Goal: Task Accomplishment & Management: Use online tool/utility

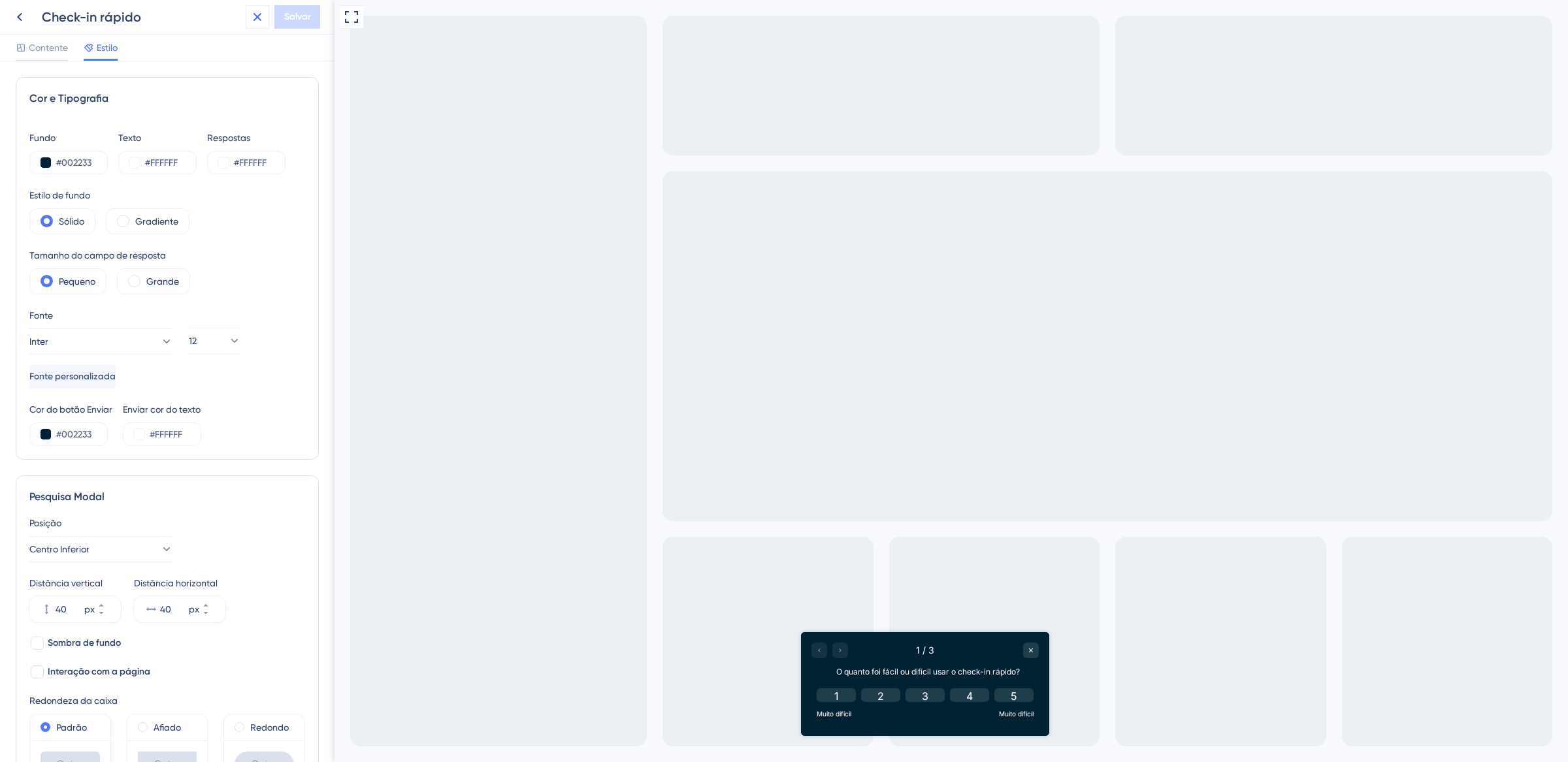
click at [255, 12] on icon at bounding box center [258, 17] width 16 height 16
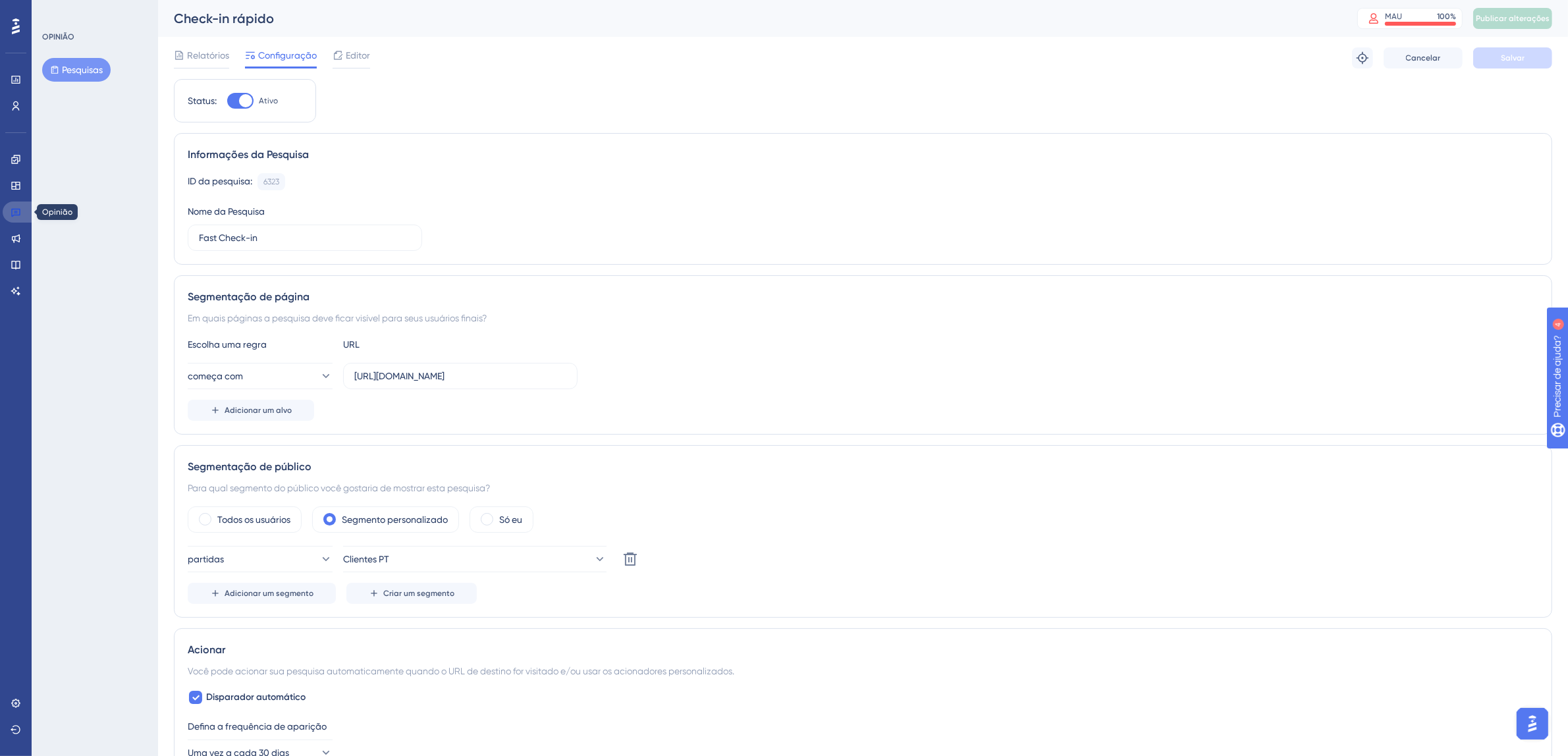
click at [20, 212] on icon at bounding box center [16, 212] width 11 height 11
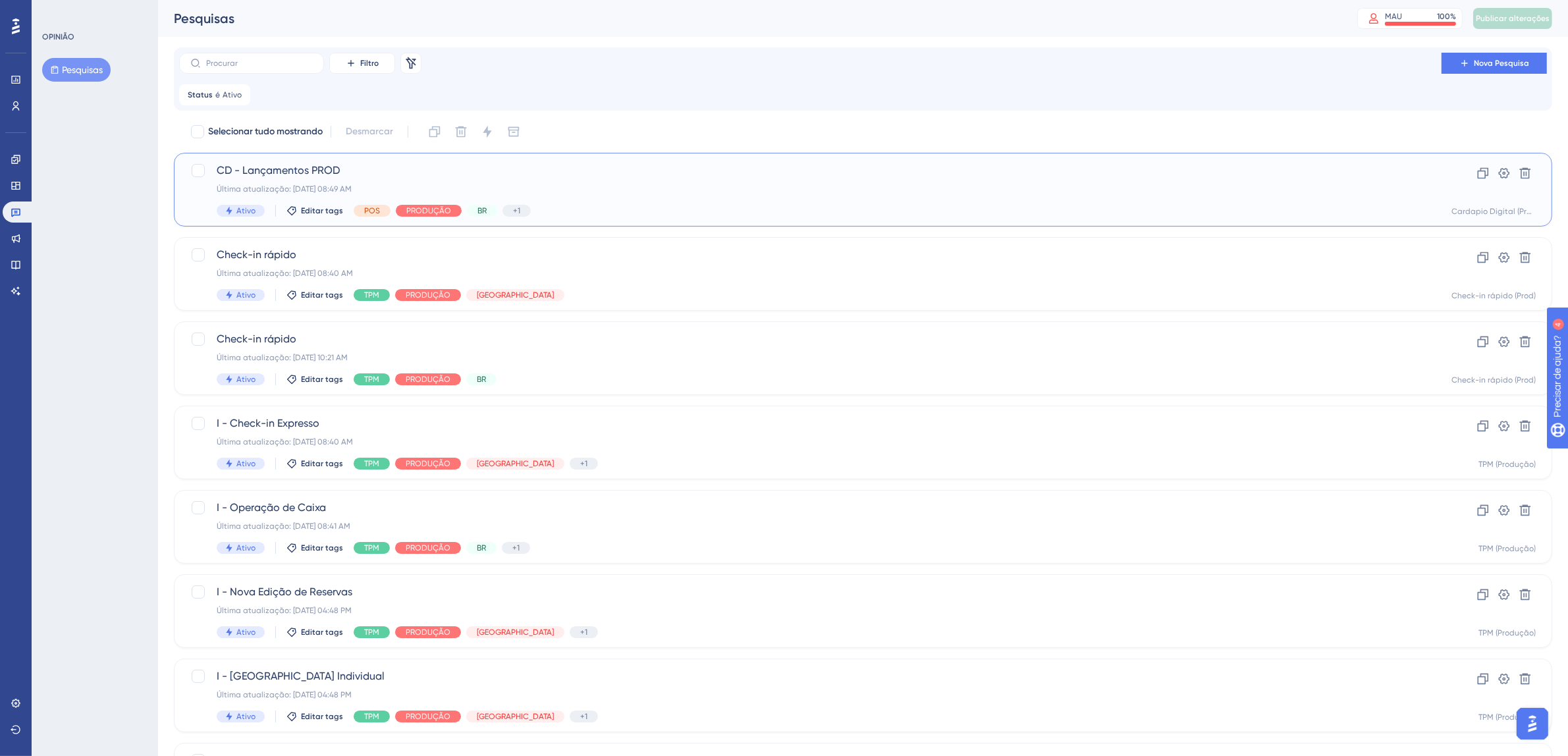
click at [765, 200] on div "CD - Lançamentos PROD Última atualização: 08 de out. de 2025 08:49 AM Ativo Edi…" at bounding box center [810, 190] width 1187 height 54
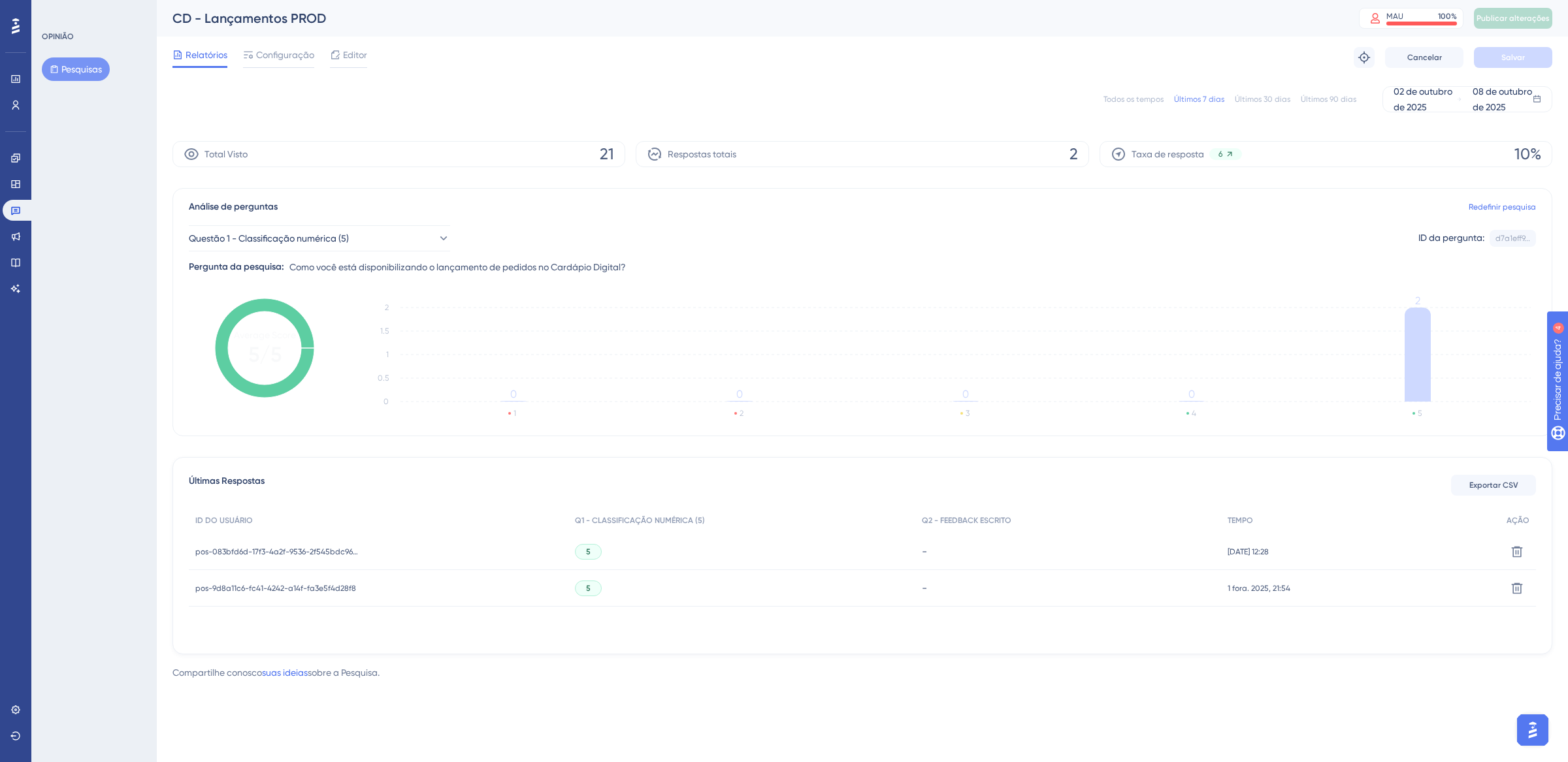
click at [1151, 100] on font "Todos os tempos" at bounding box center [1133, 100] width 60 height 9
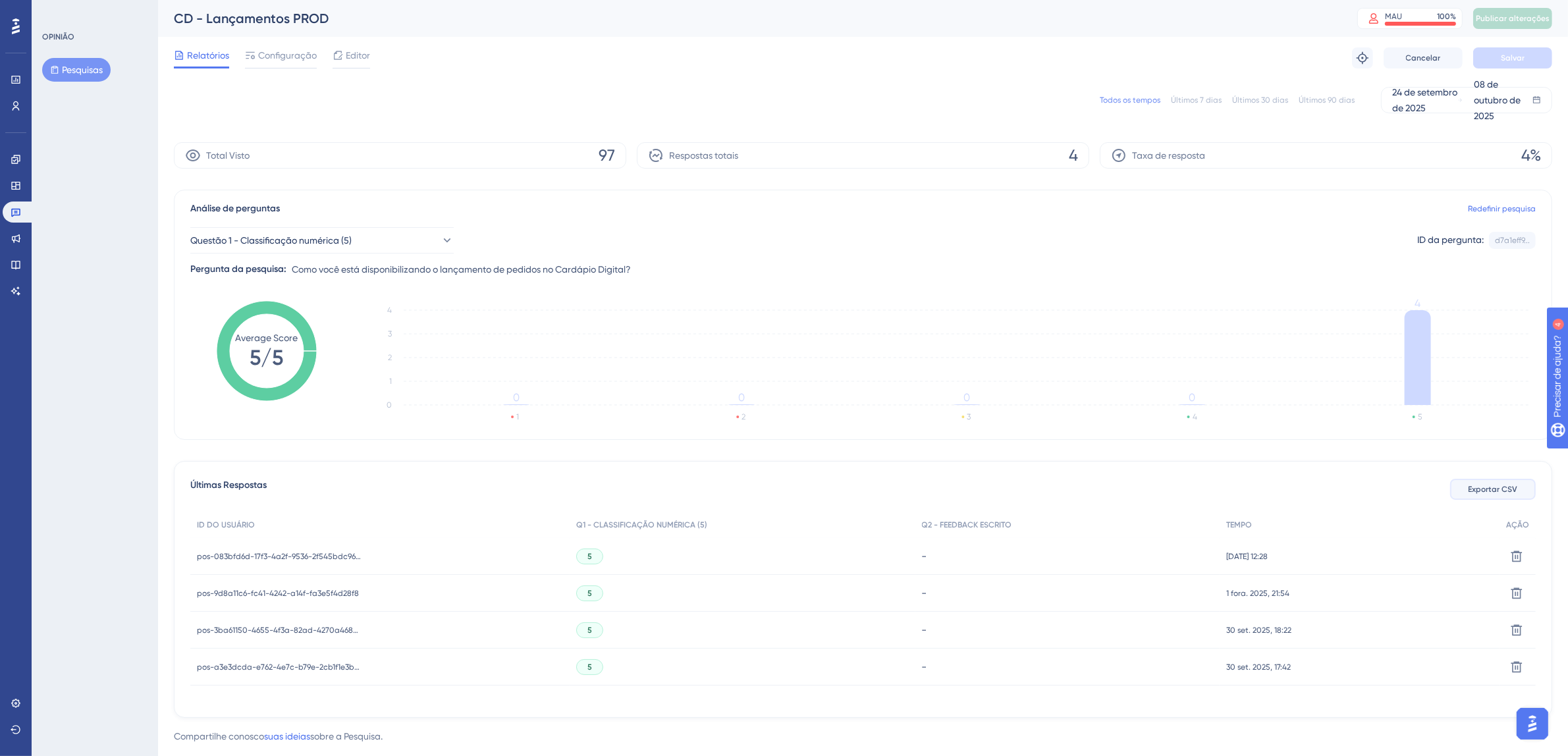
click at [1514, 493] on span "Exportar CSV" at bounding box center [1493, 489] width 50 height 11
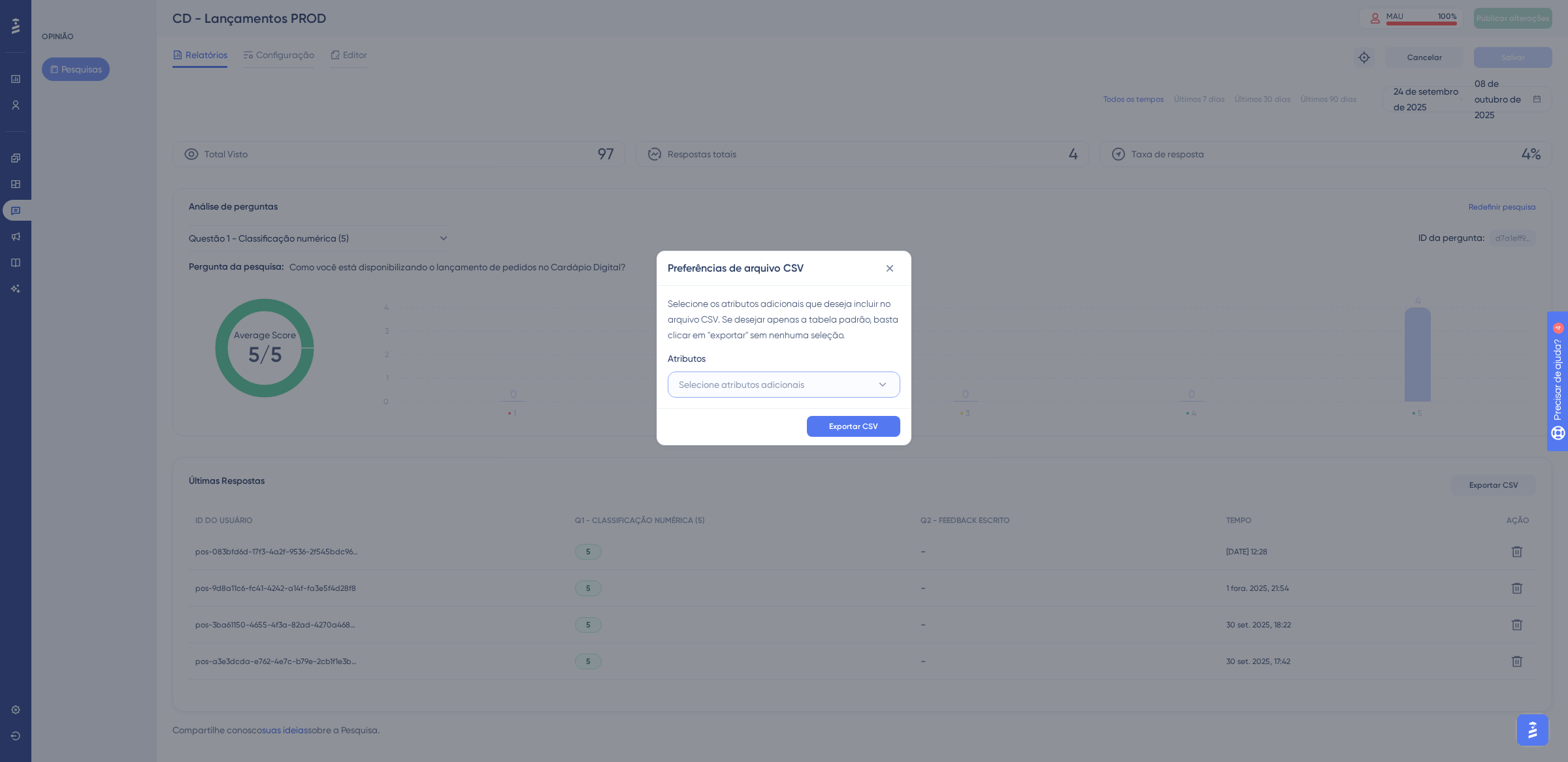
click at [755, 373] on button "Selecione atributos adicionais" at bounding box center [784, 384] width 233 height 26
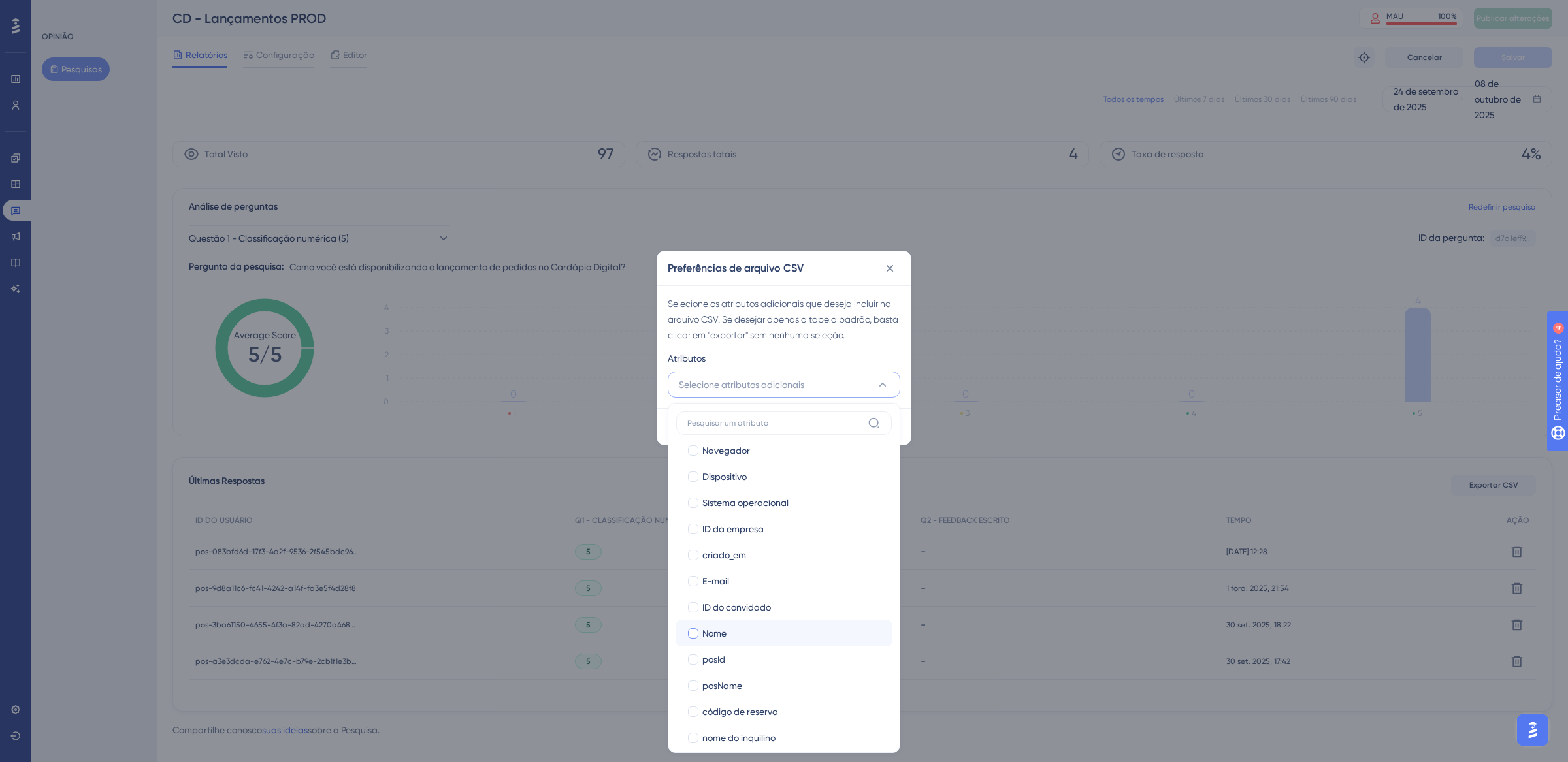
scroll to position [123, 0]
click at [693, 525] on div at bounding box center [693, 525] width 11 height 11
checkbox input "true"
click at [695, 549] on div at bounding box center [693, 551] width 11 height 11
checkbox input "true"
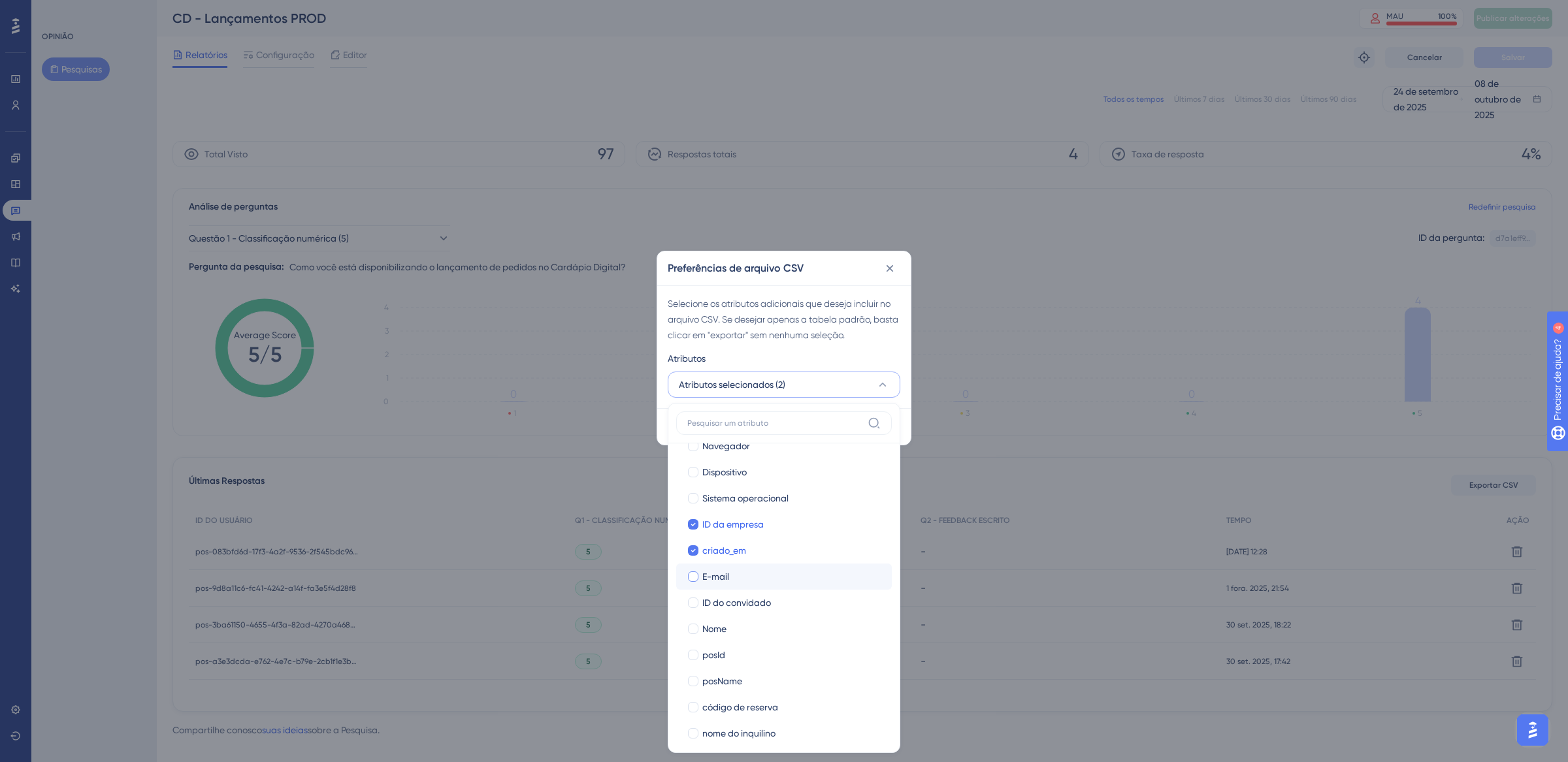
click at [695, 569] on label "E-mail" at bounding box center [784, 577] width 195 height 16
checkbox input "true"
click at [694, 605] on div at bounding box center [693, 603] width 11 height 11
checkbox input "true"
click at [693, 628] on div at bounding box center [693, 629] width 11 height 11
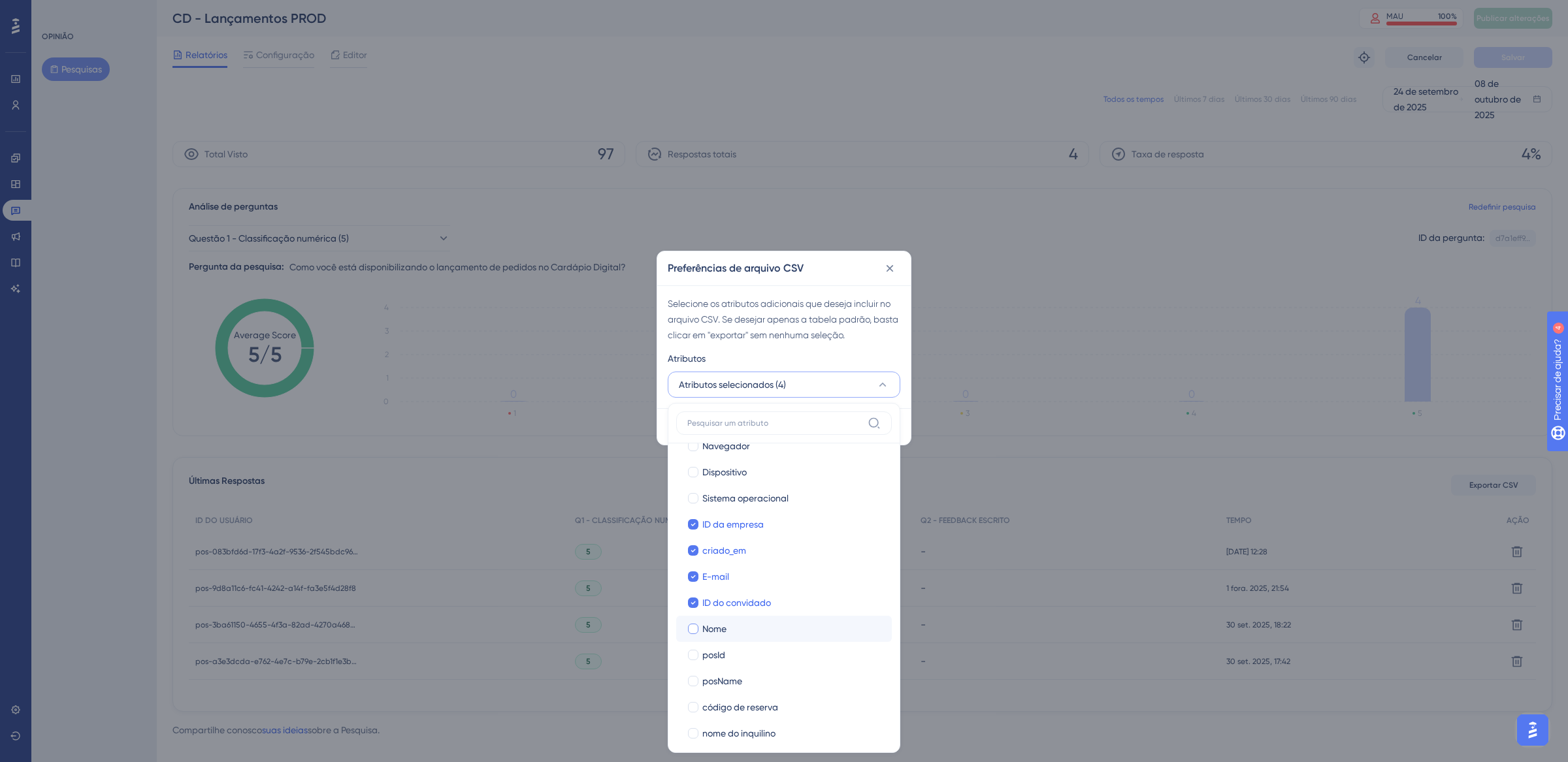
checkbox input "true"
click at [691, 652] on div at bounding box center [693, 655] width 11 height 11
checkbox input "true"
click at [696, 678] on div at bounding box center [693, 681] width 11 height 11
checkbox input "true"
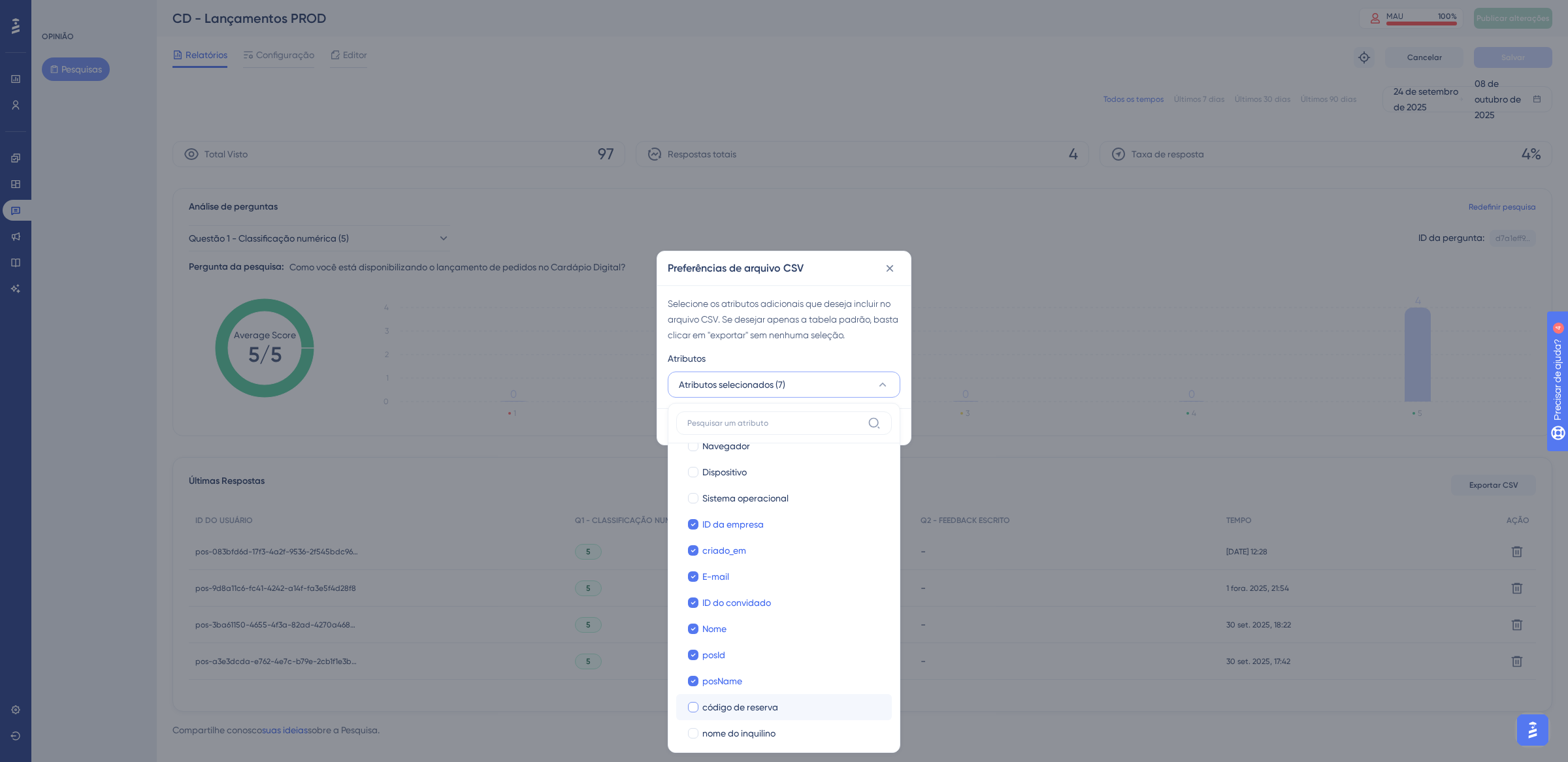
click at [696, 704] on div at bounding box center [693, 708] width 11 height 11
checkbox input "true"
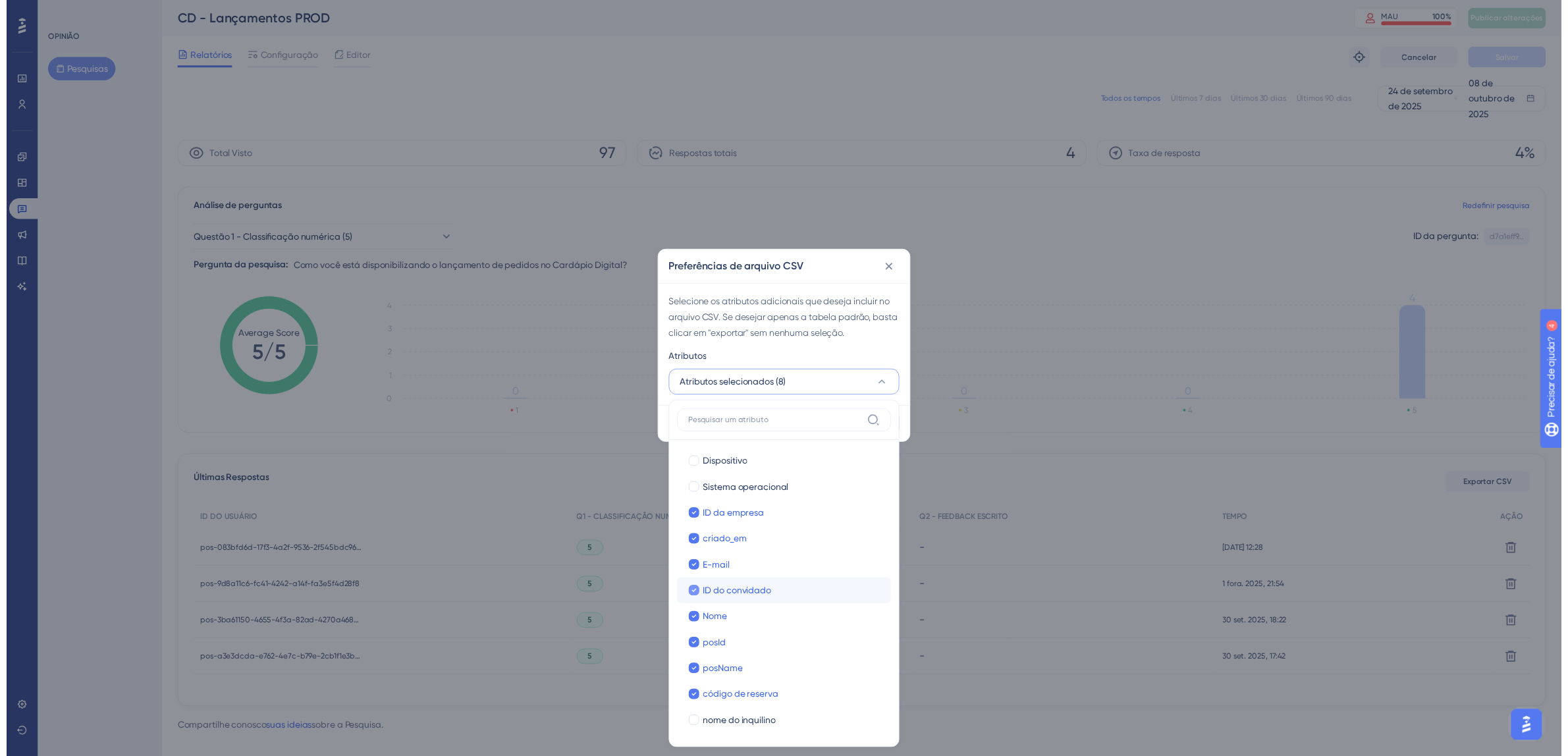
scroll to position [134, 0]
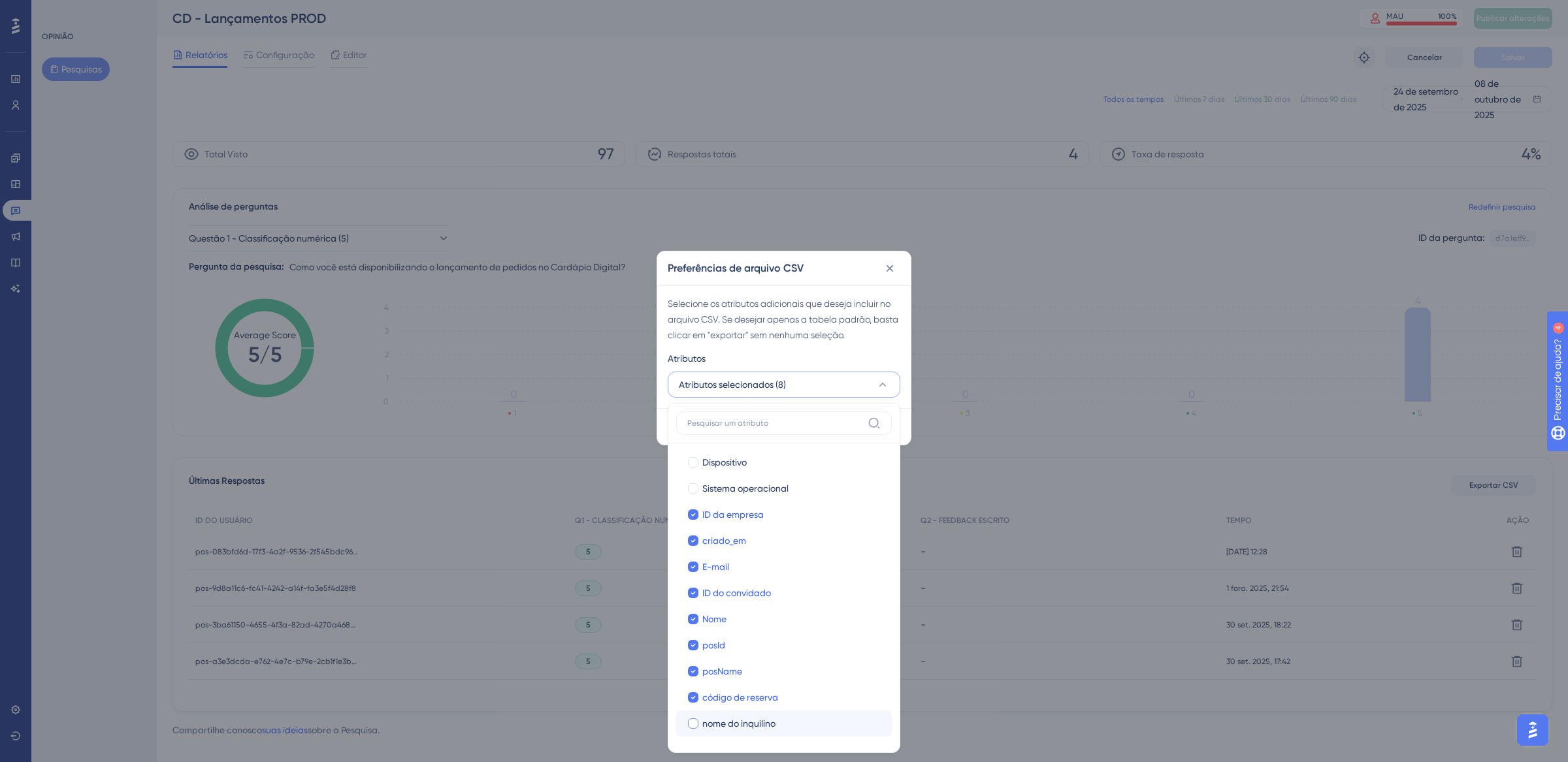
click at [699, 723] on div at bounding box center [693, 723] width 13 height 13
checkbox input "true"
click at [869, 353] on div "Atributos" at bounding box center [784, 361] width 233 height 21
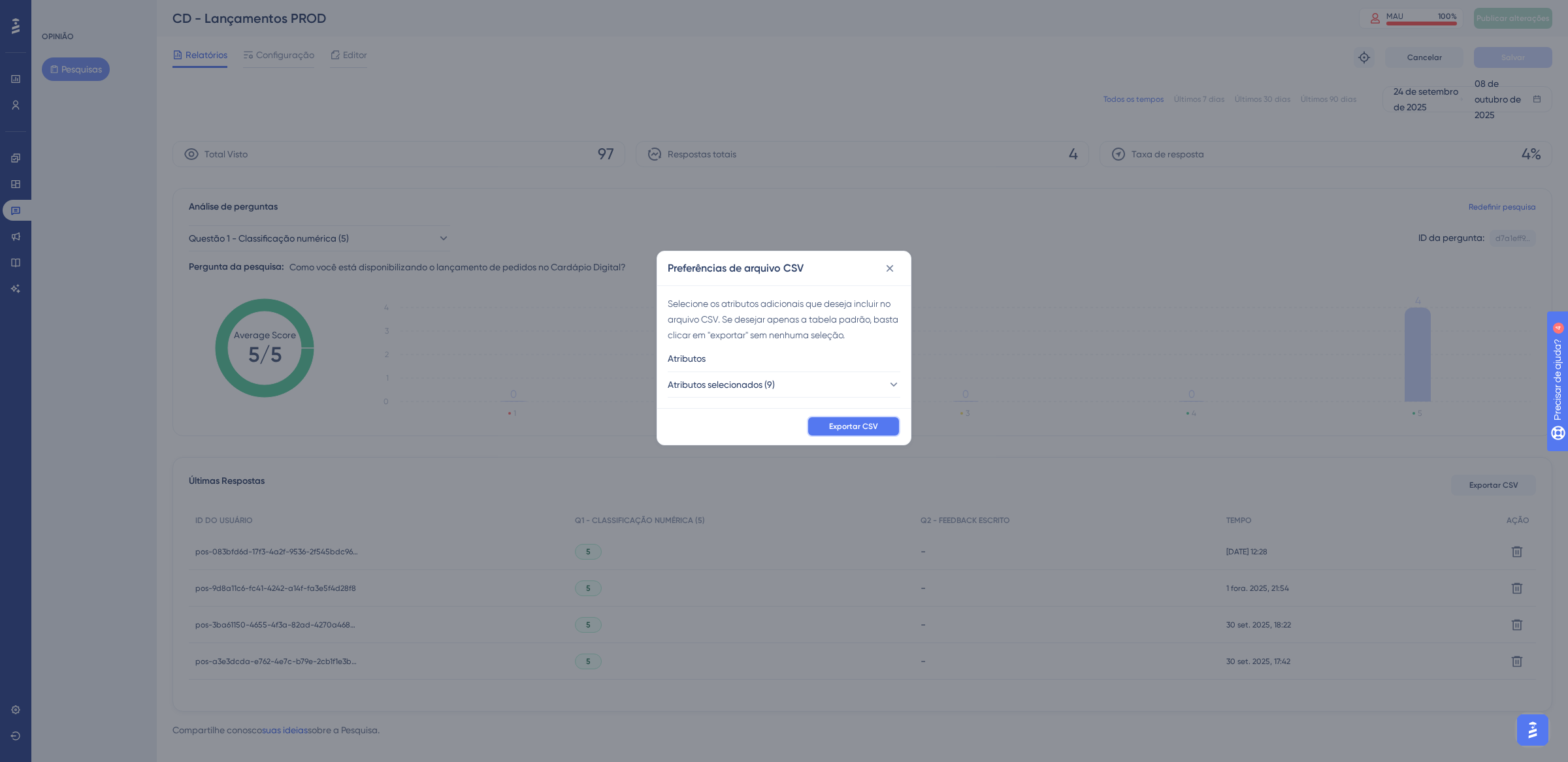
click at [874, 435] on button "Exportar CSV" at bounding box center [853, 426] width 94 height 21
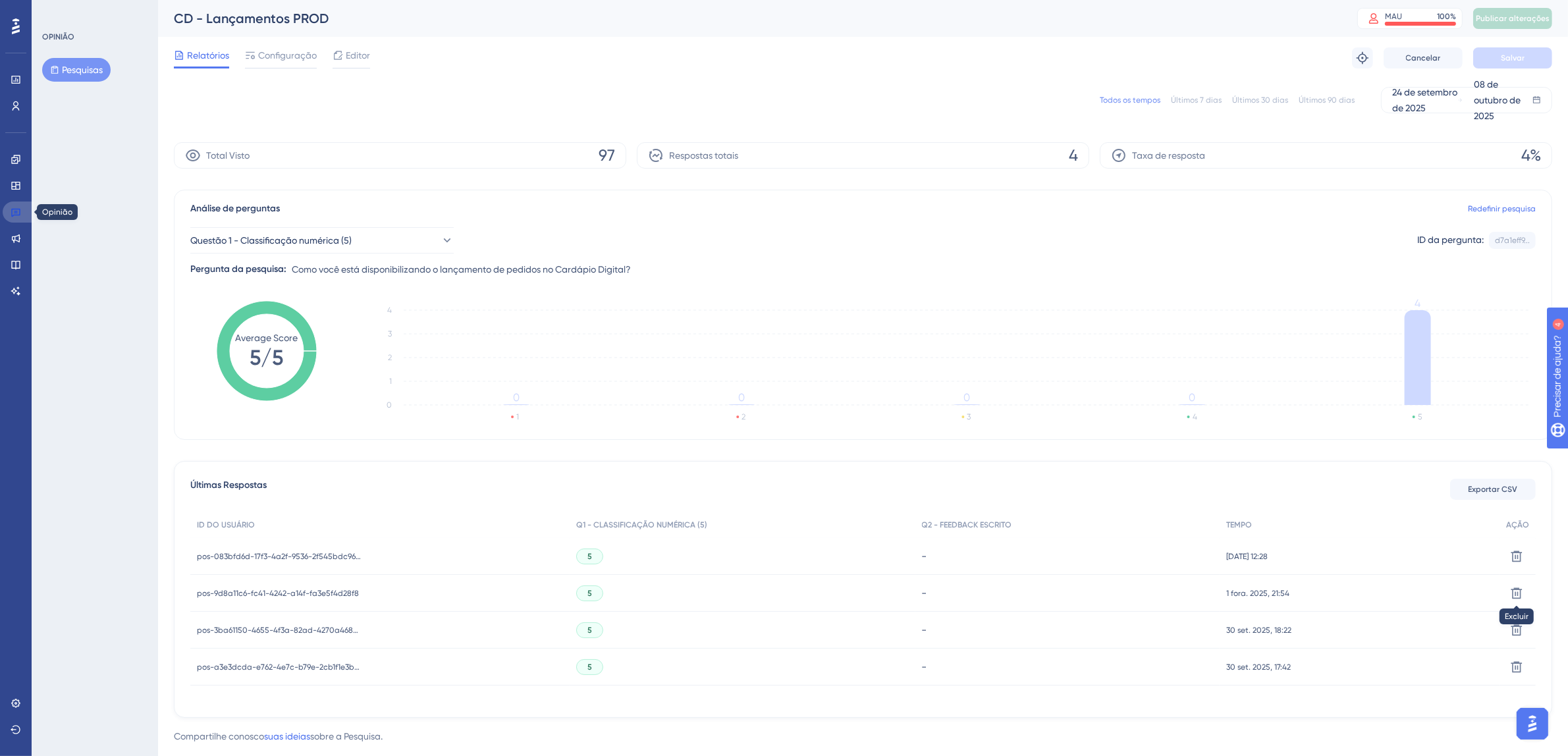
click at [13, 218] on link at bounding box center [18, 212] width 31 height 21
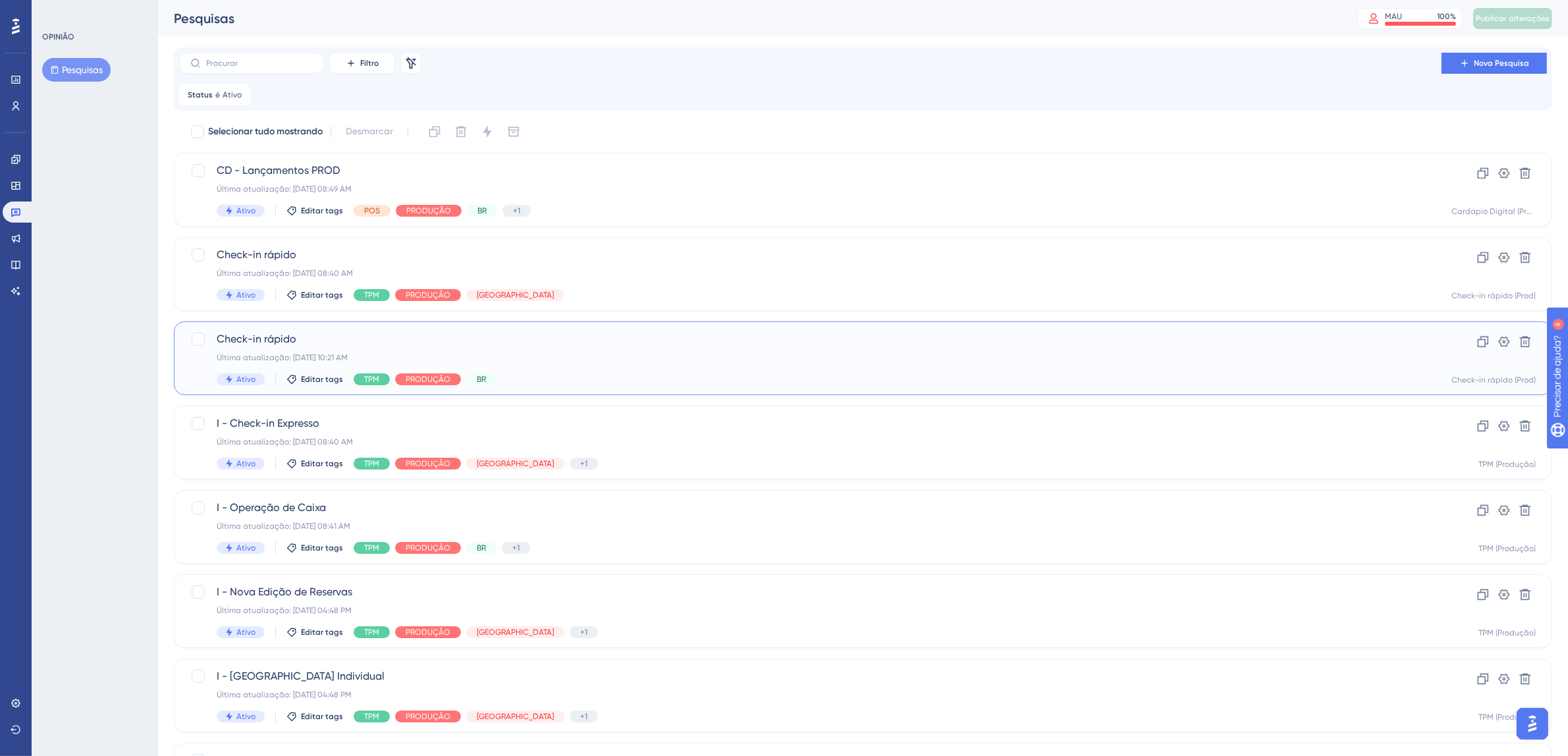
click at [919, 382] on div "Ativo Editar tags TPM PRODUÇÃO BR" at bounding box center [810, 379] width 1187 height 12
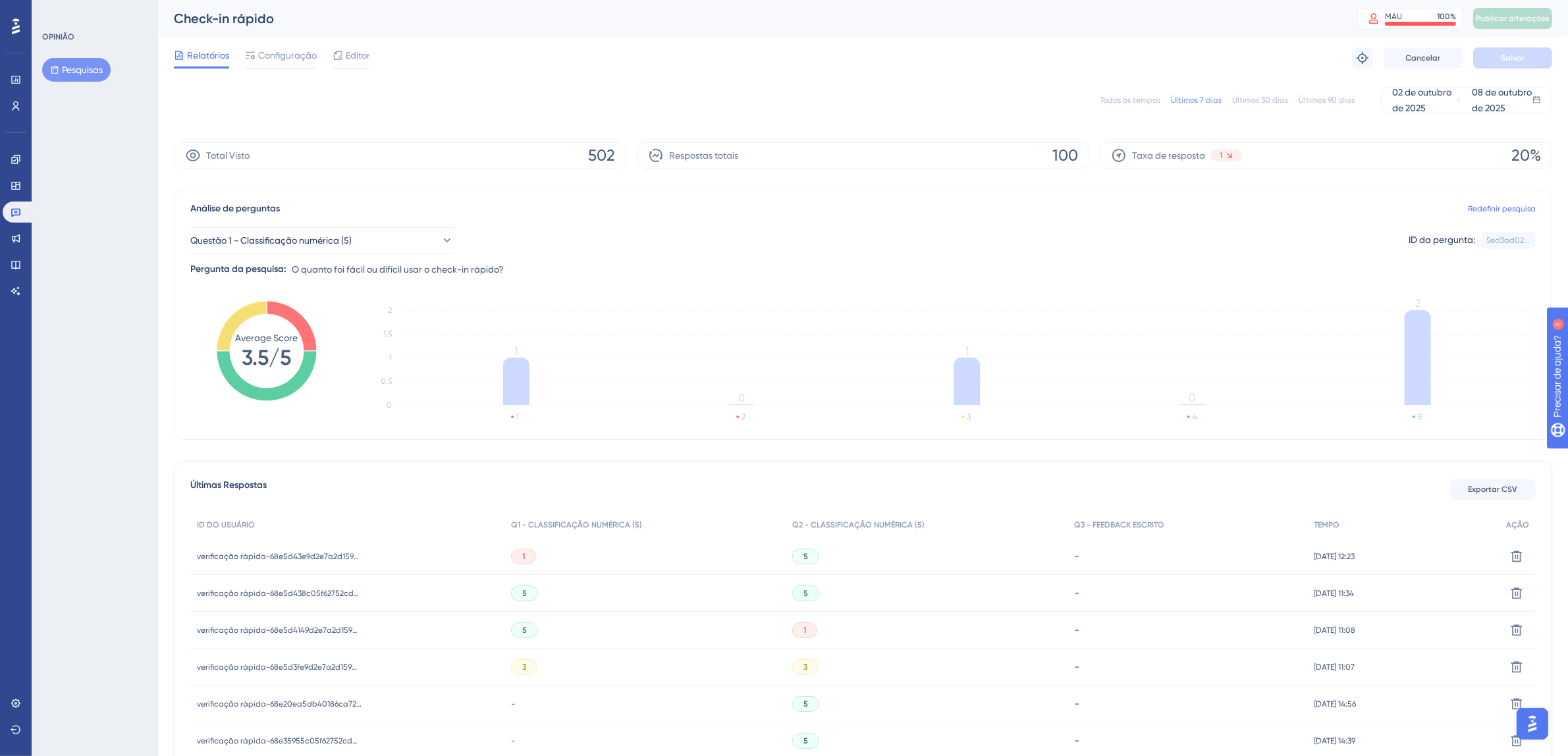
click at [1144, 93] on div "Todos os tempos Últimos 7 dias Últimos 30 dias Últimos 90 dias 02 de outubro de…" at bounding box center [863, 100] width 1378 height 26
click at [1137, 97] on font "Todos os tempos" at bounding box center [1130, 100] width 60 height 9
click at [1488, 481] on button "Exportar CSV" at bounding box center [1493, 489] width 86 height 21
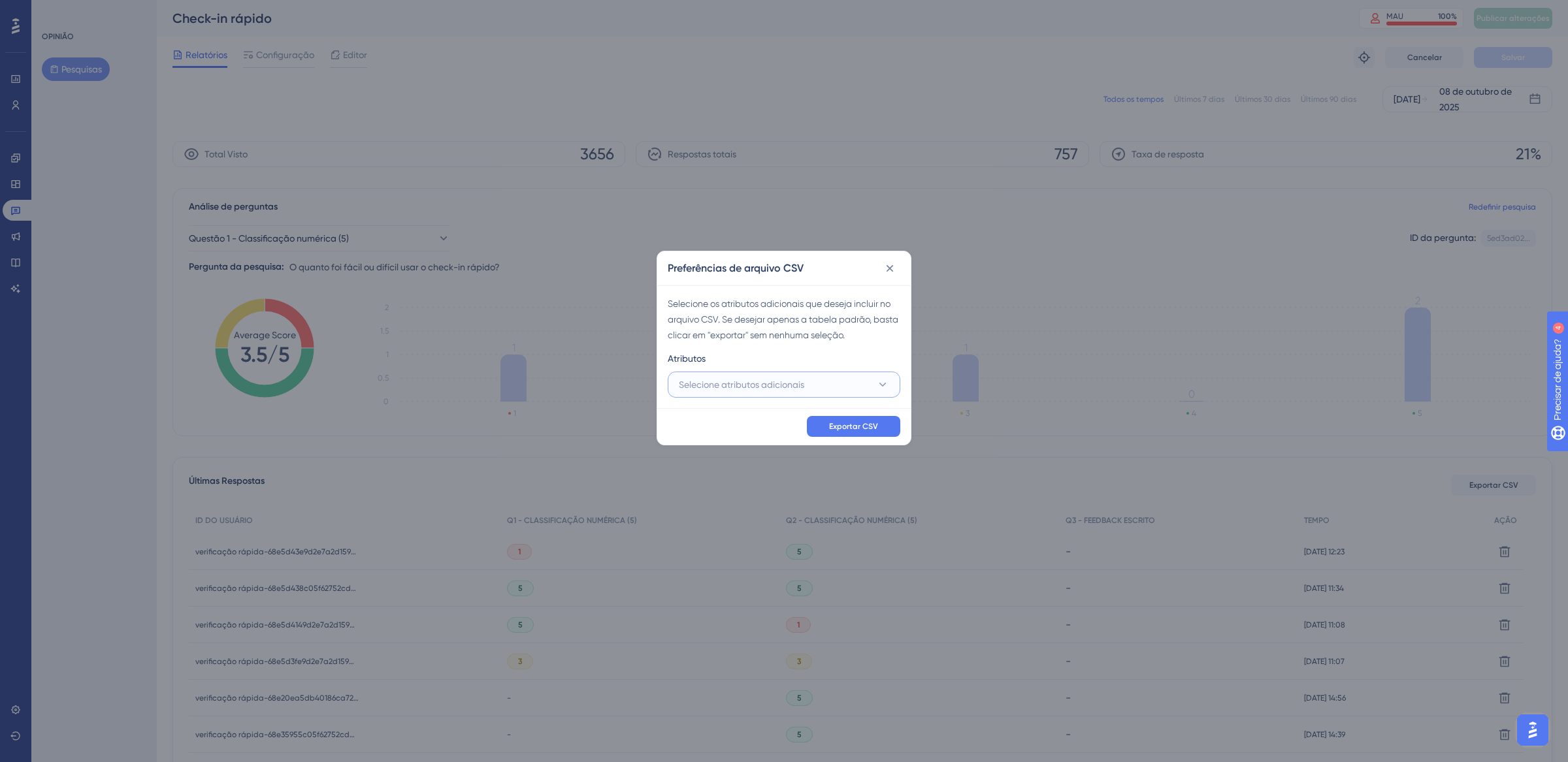
click at [784, 383] on font "Selecione atributos adicionais" at bounding box center [741, 385] width 126 height 11
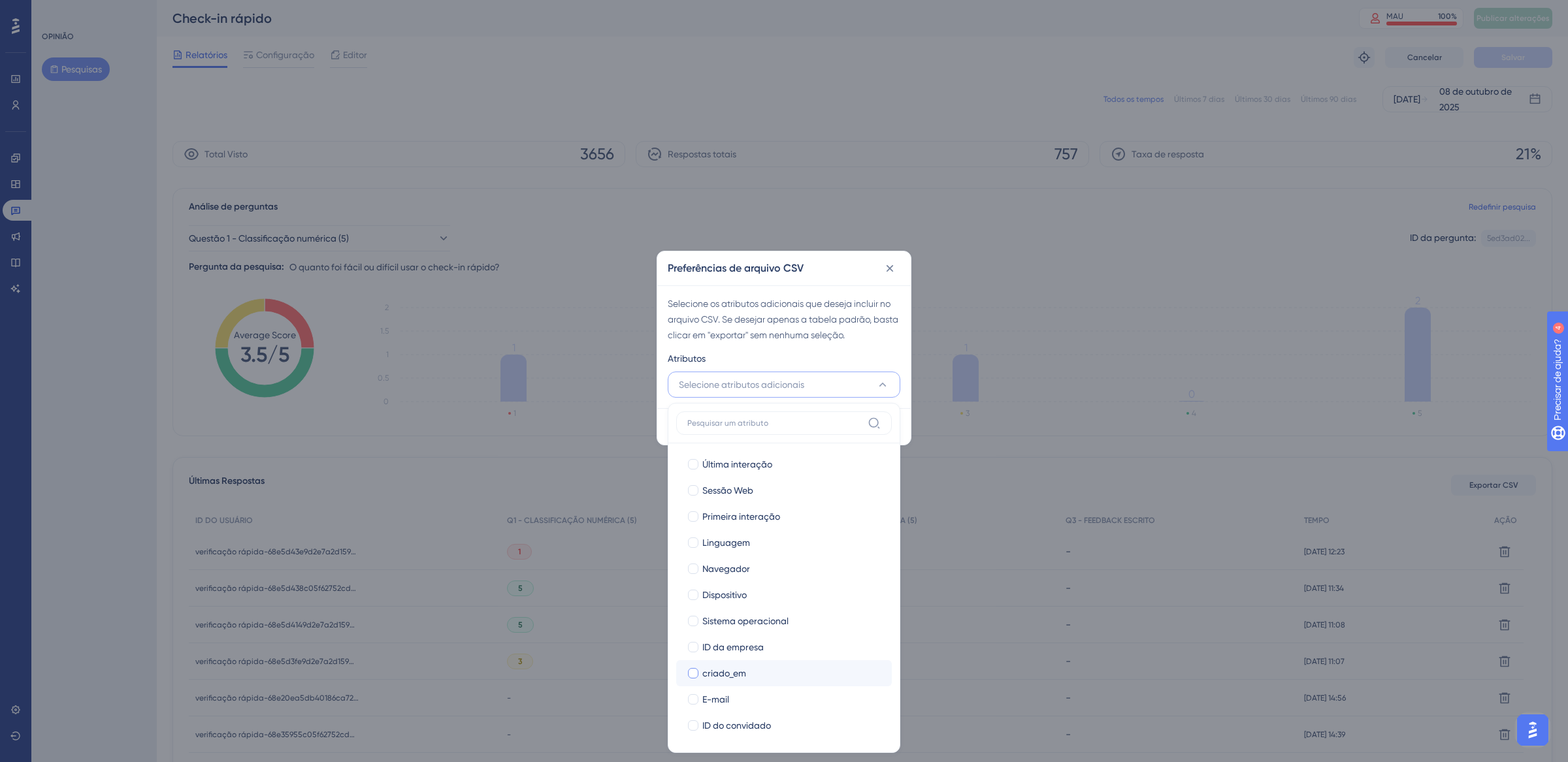
scroll to position [133, 0]
click at [1026, 301] on div "Preferências de arquivo CSV Selecione os atributos adicionais que deseja inclui…" at bounding box center [784, 381] width 1568 height 762
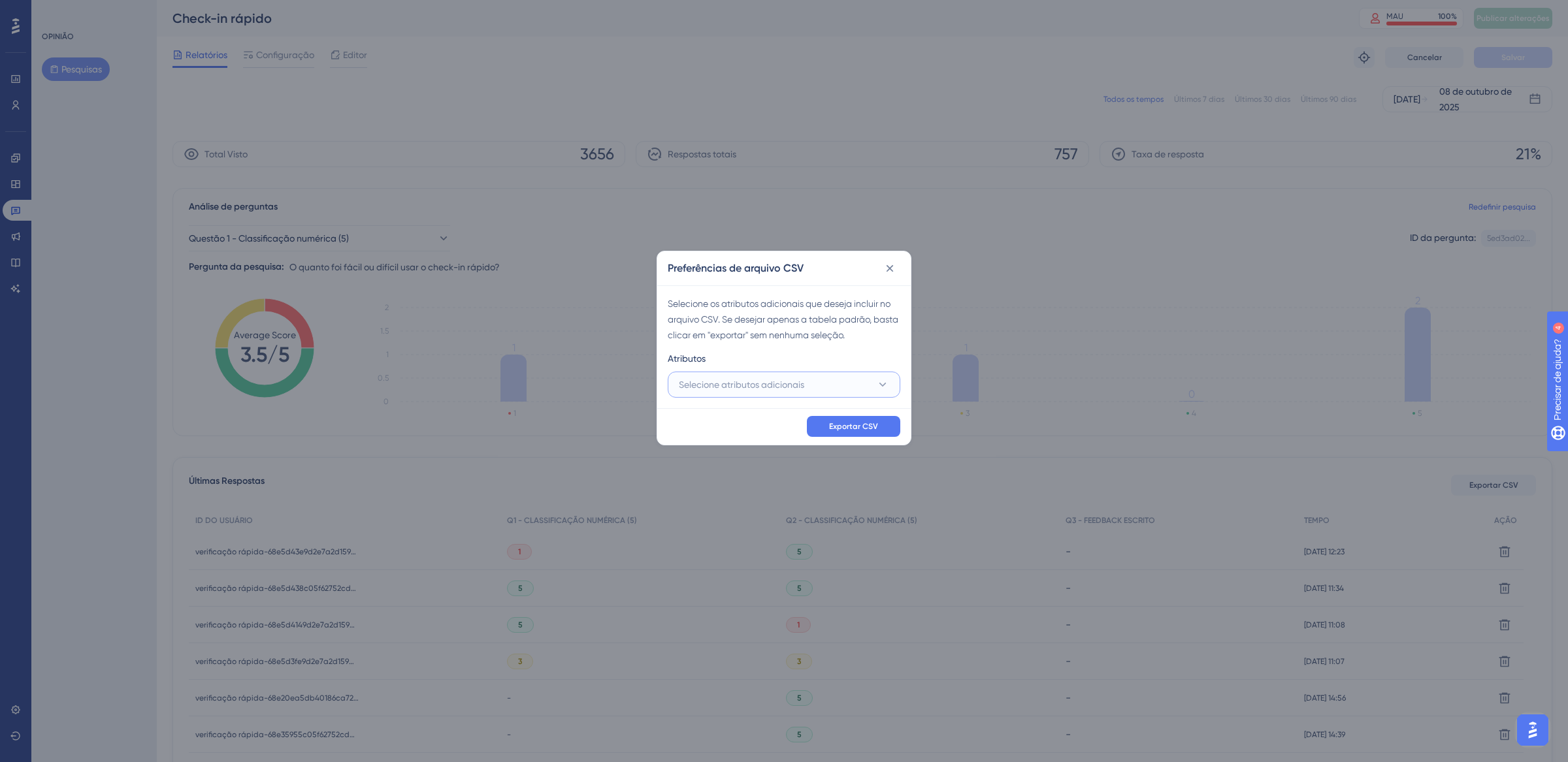
click at [831, 388] on button "Selecione atributos adicionais" at bounding box center [784, 384] width 233 height 26
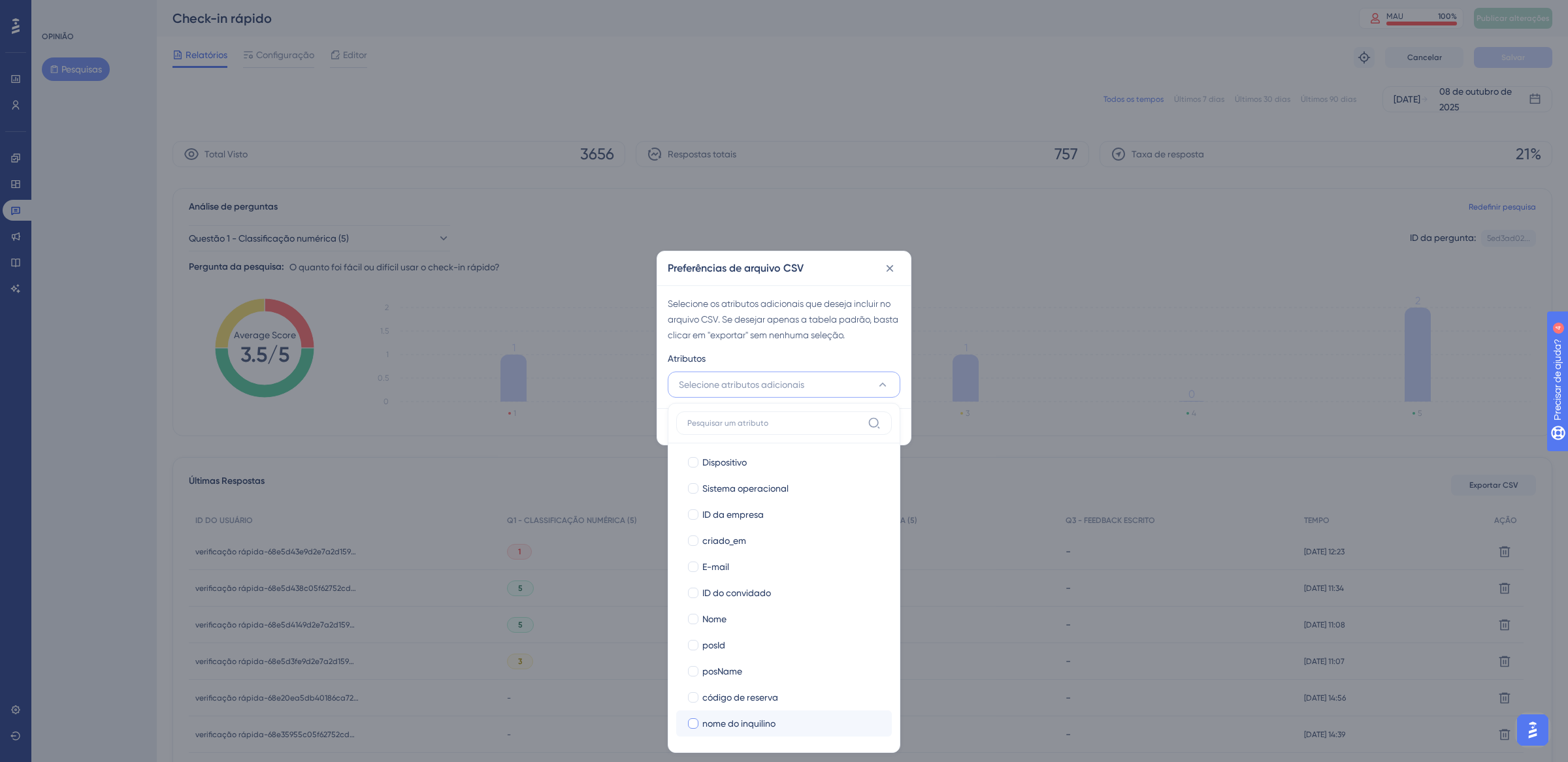
click at [694, 722] on div at bounding box center [693, 723] width 11 height 11
checkbox input "true"
click at [699, 693] on div at bounding box center [693, 698] width 13 height 13
checkbox input "true"
click at [693, 668] on div at bounding box center [693, 672] width 11 height 11
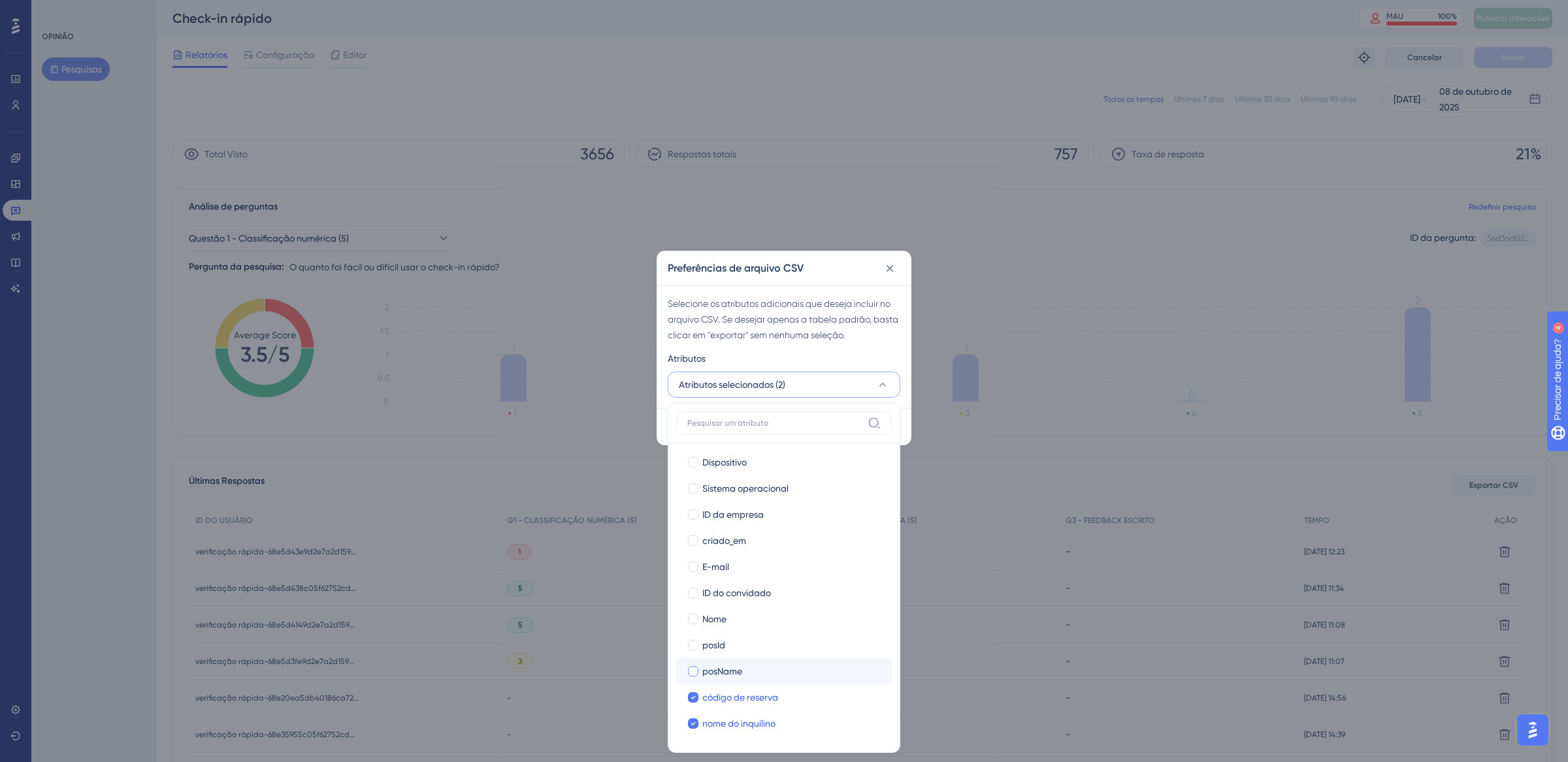
checkbox input "true"
click at [697, 647] on div at bounding box center [693, 645] width 11 height 11
checkbox input "true"
click at [695, 617] on div at bounding box center [693, 619] width 11 height 11
checkbox input "true"
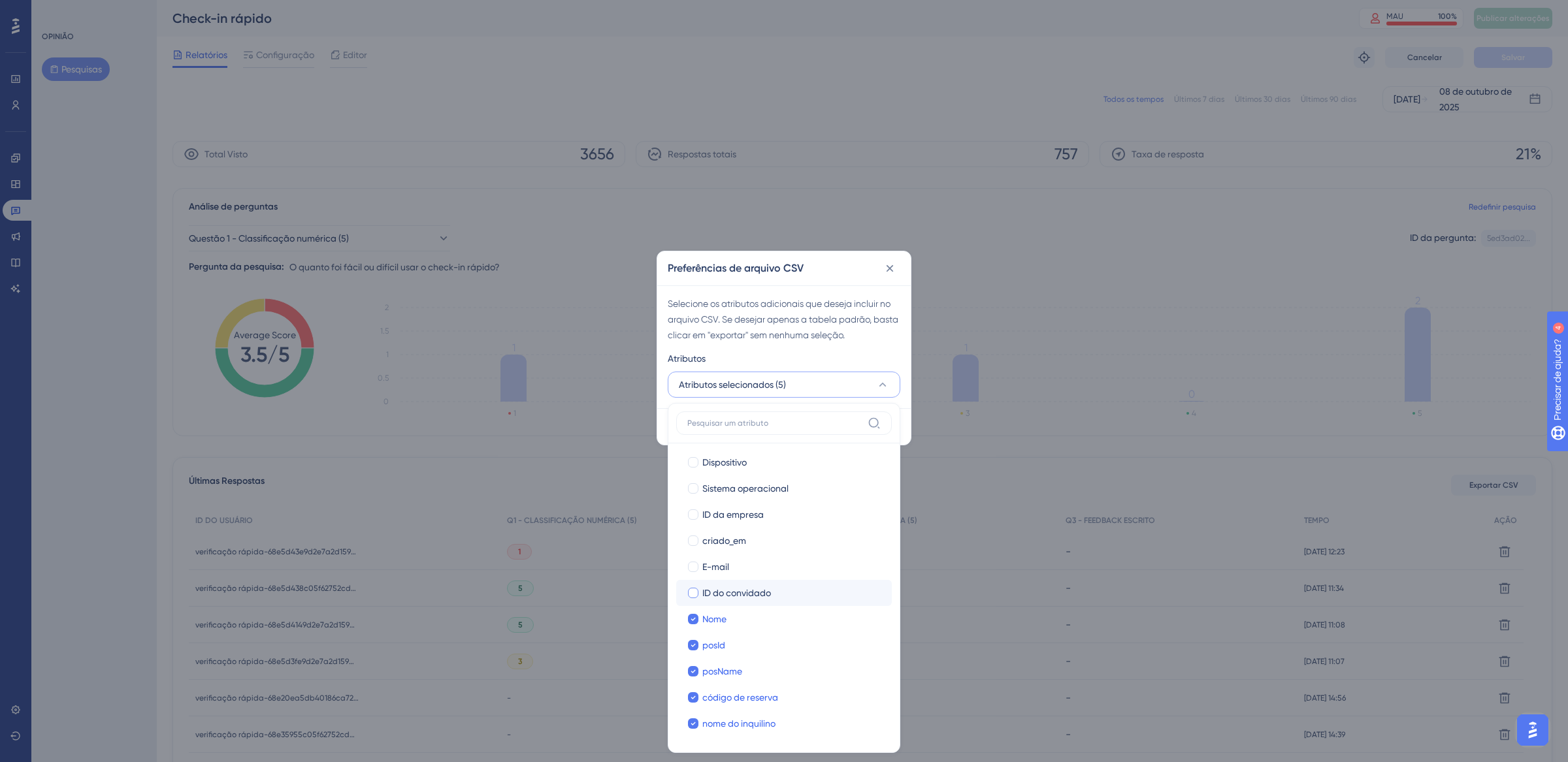
click at [695, 594] on div at bounding box center [693, 593] width 11 height 11
checkbox input "true"
click at [698, 567] on div at bounding box center [693, 567] width 11 height 11
checkbox input "true"
click at [863, 345] on div "Selecione os atributos adicionais que deseja incluir no arquivo CSV. Se desejar…" at bounding box center [784, 347] width 253 height 123
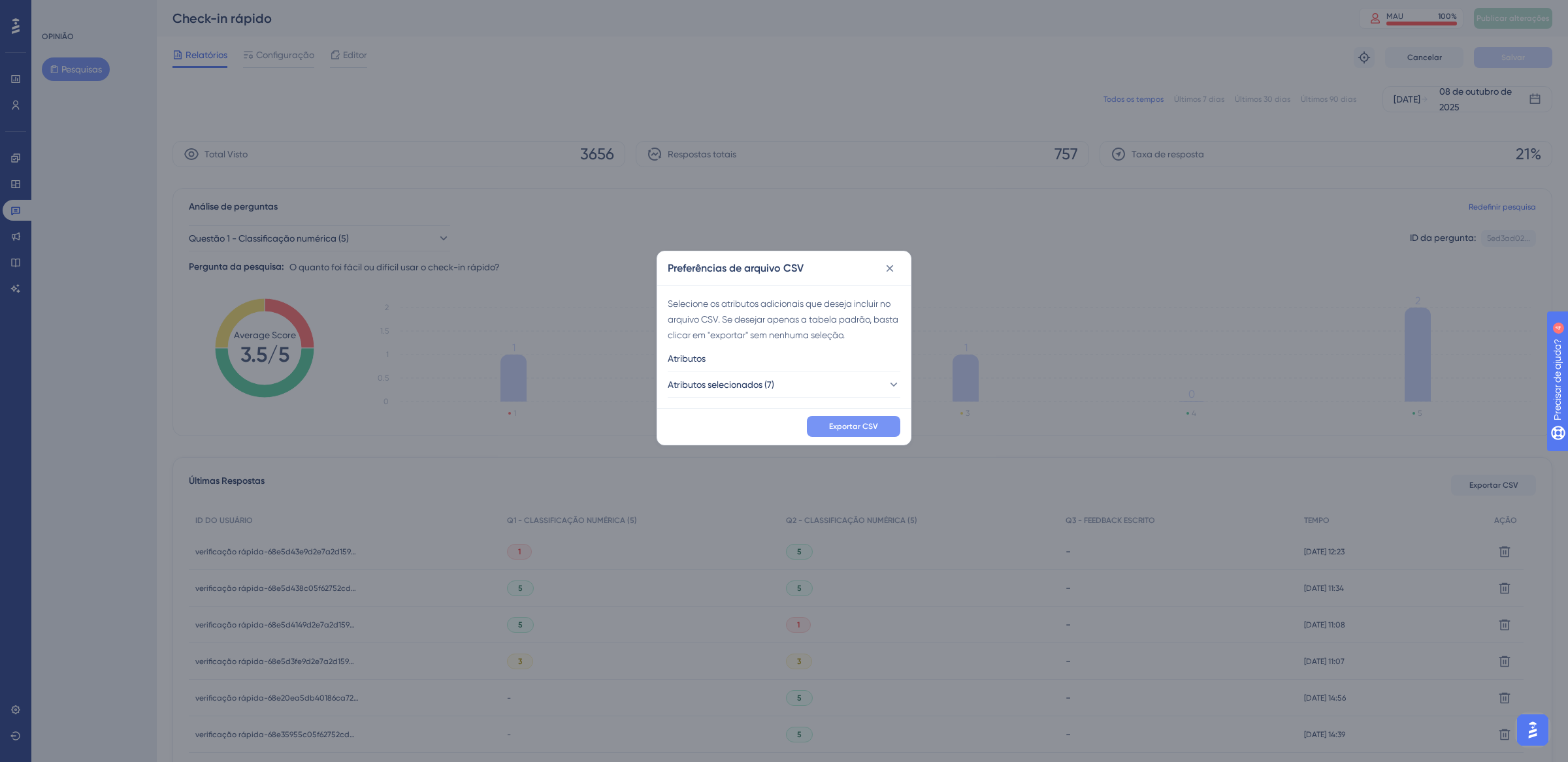
click at [875, 423] on font "Exportar CSV" at bounding box center [853, 427] width 49 height 9
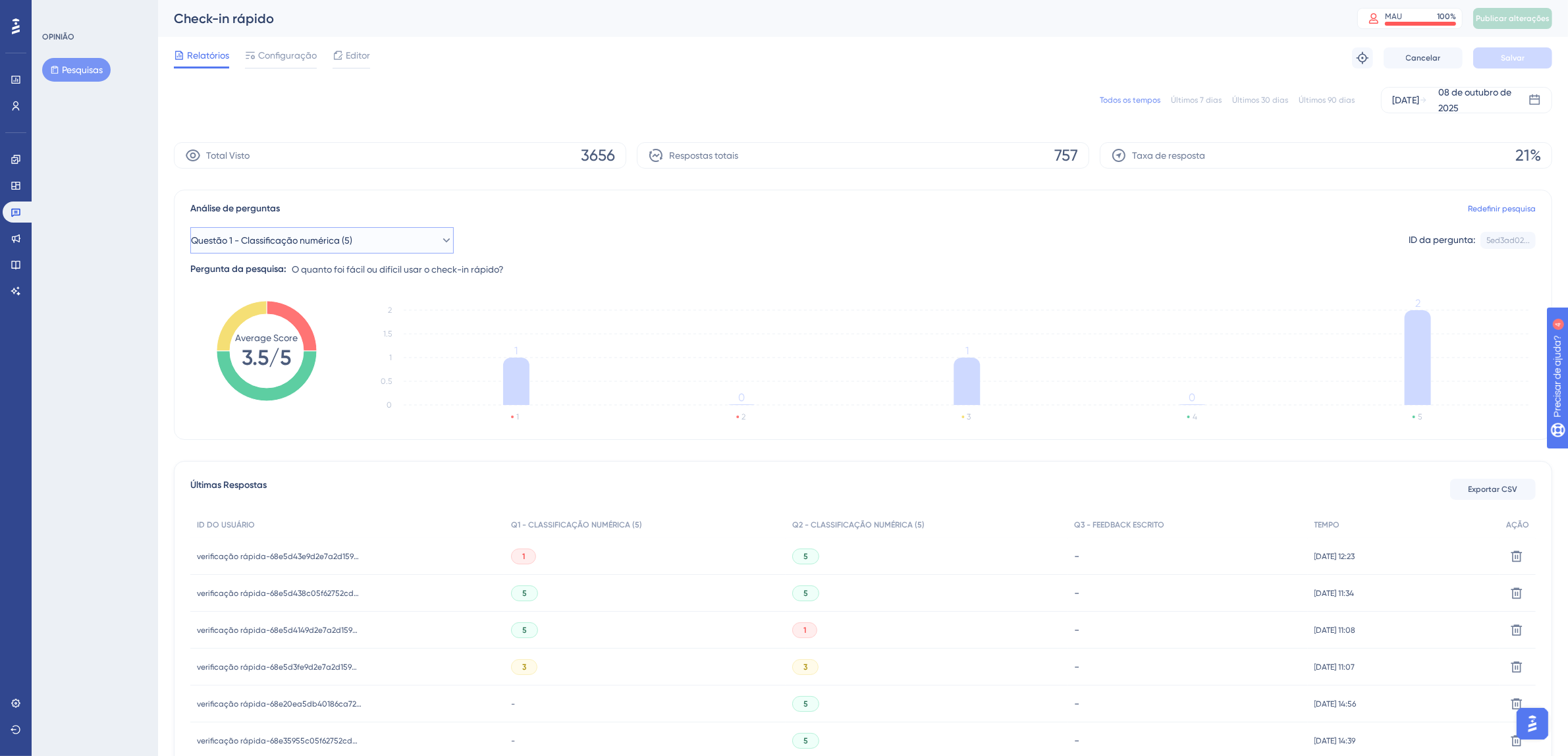
click at [440, 242] on icon at bounding box center [447, 240] width 13 height 13
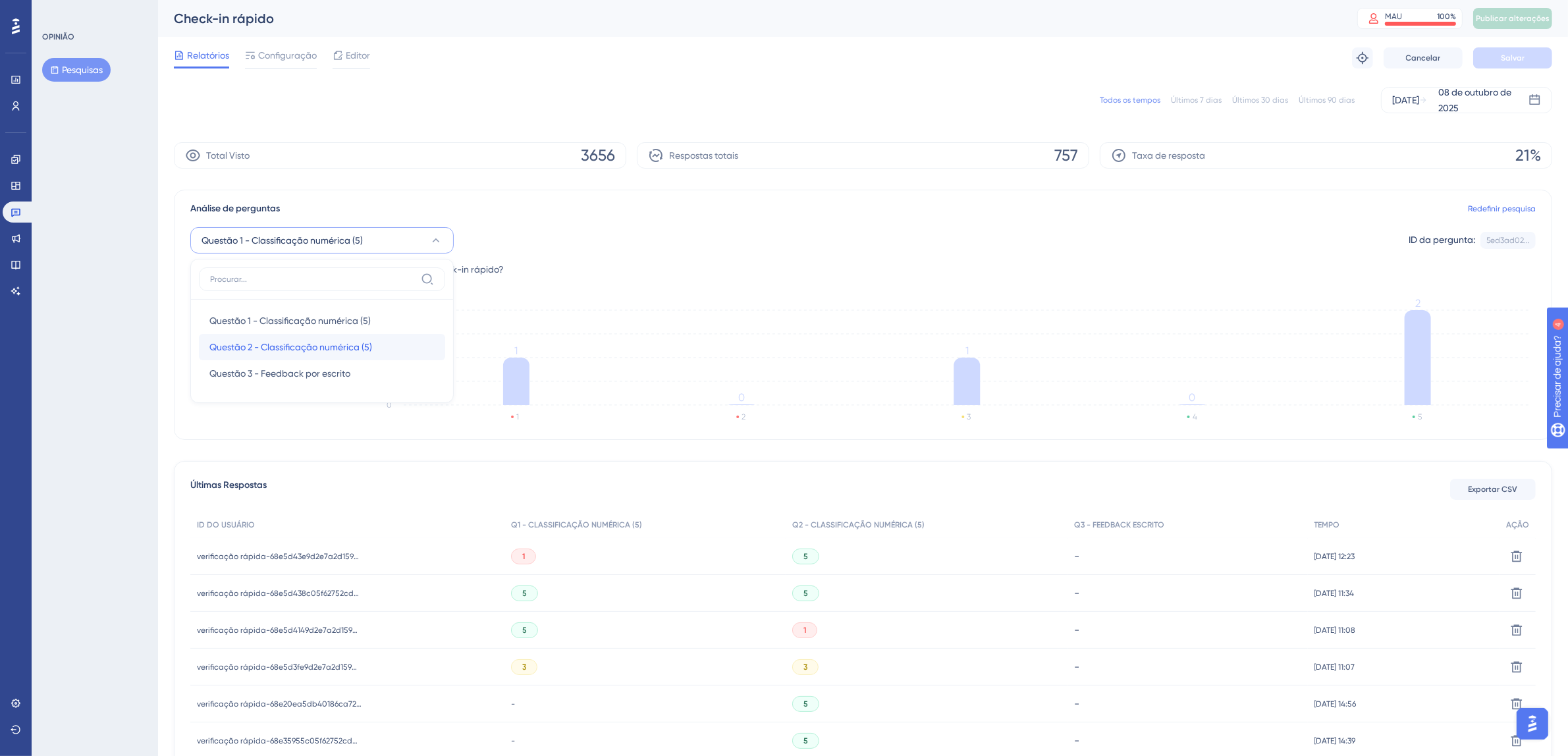
click at [375, 335] on div "Questão 2 - Classificação numérica (5) Questão 2 - Classificação numérica (5)" at bounding box center [322, 346] width 225 height 26
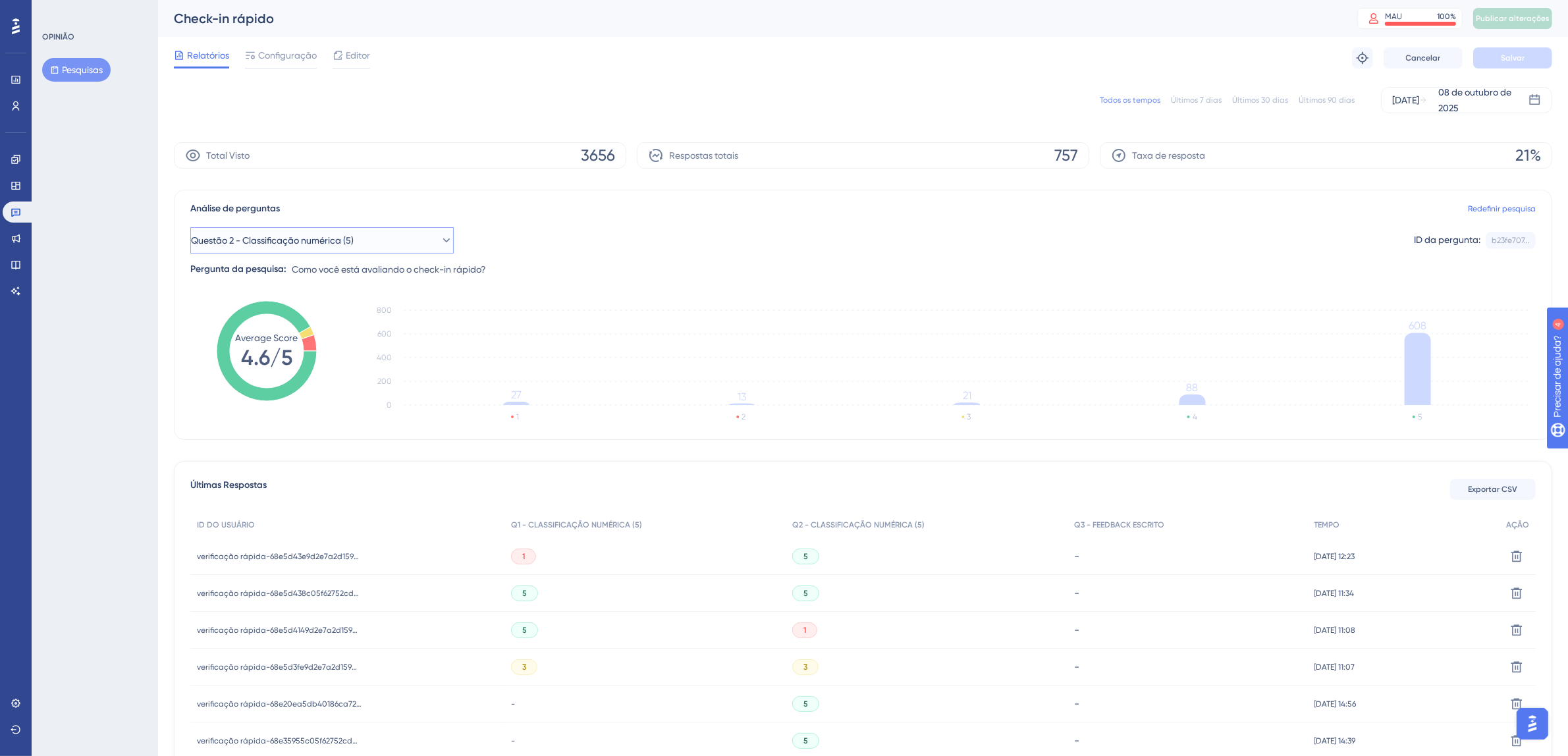
click at [421, 246] on button "Questão 2 - Classificação numérica (5)" at bounding box center [322, 240] width 263 height 26
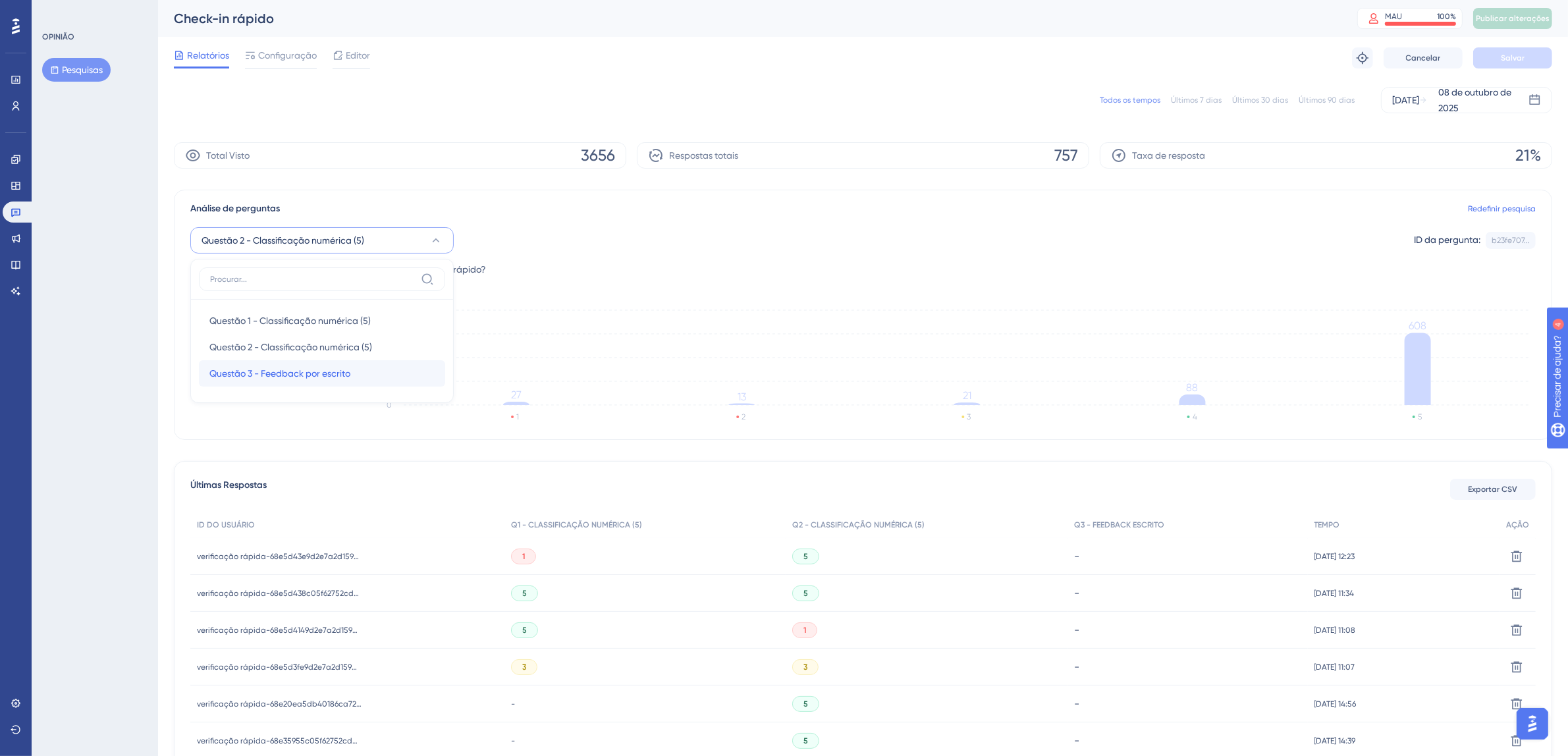
click at [356, 380] on div "Questão 3 - Feedback por escrito Questão 3 - Feedback por escrito" at bounding box center [322, 373] width 225 height 26
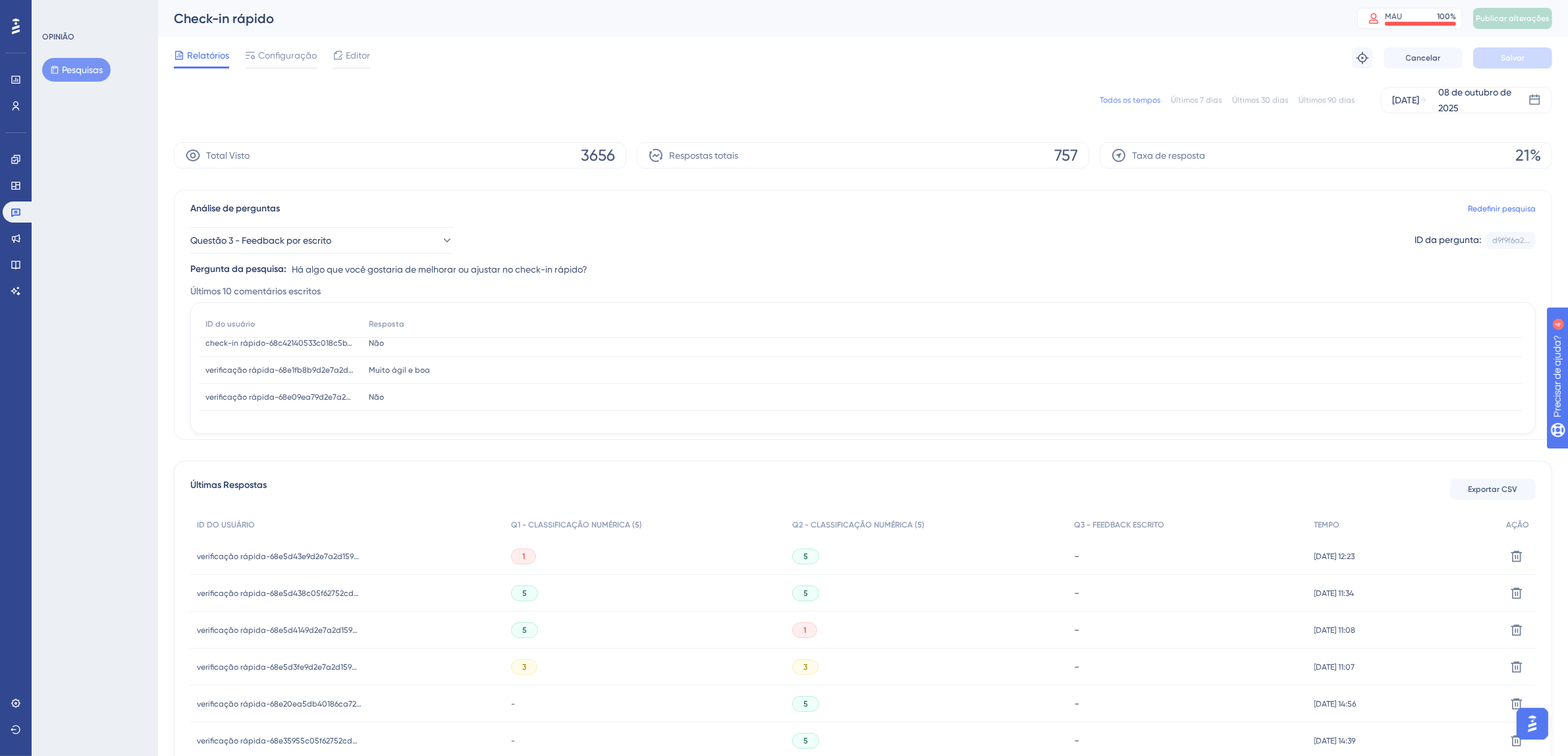
scroll to position [0, 0]
click at [440, 237] on icon at bounding box center [447, 240] width 13 height 13
click at [363, 317] on font "Questão 1 - Classificação numérica (5)" at bounding box center [290, 321] width 161 height 11
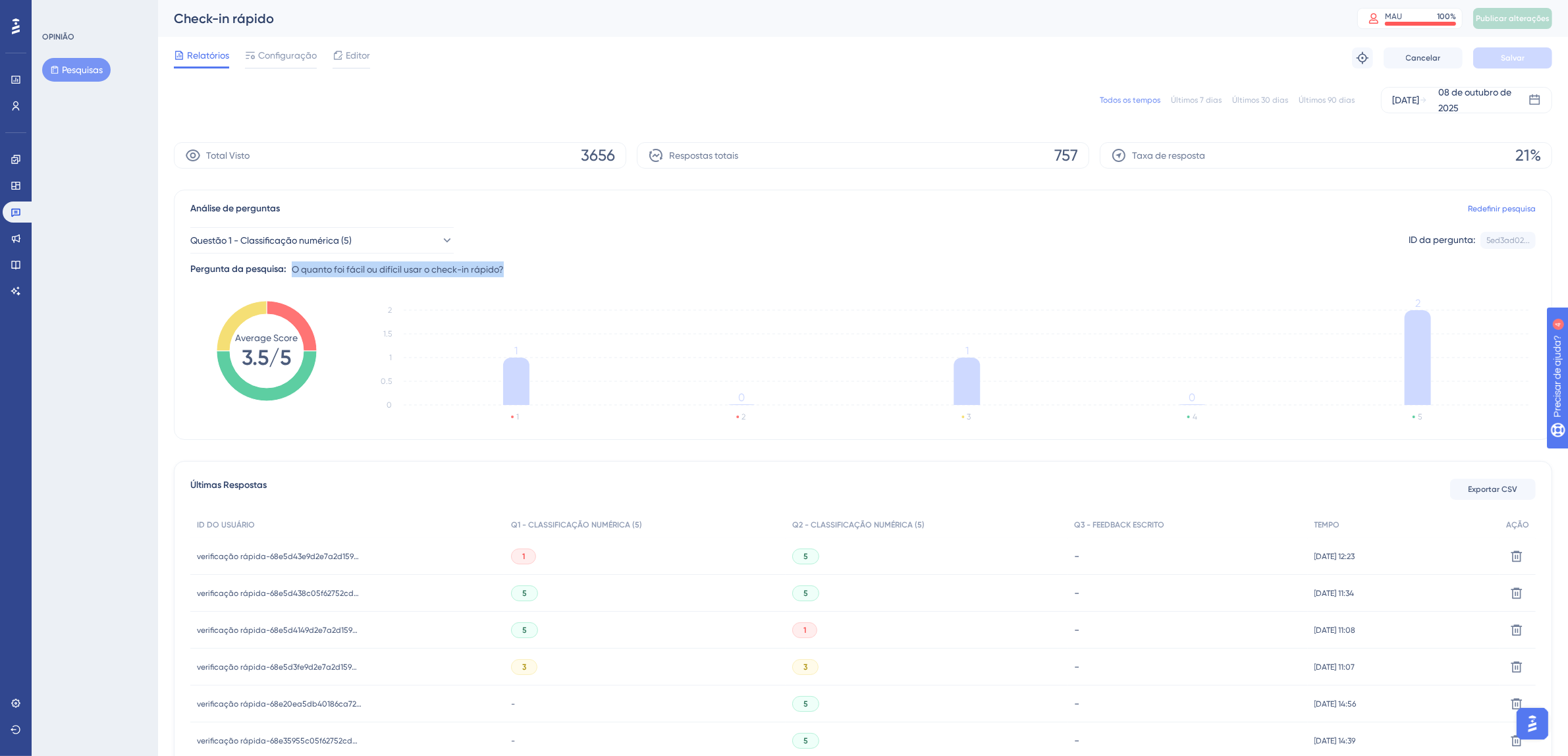
drag, startPoint x: 512, startPoint y: 264, endPoint x: 294, endPoint y: 267, distance: 218.0
click at [294, 267] on div "Questão 1 - Classificação numérica (5) ID da pergunta: 5ed3ad02... Cópia Pergun…" at bounding box center [863, 246] width 1345 height 60
copy font "O quanto foi fácil ou difícil usar o check-in rápido?"
click at [364, 231] on button "Questão 1 - Classificação numérica (5)" at bounding box center [322, 240] width 263 height 26
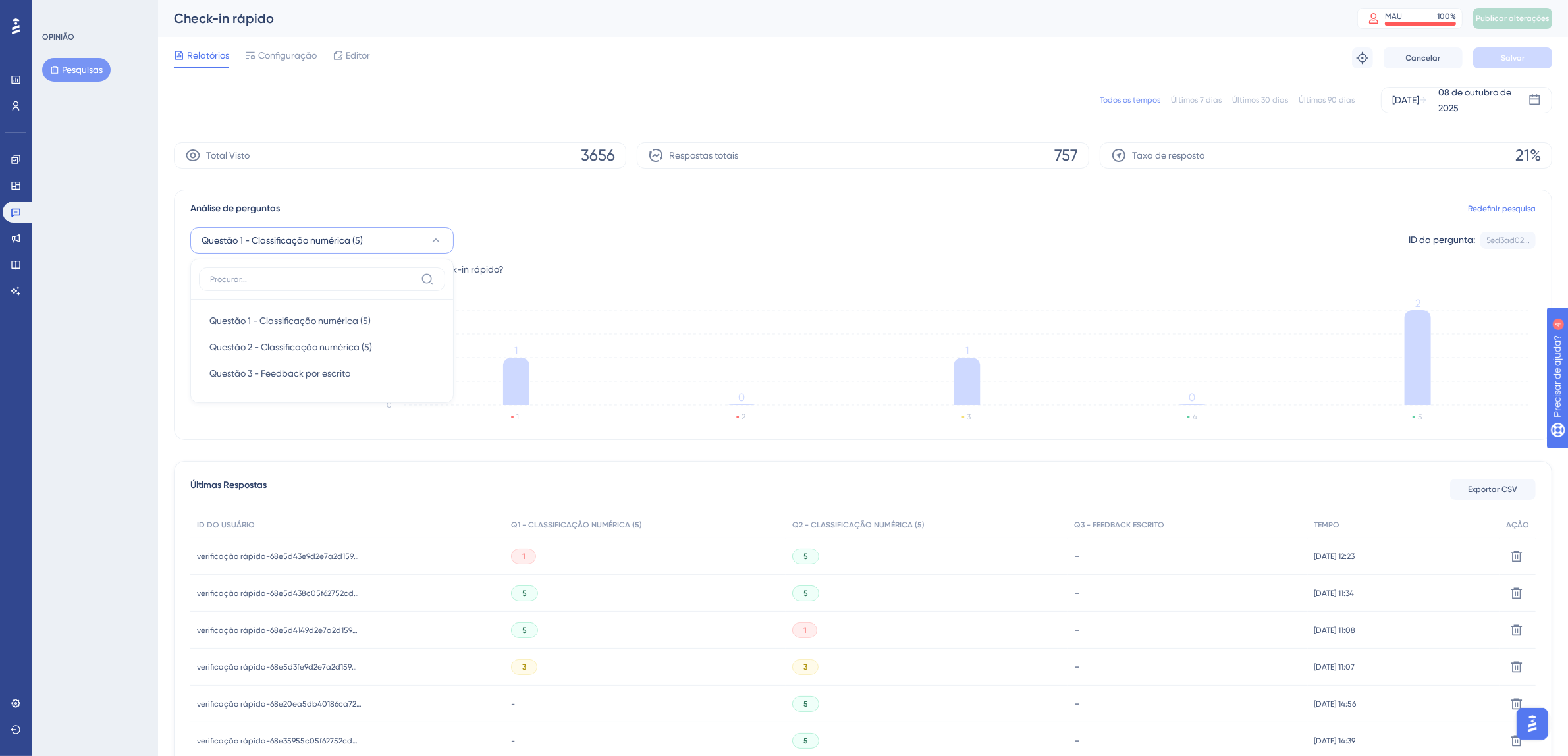
click at [680, 243] on div "Questão 1 - Classificação numérica (5) Questão 1 - Classificação numérica (5) Q…" at bounding box center [863, 240] width 1345 height 26
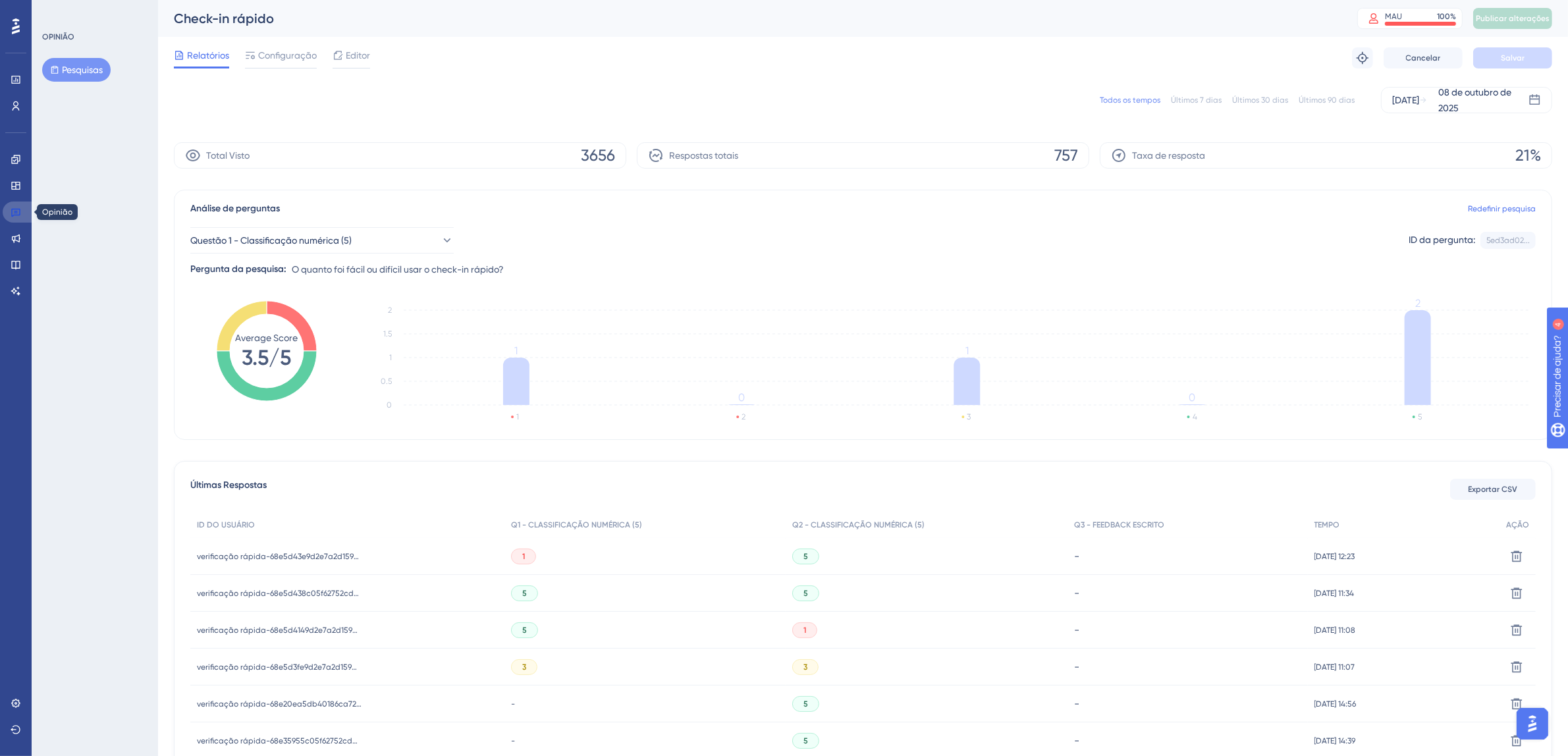
click at [18, 212] on icon at bounding box center [16, 212] width 11 height 11
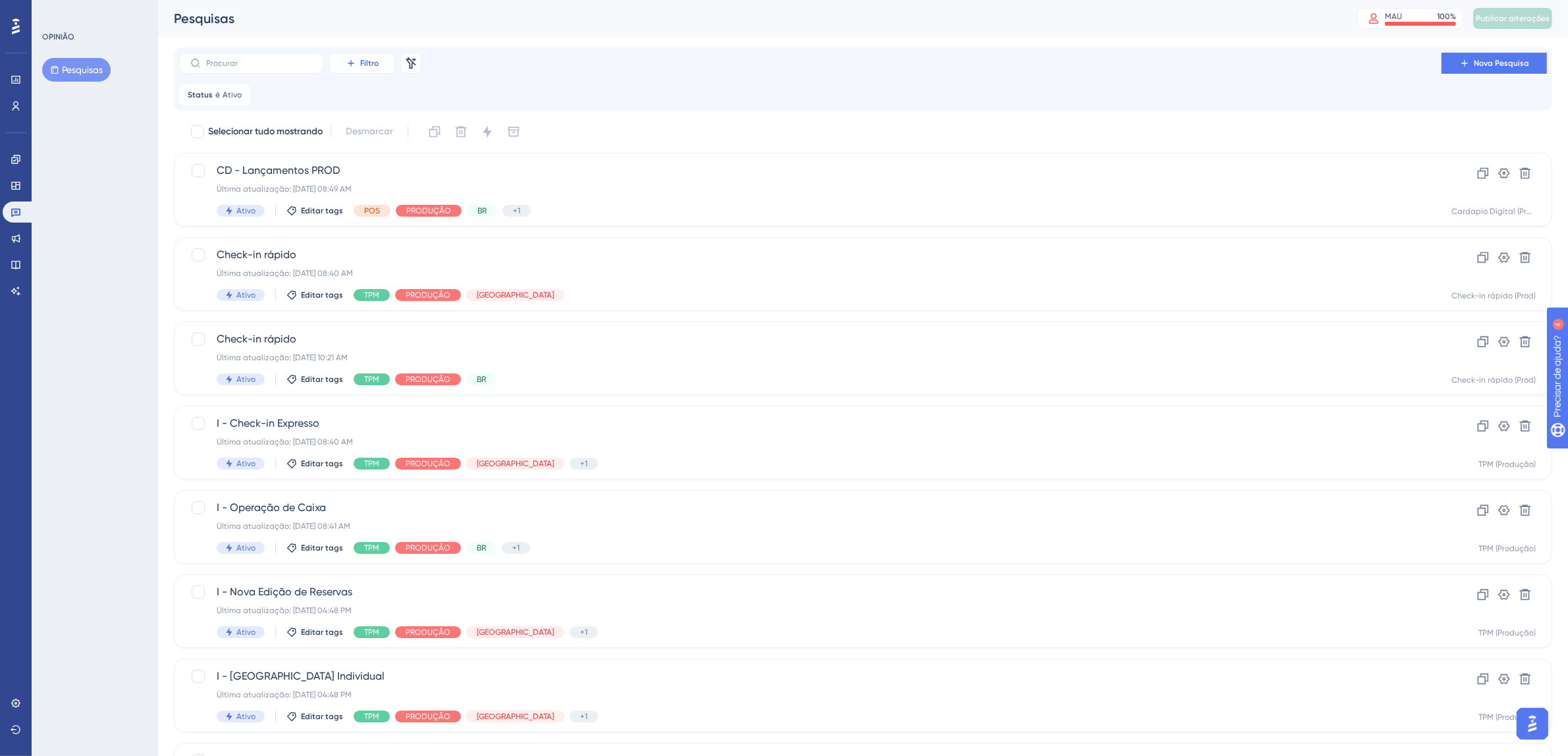
click at [366, 62] on font "Filtro" at bounding box center [370, 63] width 19 height 9
click at [376, 97] on font "Etiquetas" at bounding box center [368, 101] width 40 height 11
click at [318, 102] on div "Marcação Remover" at bounding box center [312, 94] width 61 height 21
click at [374, 64] on font "Filtro" at bounding box center [370, 63] width 19 height 9
click at [386, 96] on font "Etiquetas" at bounding box center [368, 101] width 40 height 11
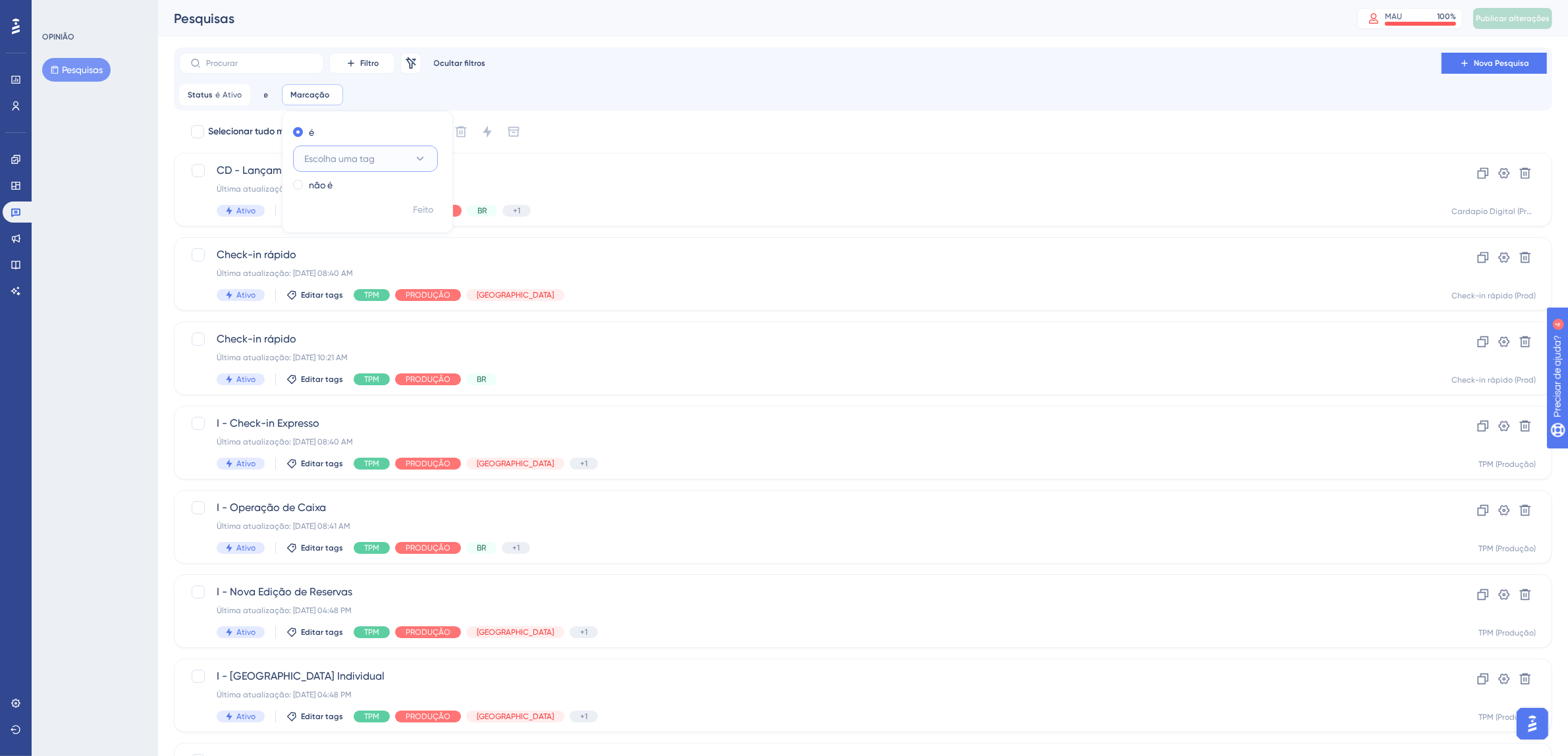
click at [421, 157] on icon at bounding box center [420, 159] width 7 height 4
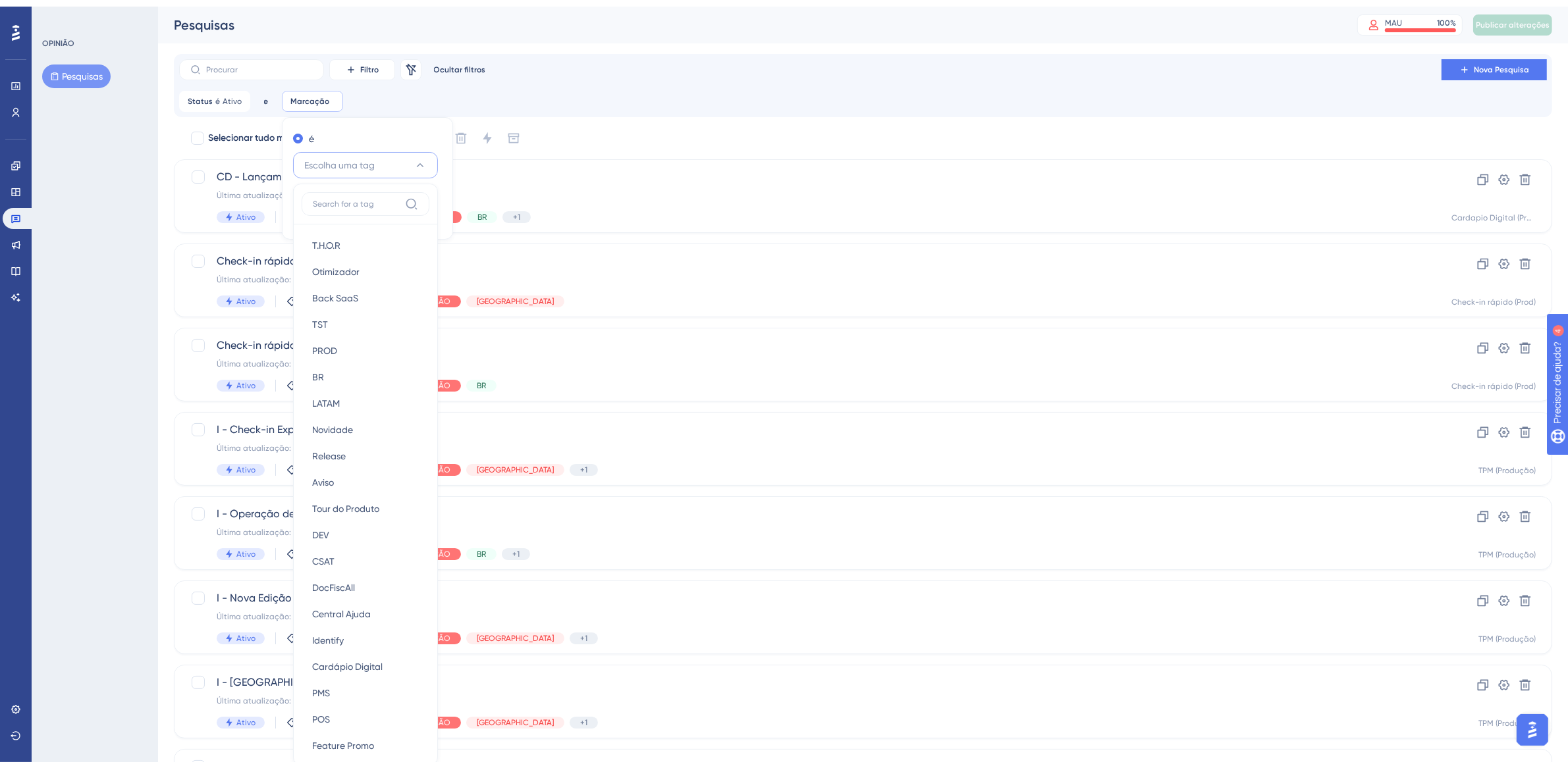
scroll to position [86, 0]
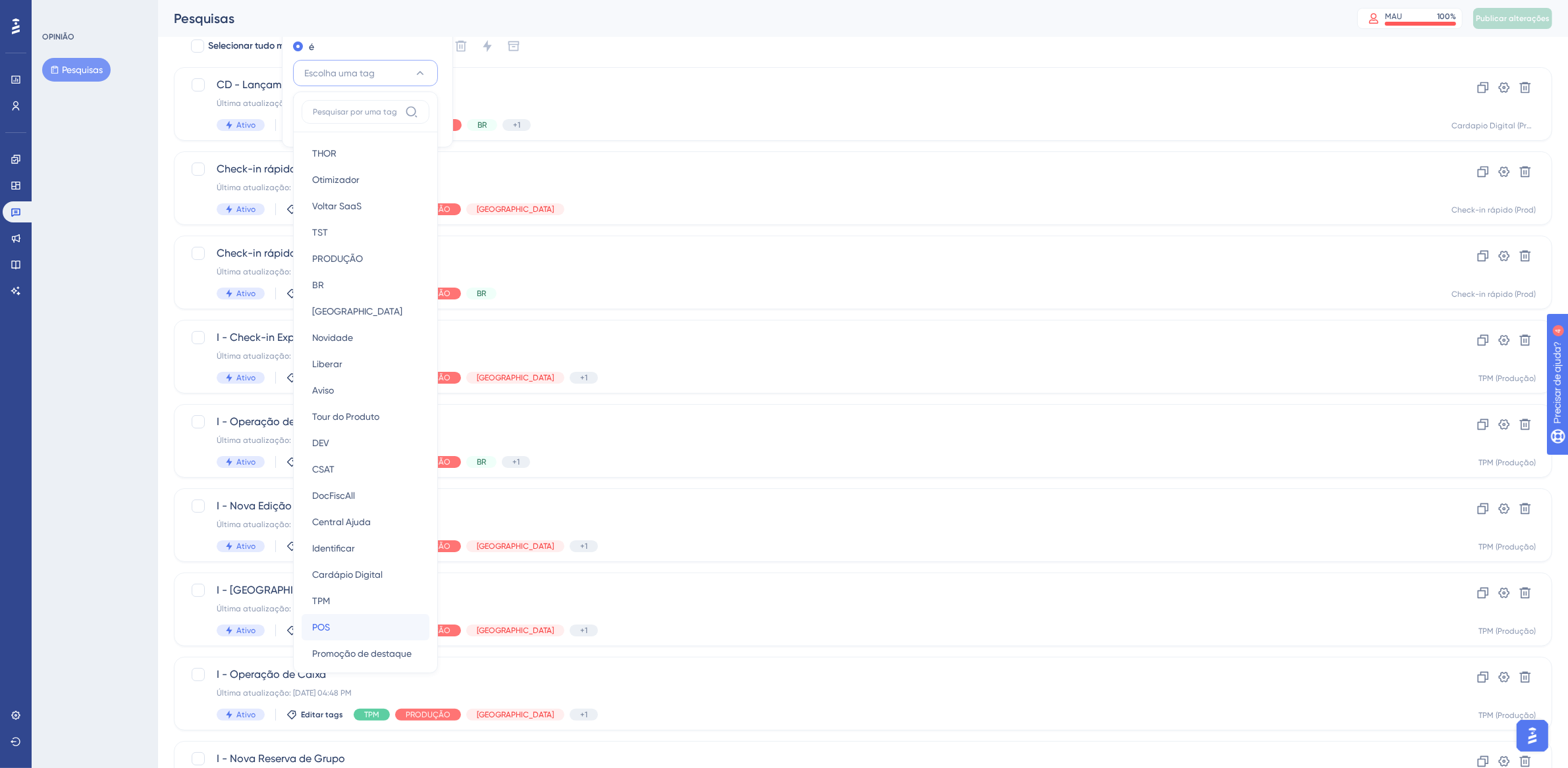
click at [332, 616] on div "POS POS" at bounding box center [365, 627] width 106 height 26
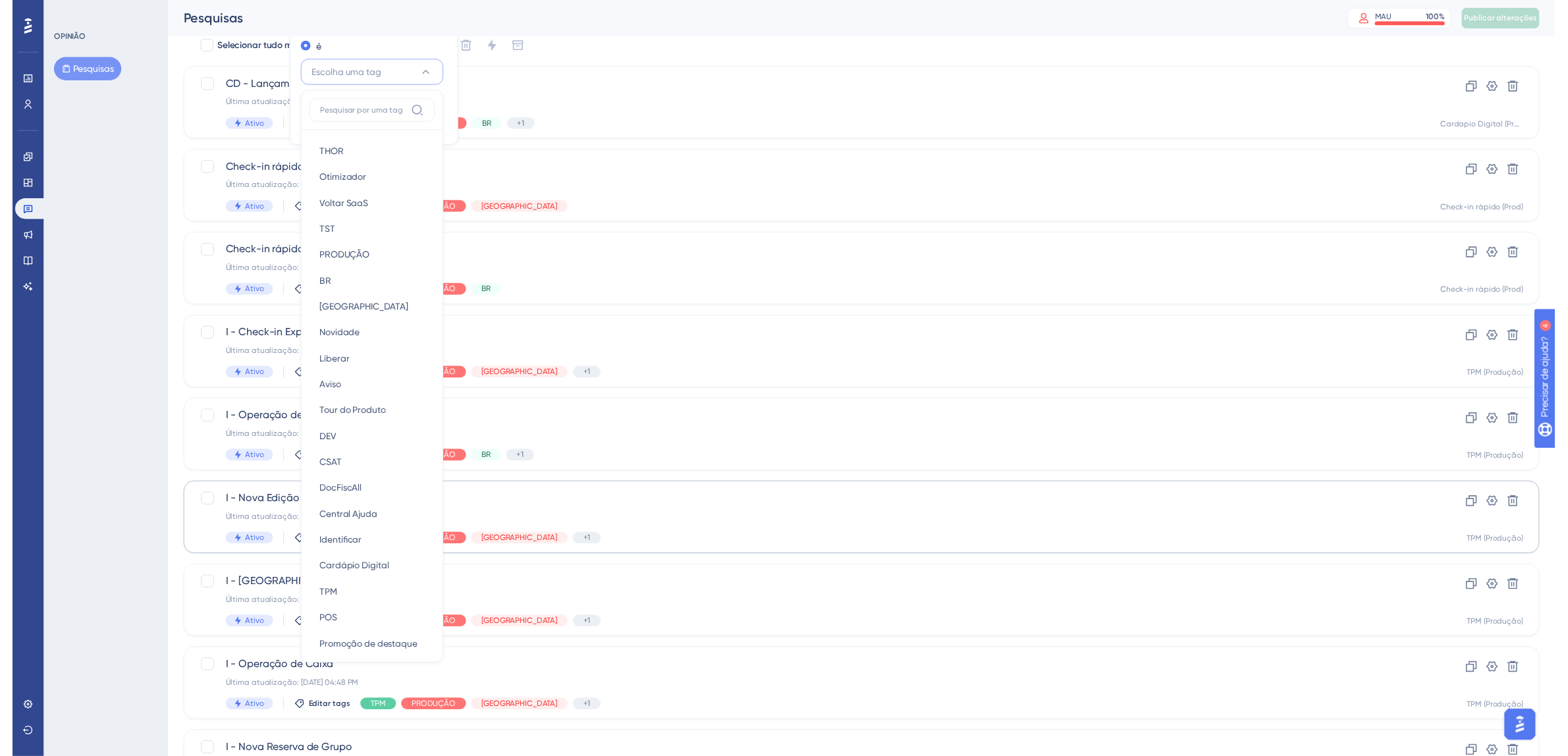
scroll to position [5, 0]
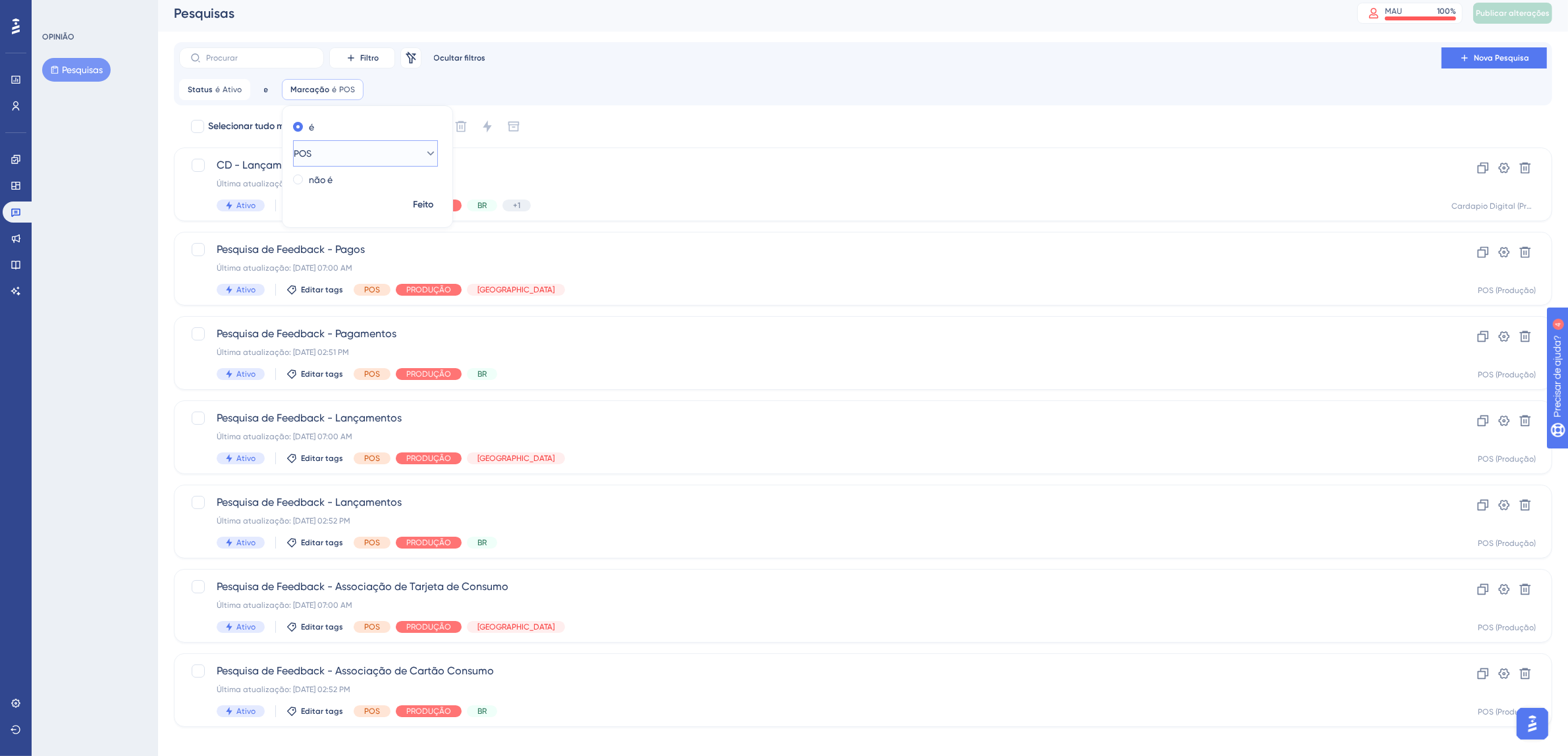
click at [424, 150] on icon at bounding box center [431, 153] width 13 height 13
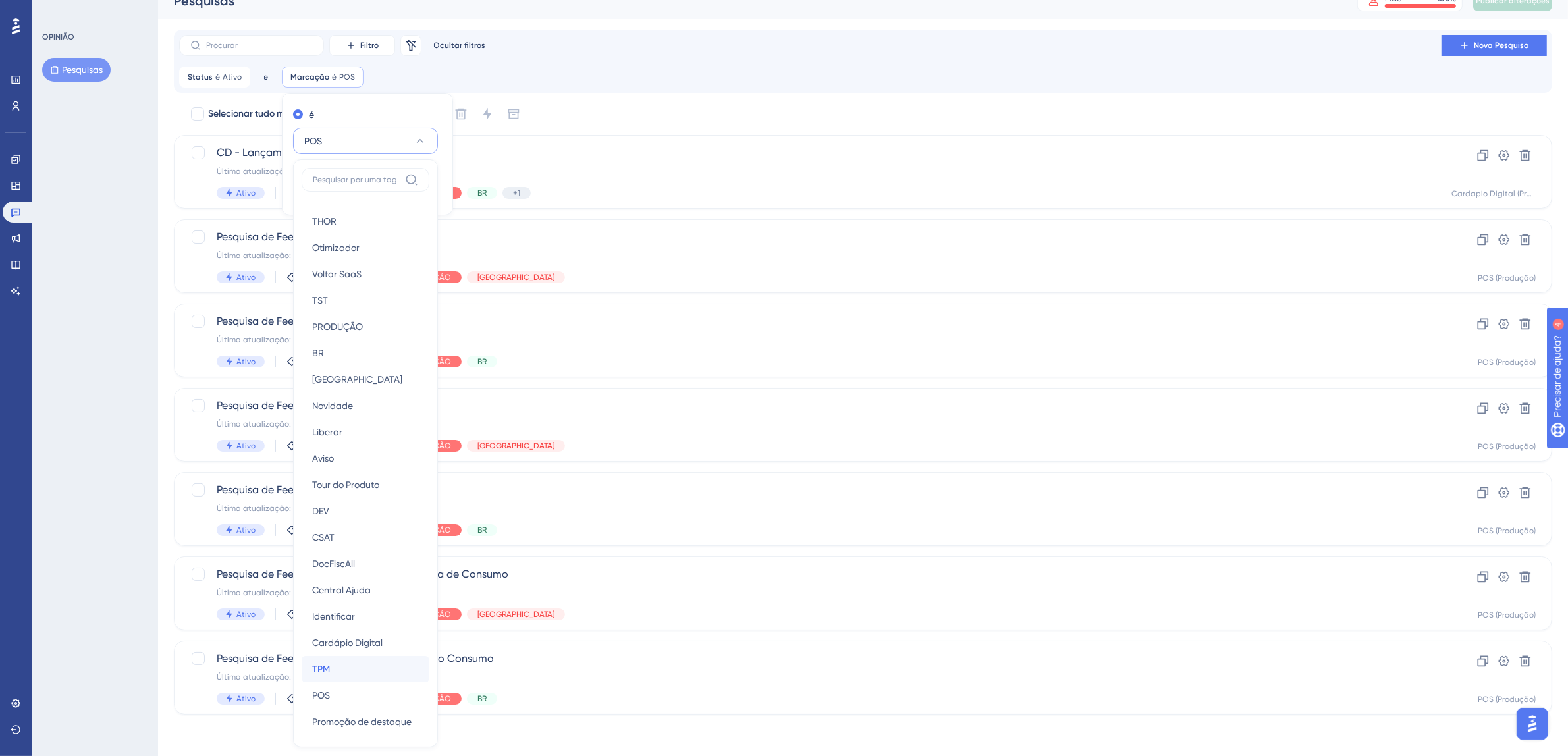
click at [339, 658] on div "TPM TPM" at bounding box center [365, 668] width 106 height 26
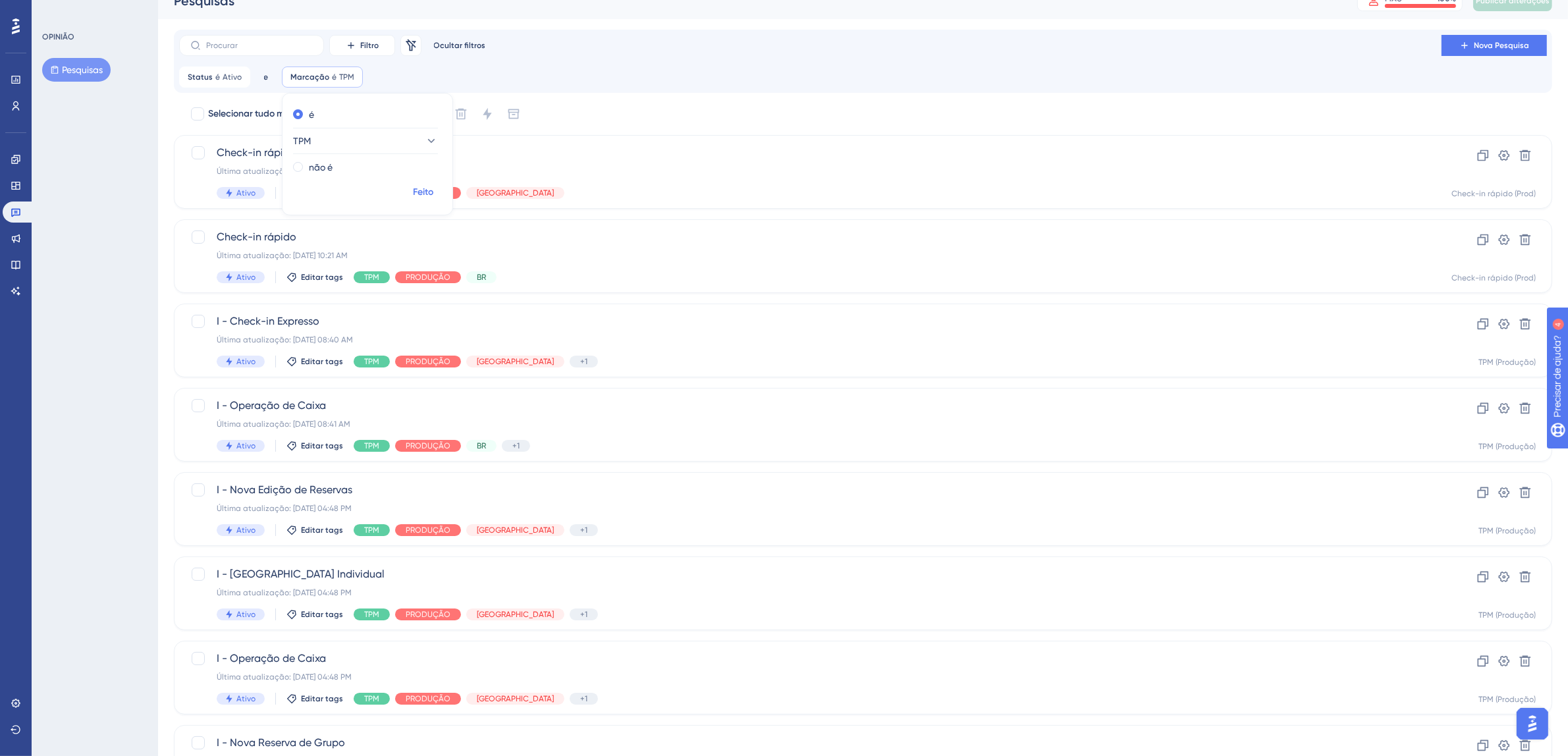
click at [424, 192] on font "Feito" at bounding box center [423, 192] width 20 height 11
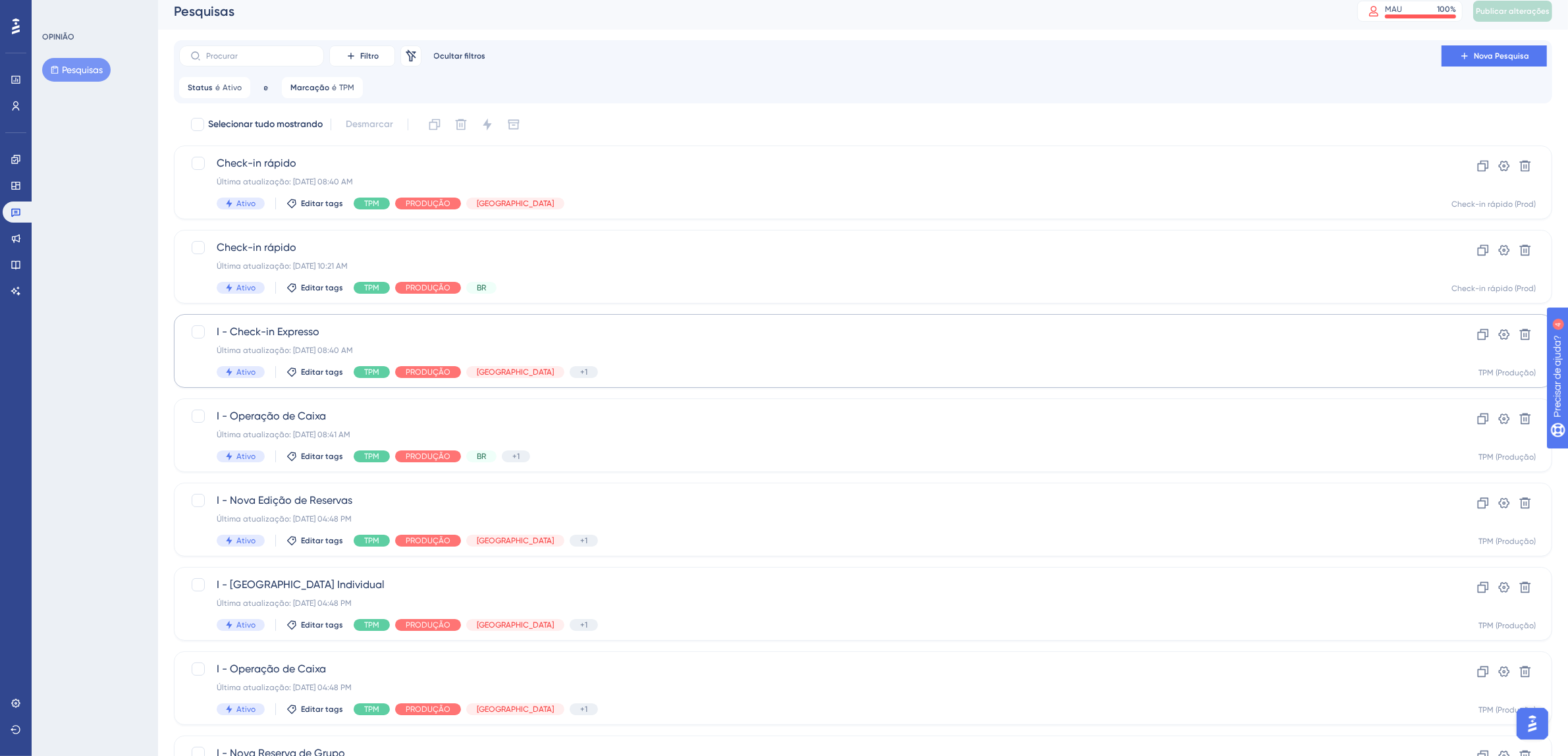
scroll to position [0, 0]
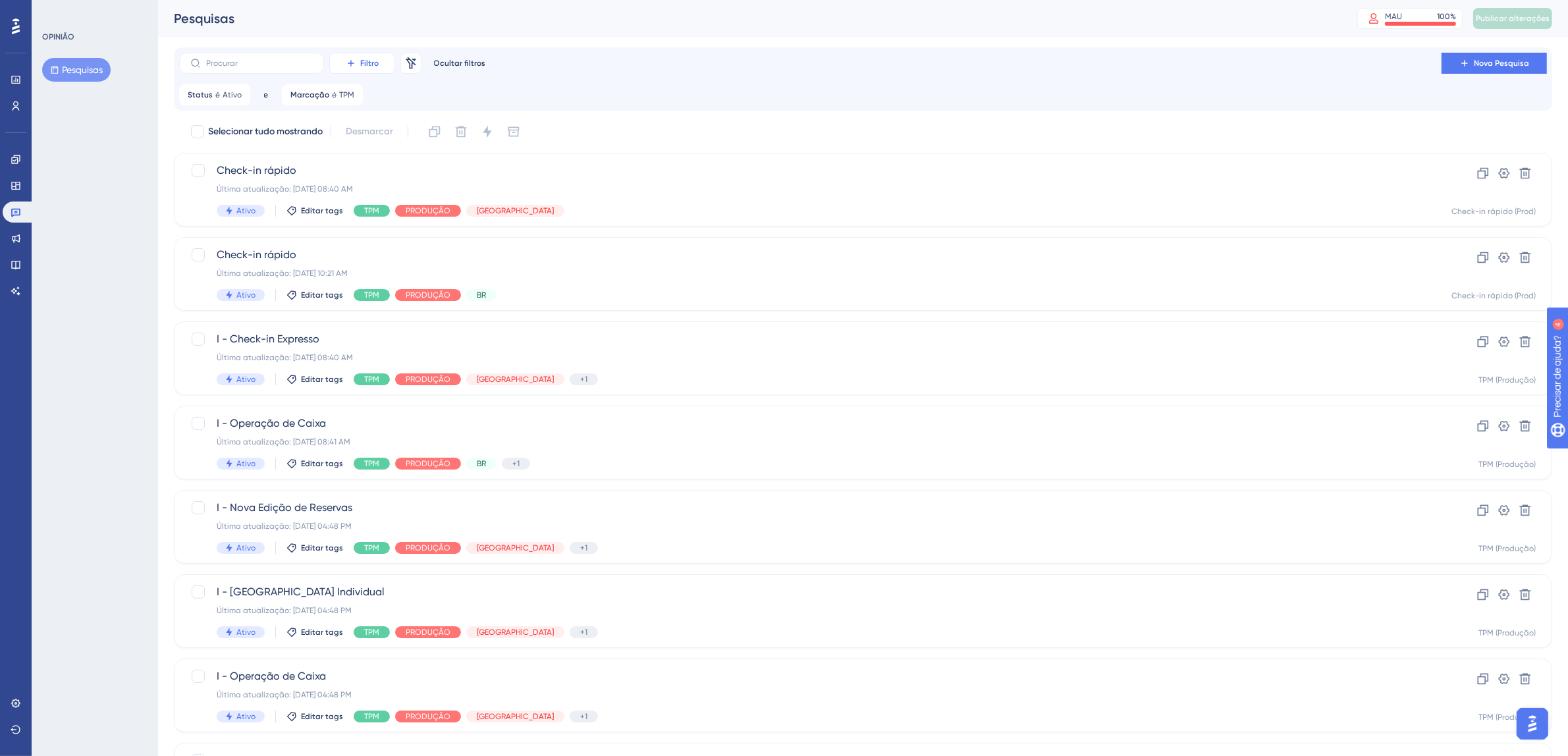
click at [357, 61] on button "Filtro" at bounding box center [362, 63] width 66 height 21
click at [368, 131] on font "Segmentos" at bounding box center [372, 127] width 48 height 11
click at [508, 161] on button "Escolha um segmento" at bounding box center [478, 158] width 145 height 26
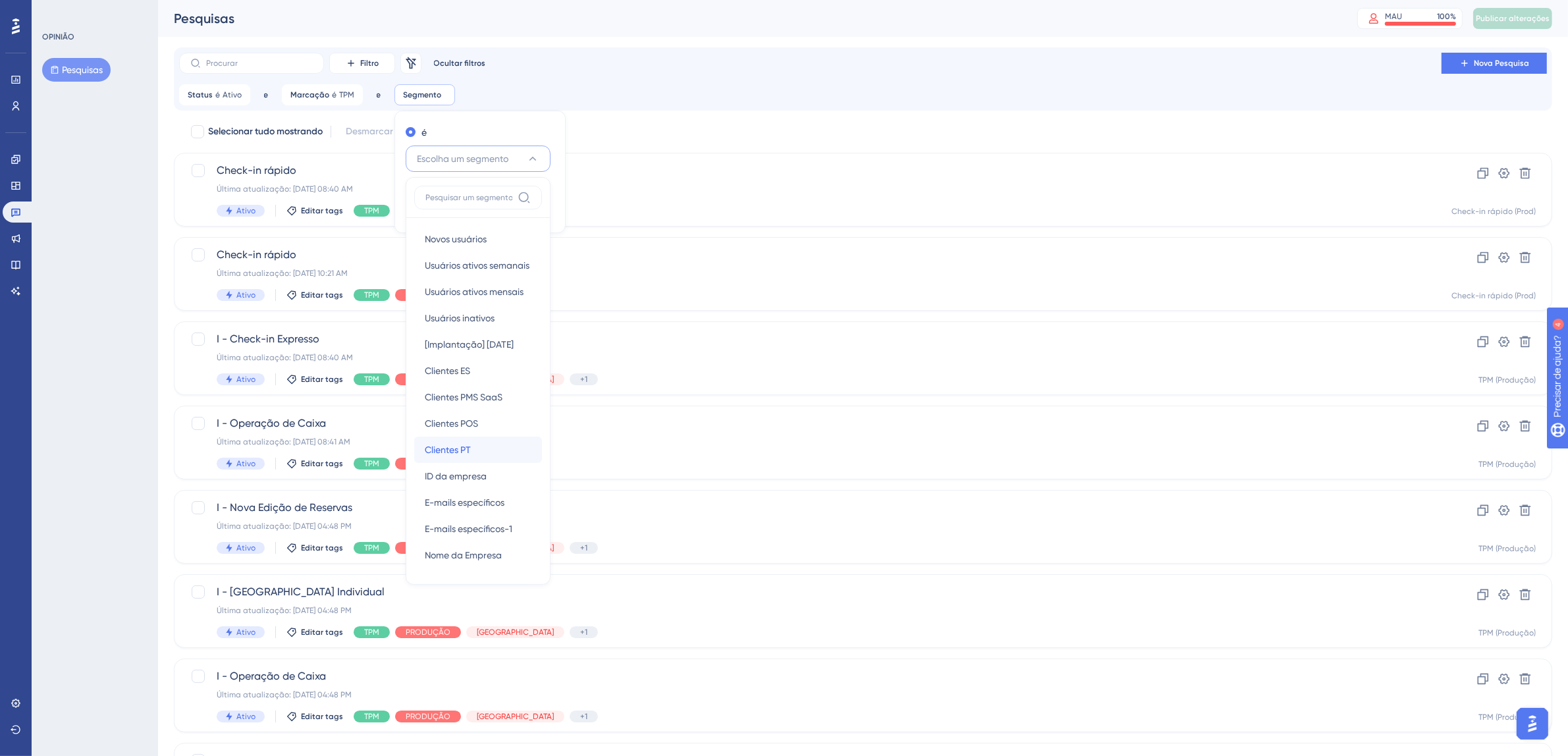
click at [493, 440] on div "Clientes PT Clientes PT" at bounding box center [478, 449] width 106 height 26
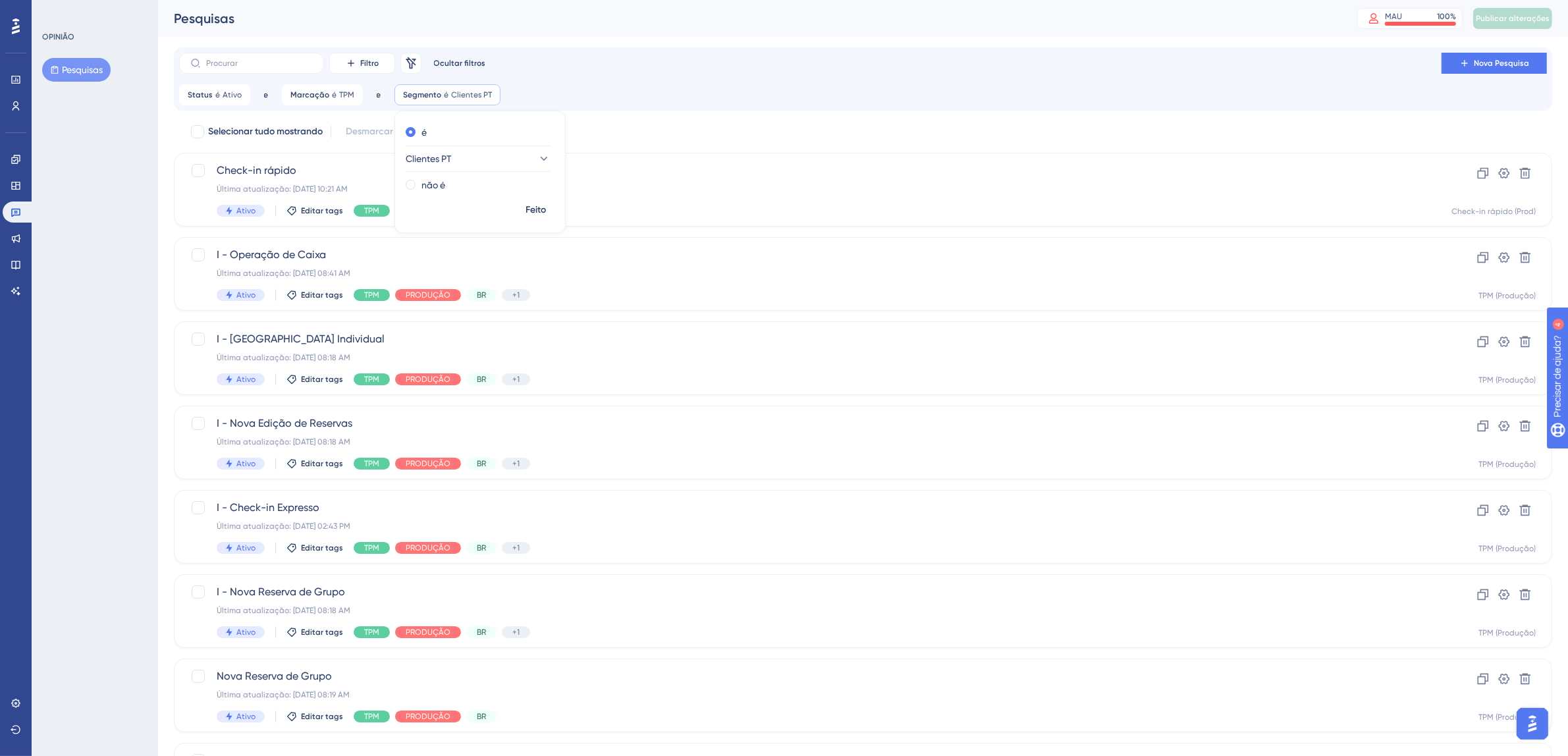
click at [626, 81] on div "Filtro Remover filtros Ocultar filtros Nova Pesquisa Status é Ativo Ativo Remov…" at bounding box center [863, 79] width 1368 height 53
click at [735, 202] on div "Check-in rápido Última atualização: 08 de out. de 2025 10:21 AM Ativo Editar ta…" at bounding box center [810, 190] width 1187 height 54
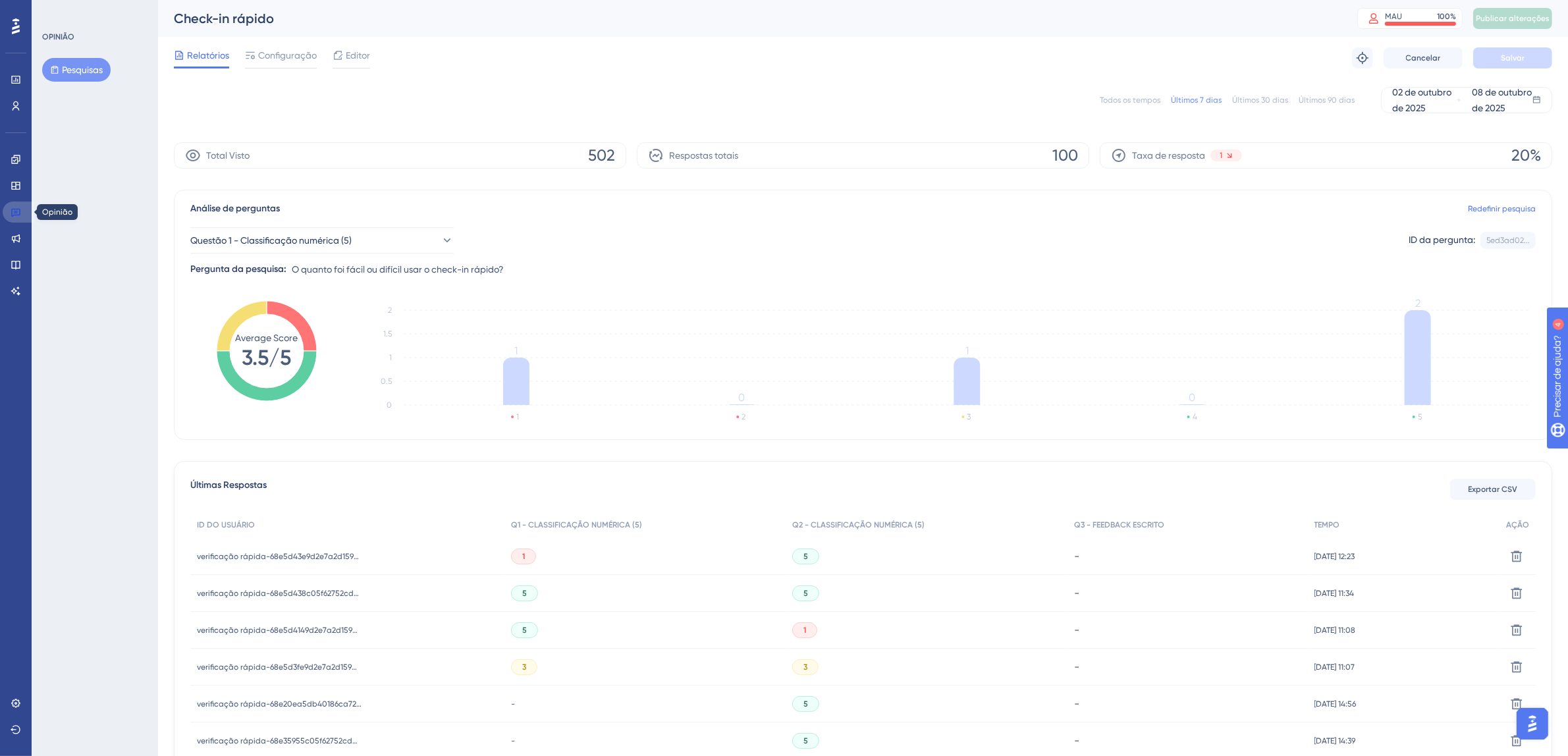
click at [19, 212] on icon at bounding box center [16, 212] width 11 height 11
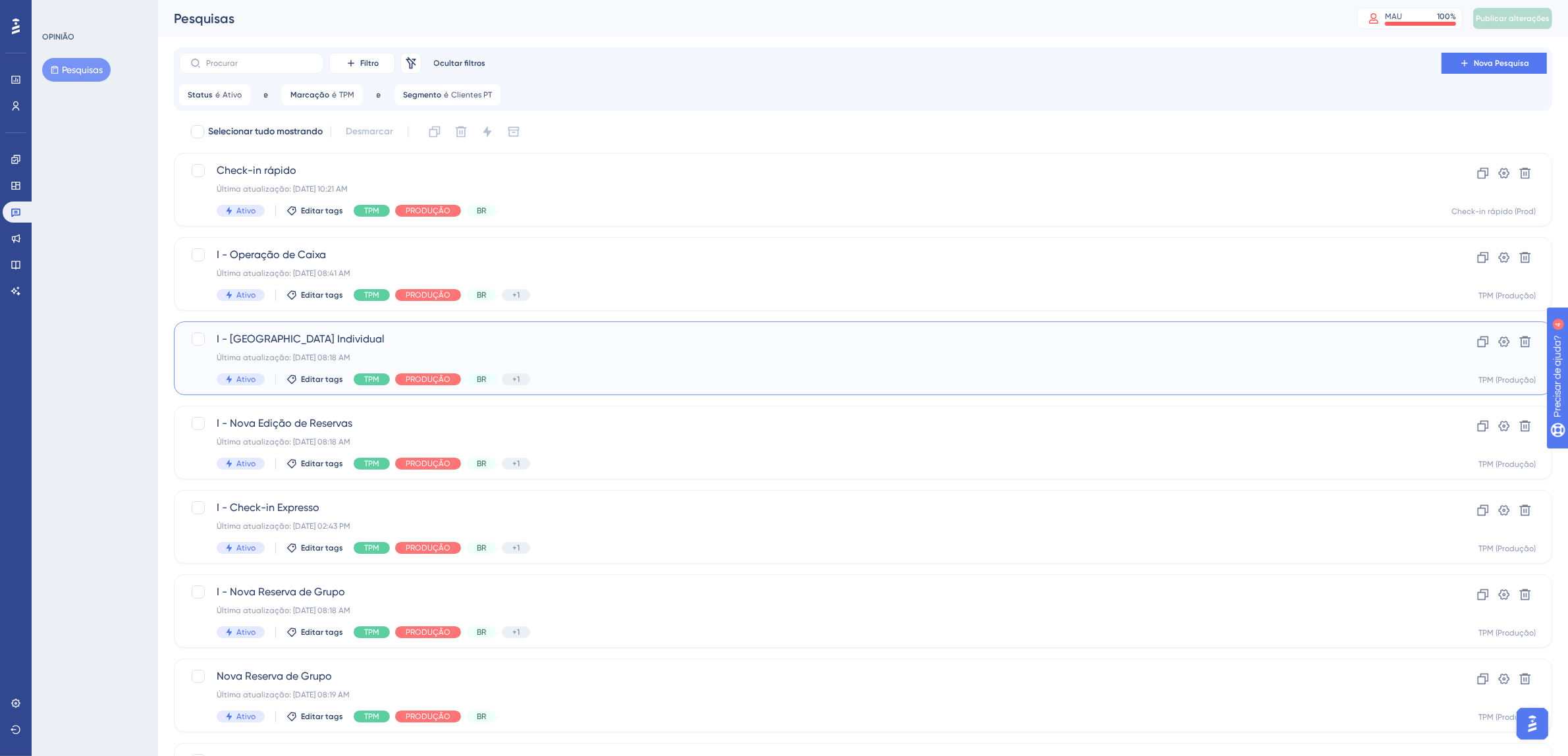
click at [743, 362] on div "I - Nova Reserva Individual Última atualização: 07 de out. de 2025 08:18 AM Ati…" at bounding box center [810, 358] width 1187 height 54
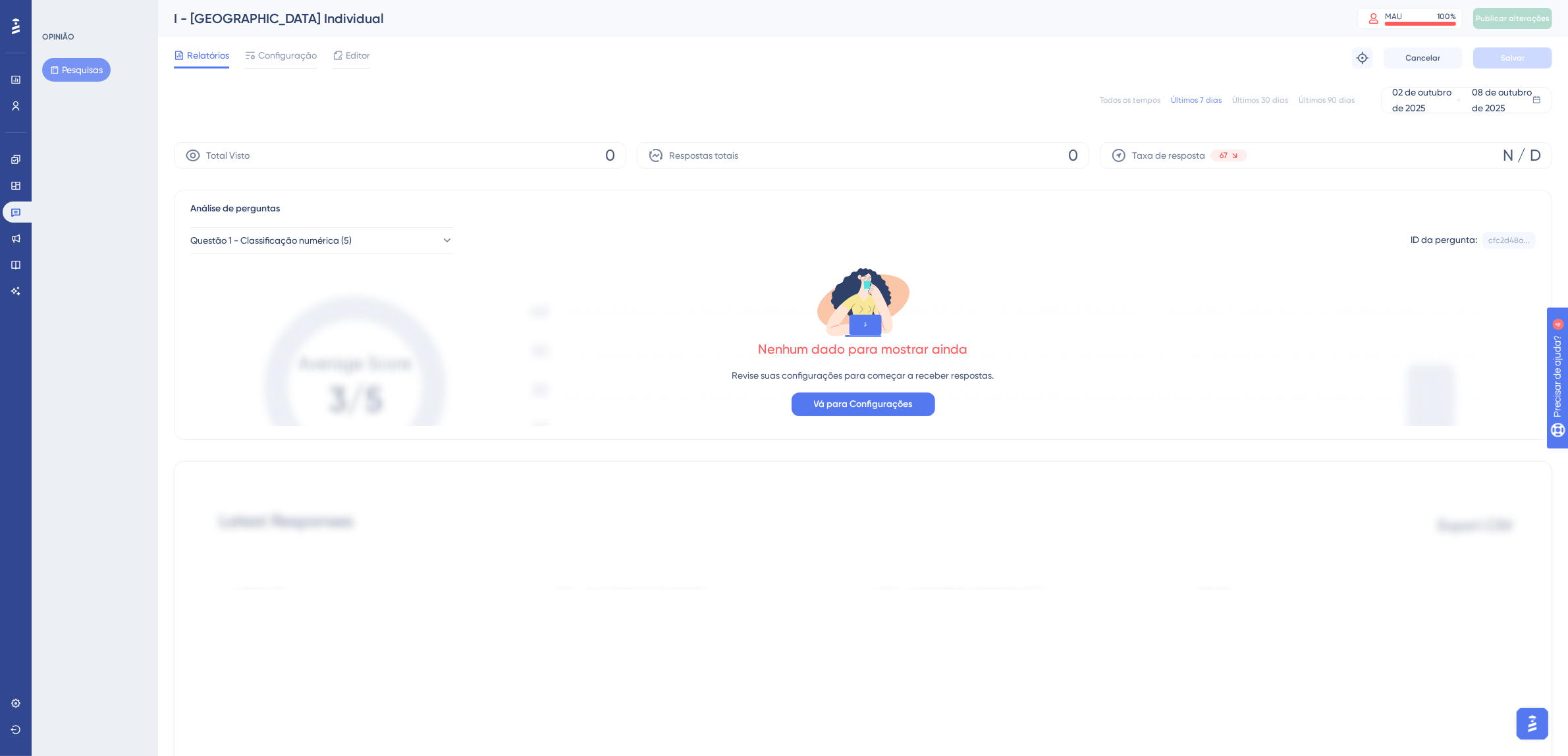
click at [1131, 96] on font "Todos os tempos" at bounding box center [1130, 100] width 60 height 9
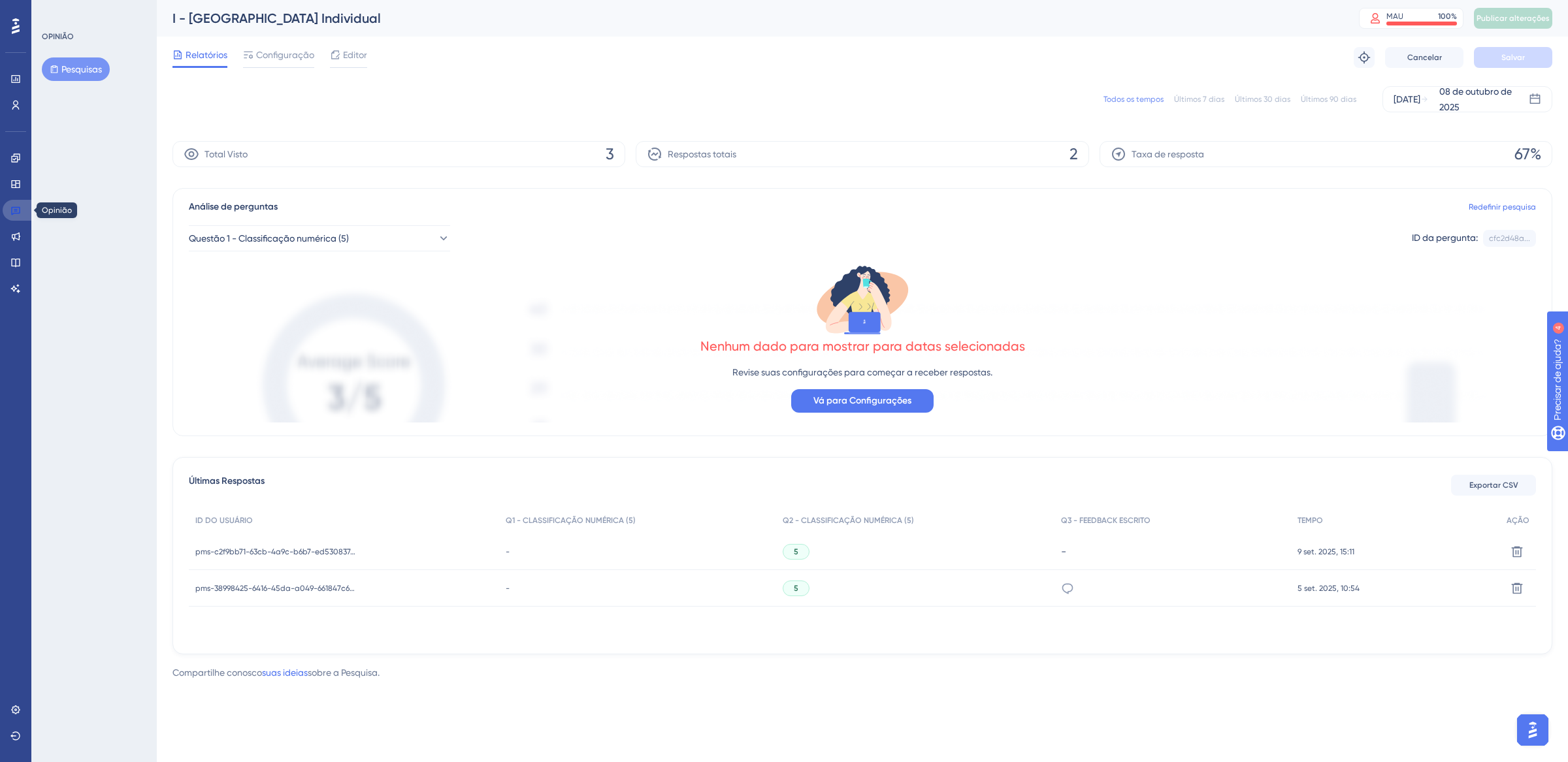
click at [13, 213] on icon at bounding box center [16, 211] width 9 height 9
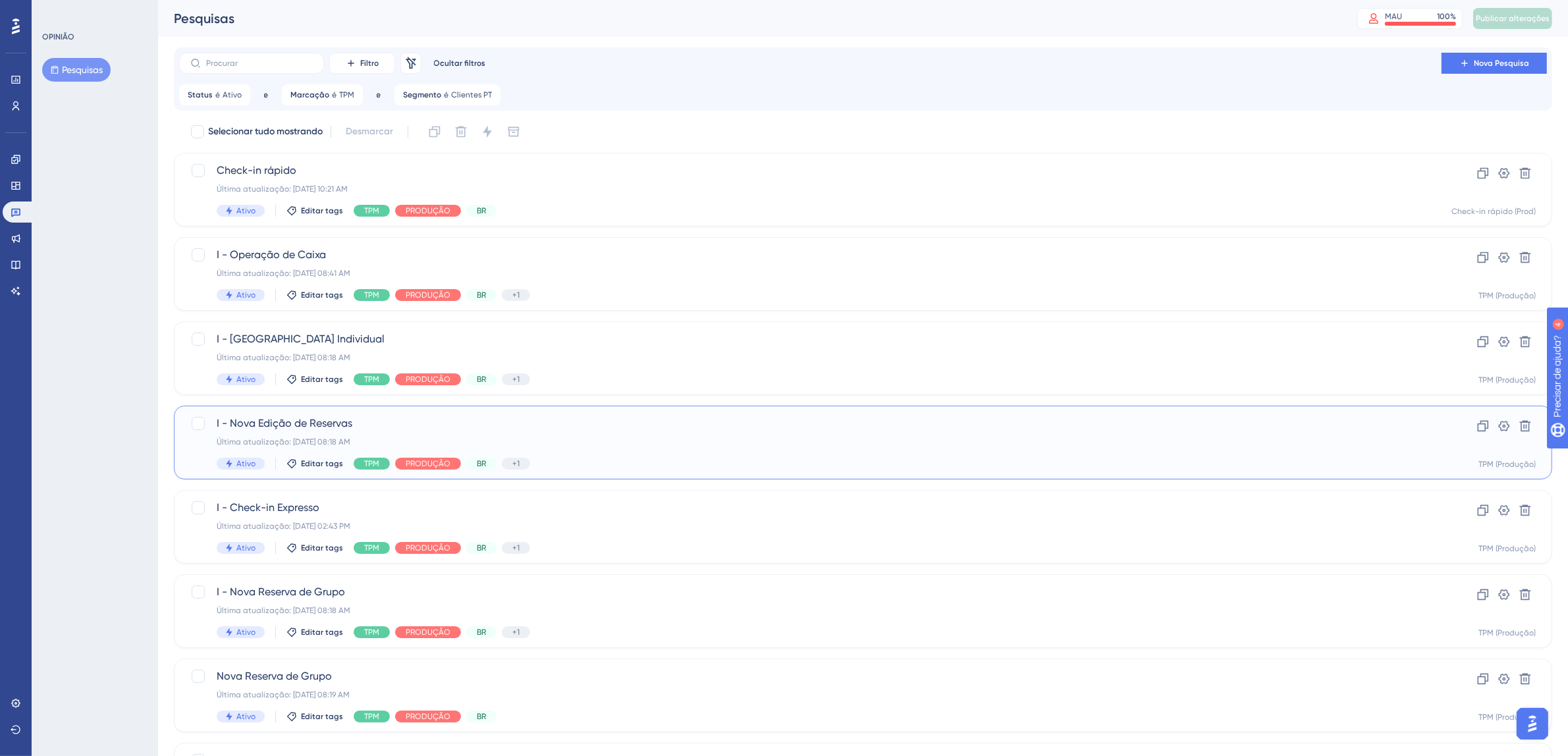
click at [744, 423] on span "I - Nova Edição de Reservas" at bounding box center [810, 423] width 1187 height 16
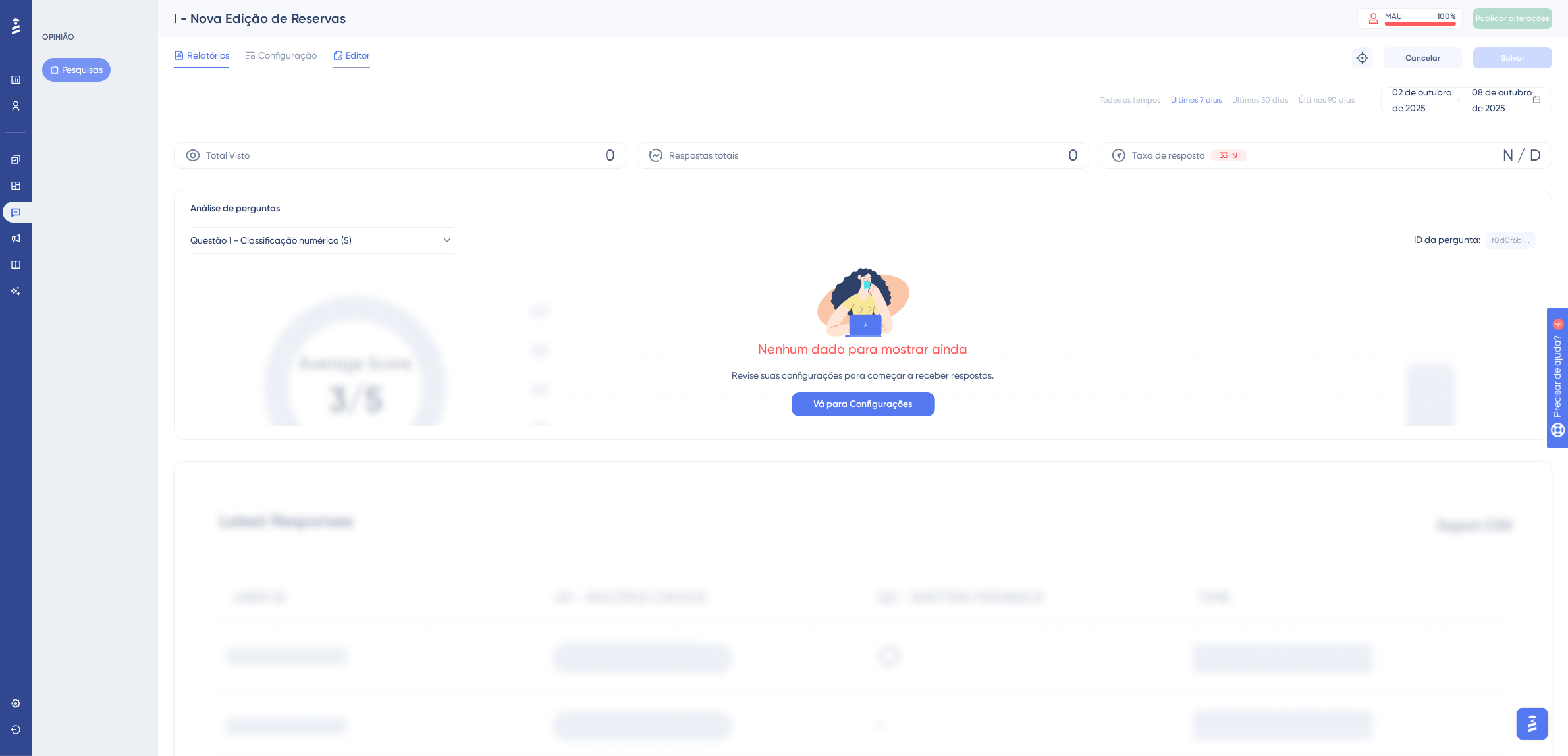
click at [348, 64] on div "Editor" at bounding box center [351, 58] width 38 height 21
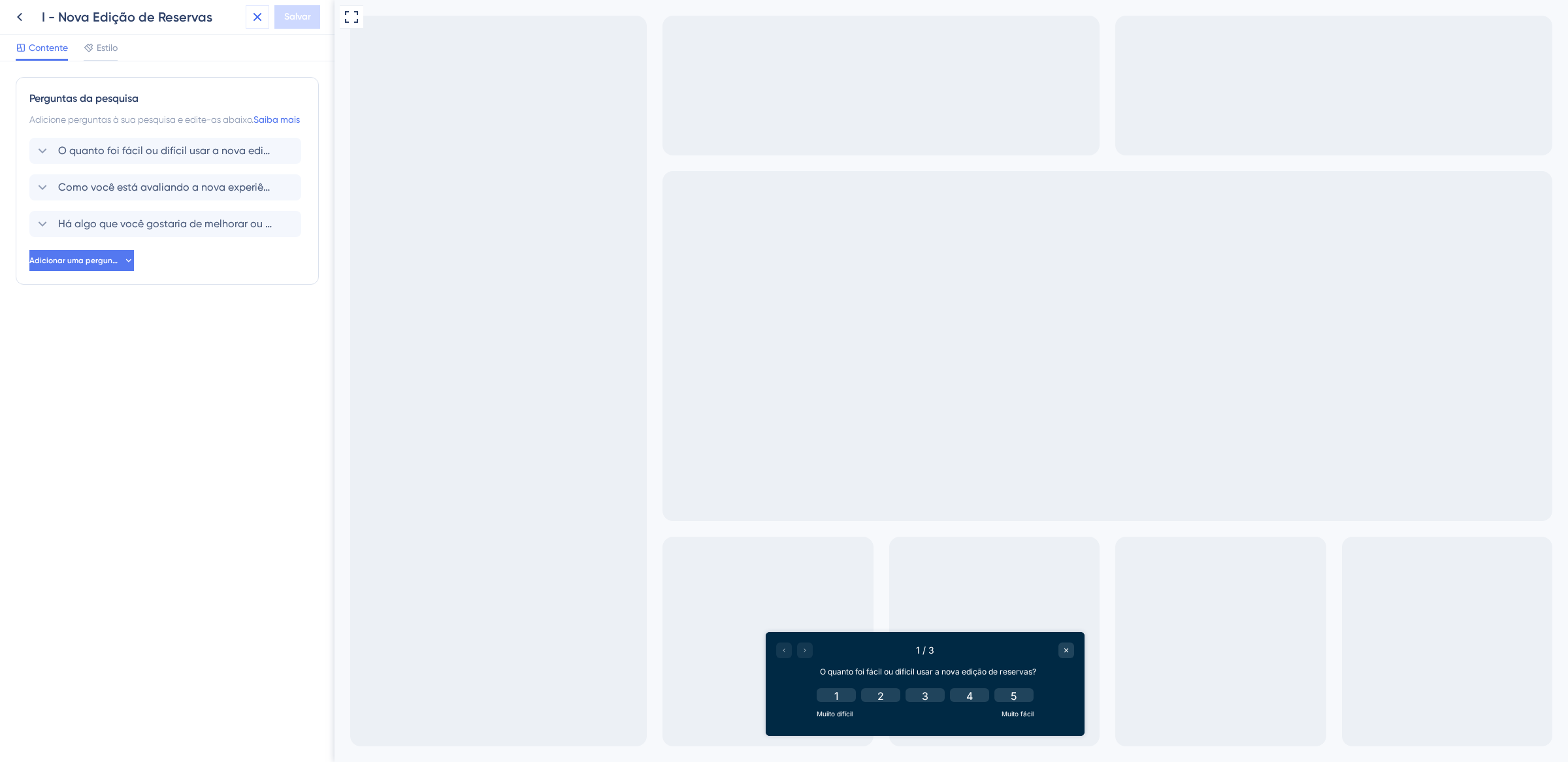
click at [254, 17] on icon at bounding box center [258, 17] width 16 height 16
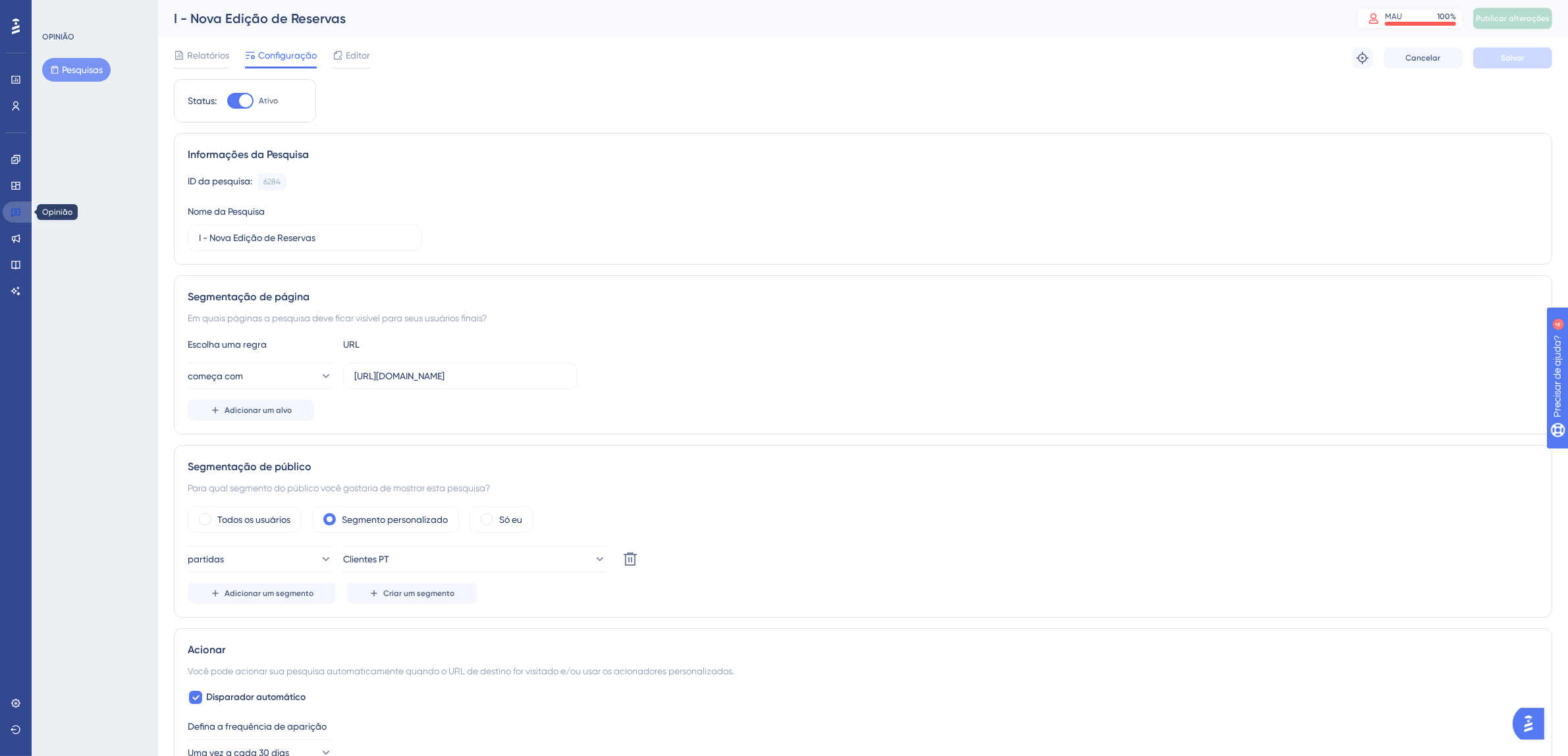
click at [22, 210] on link at bounding box center [18, 212] width 31 height 21
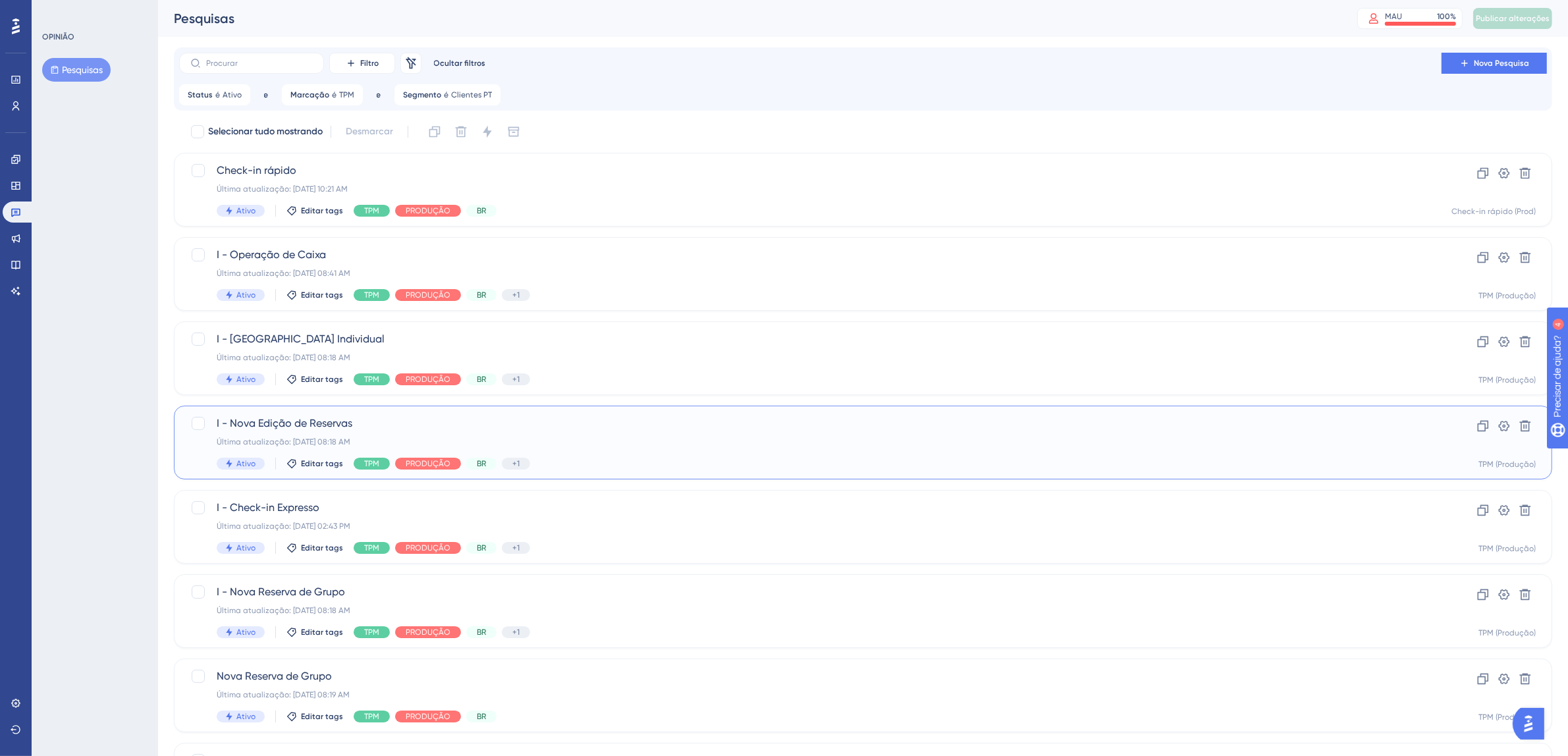
click at [796, 434] on div "I - Nova Edição de Reservas Última atualização: 07 de out. de 2025 08:18 AM Ati…" at bounding box center [810, 442] width 1187 height 54
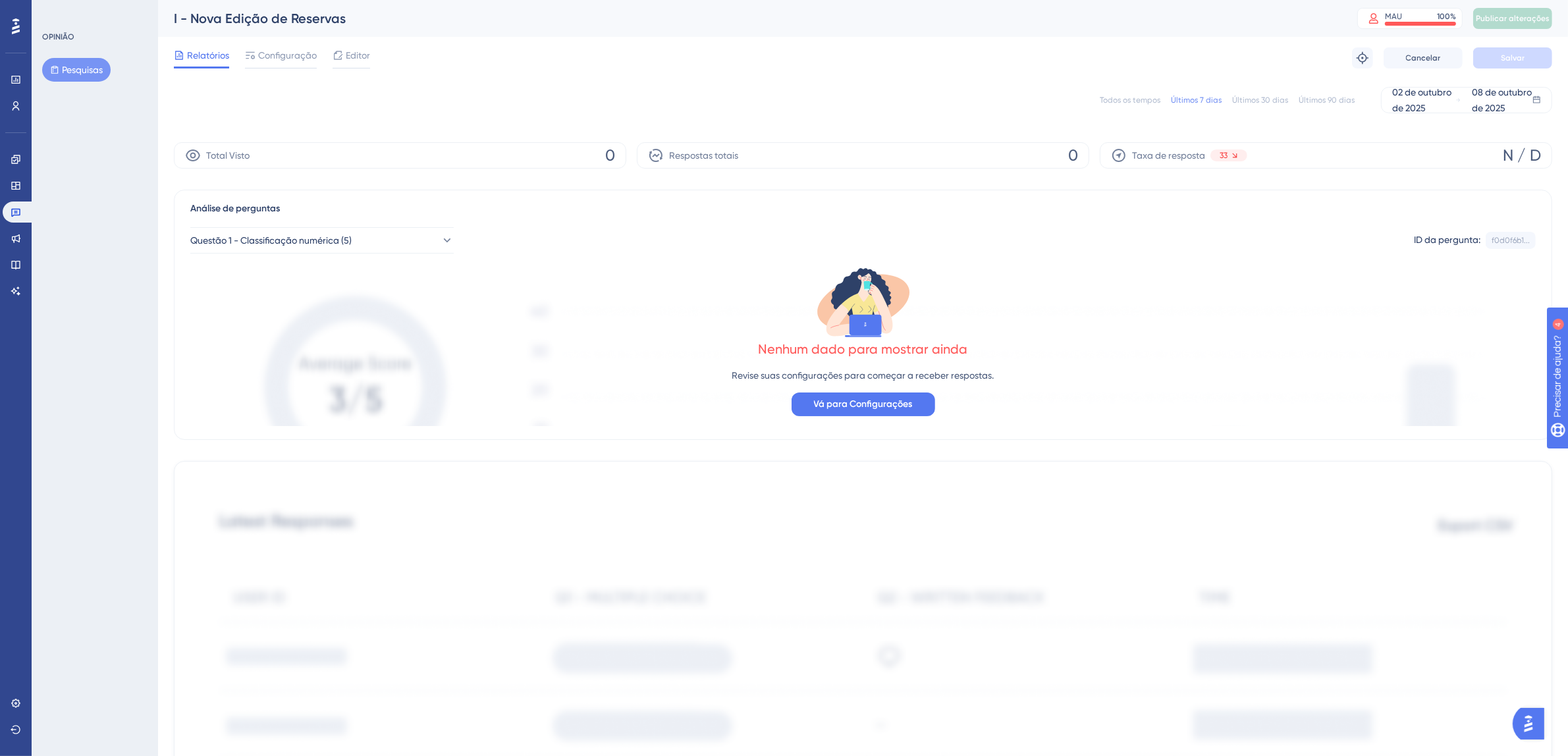
click at [1135, 103] on font "Todos os tempos" at bounding box center [1130, 100] width 60 height 9
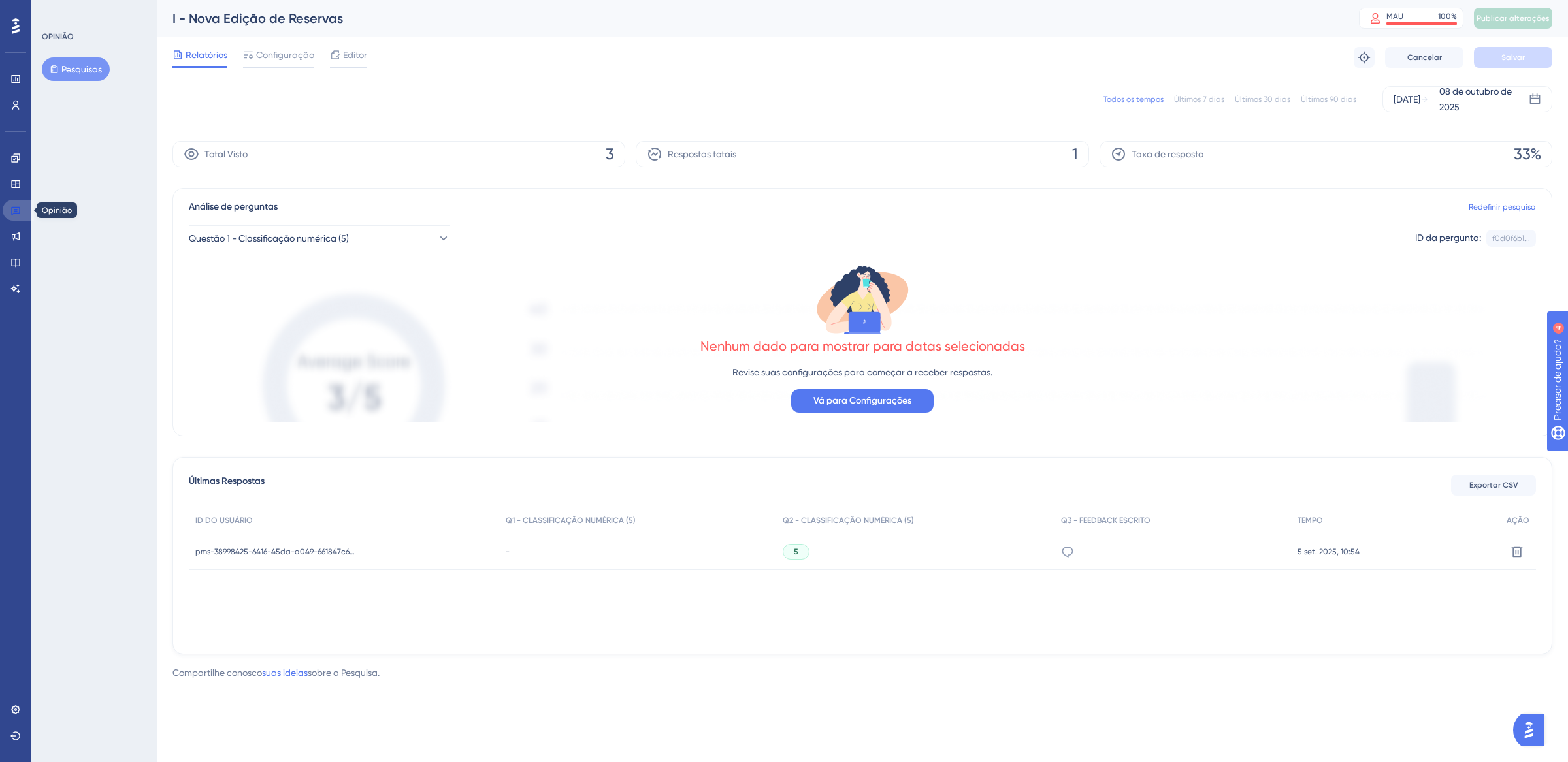
click at [26, 211] on link at bounding box center [18, 210] width 31 height 21
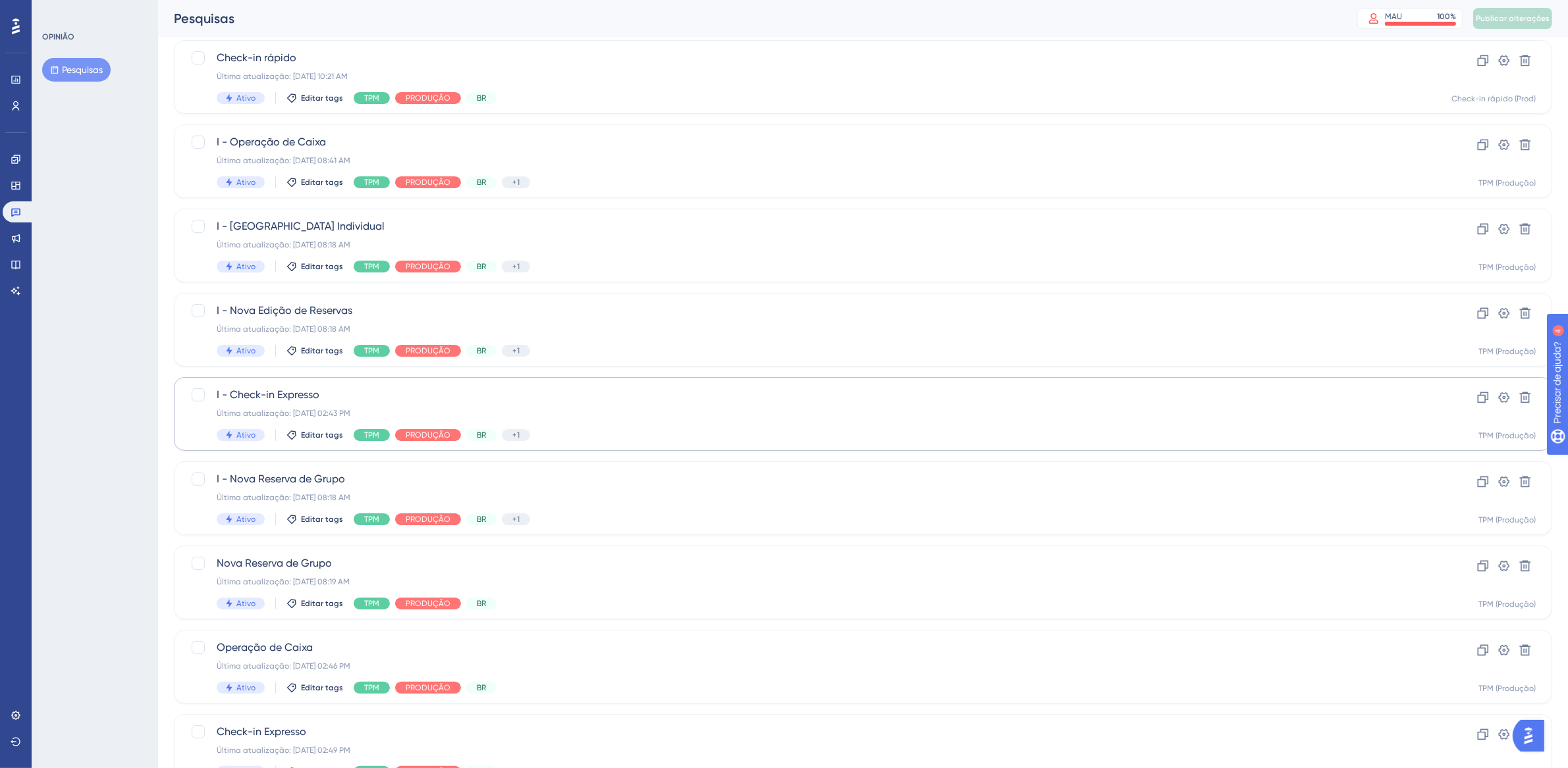
scroll to position [114, 0]
click at [660, 496] on div "Última atualização: [DATE] 08:18 AM" at bounding box center [810, 496] width 1187 height 11
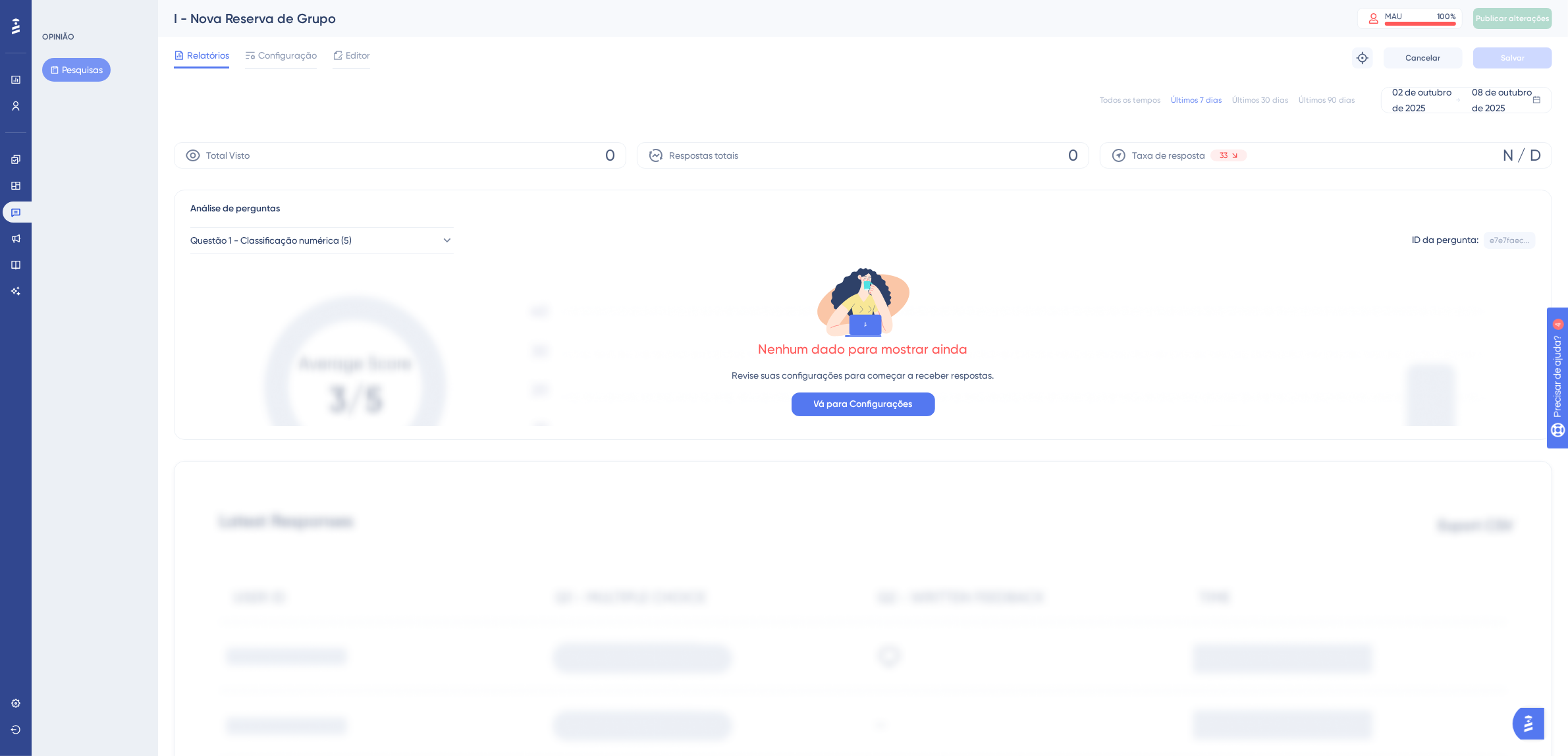
click at [1139, 100] on font "Todos os tempos" at bounding box center [1130, 100] width 60 height 9
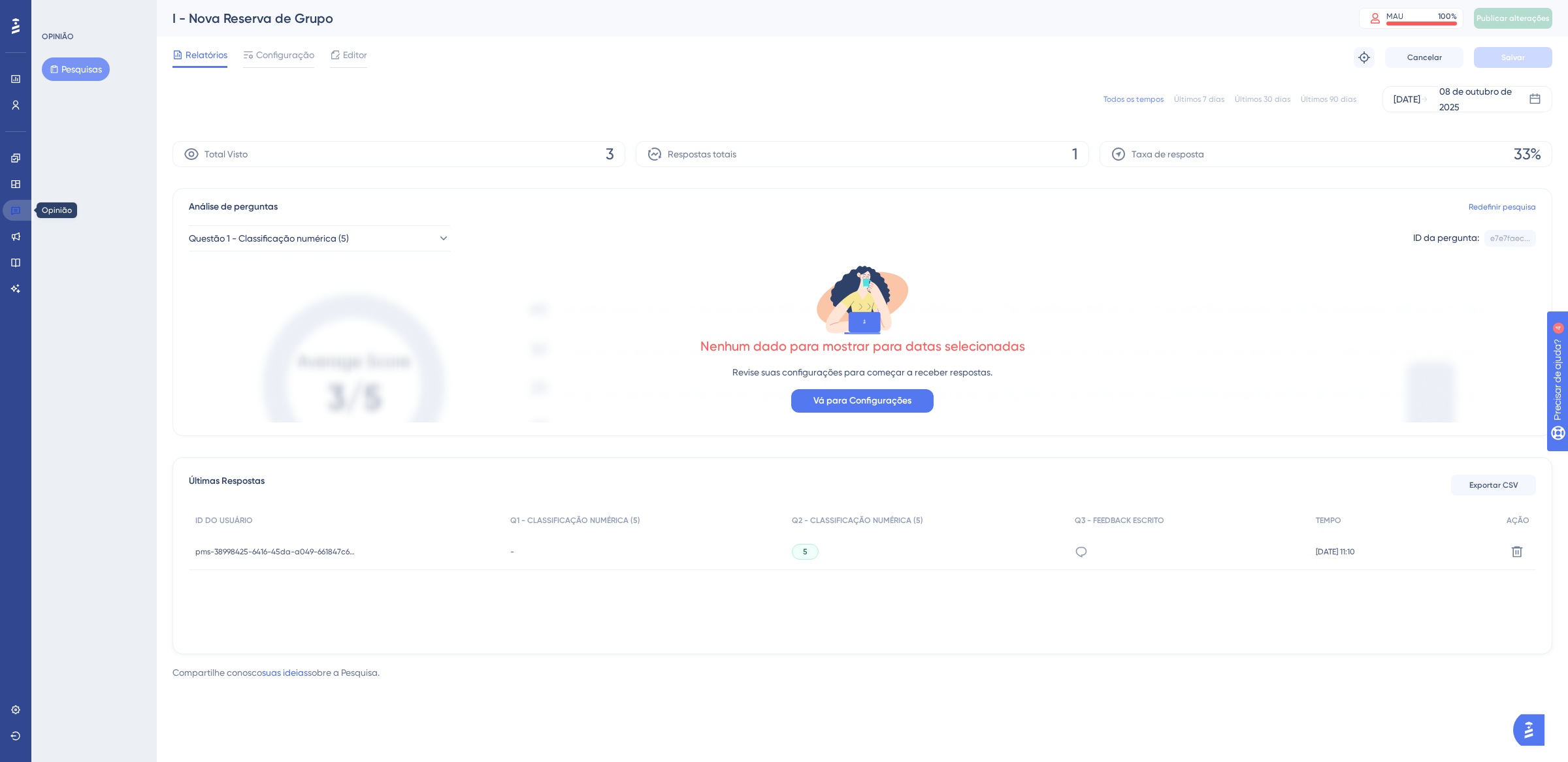
click at [15, 215] on icon at bounding box center [16, 211] width 11 height 11
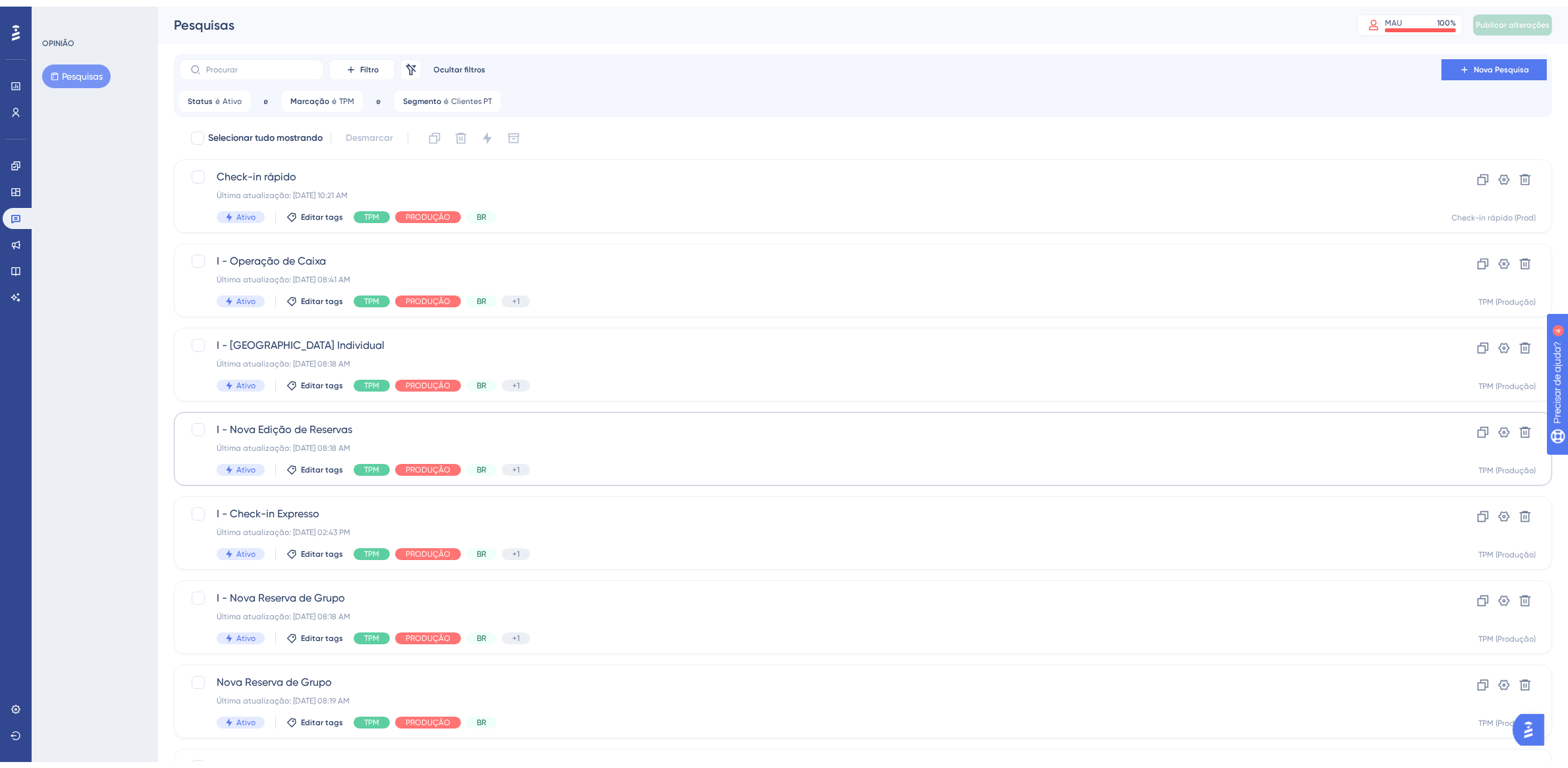
scroll to position [285, 0]
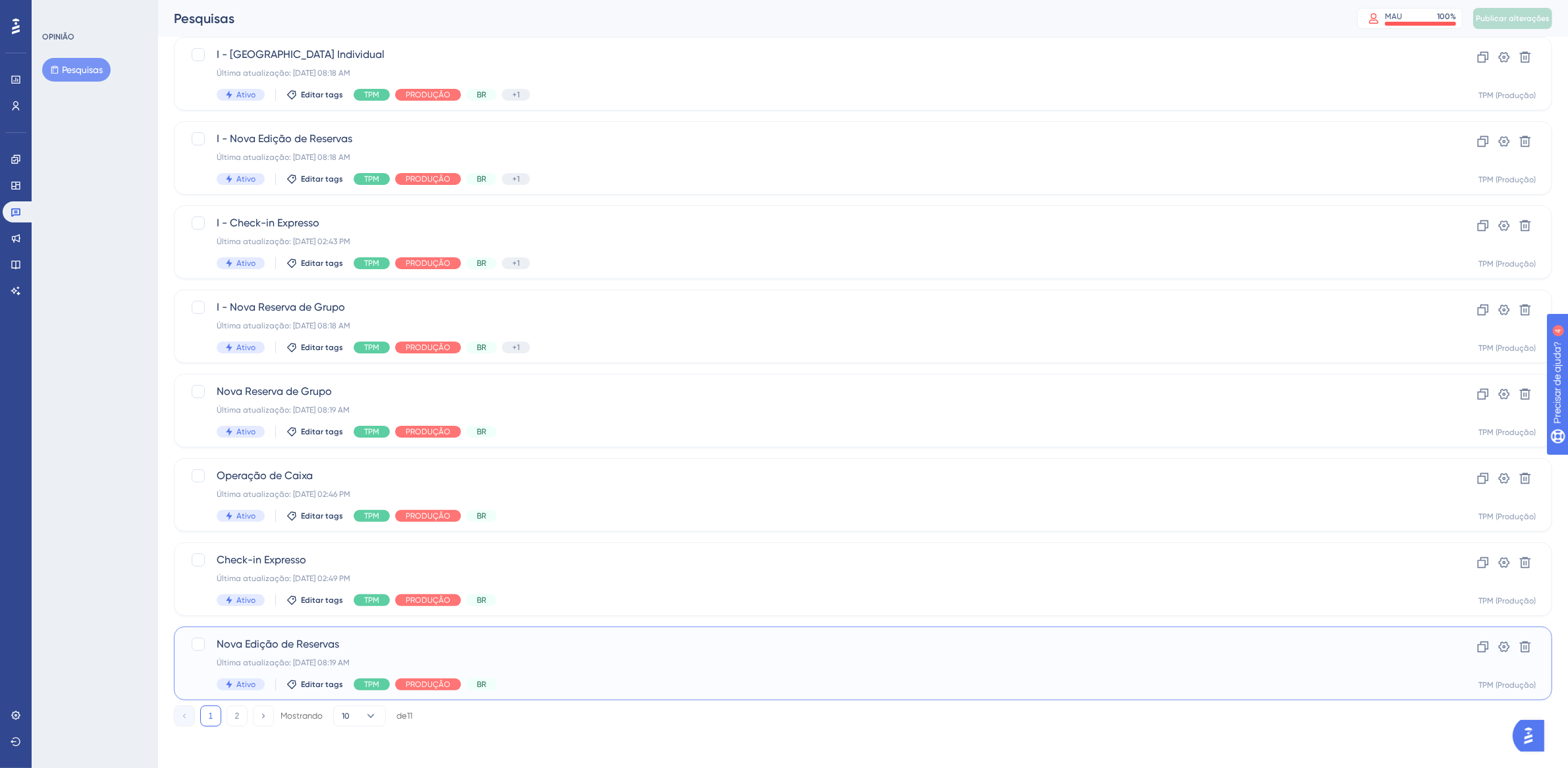
click at [641, 661] on div "Última atualização: [DATE] 08:19 AM" at bounding box center [810, 663] width 1187 height 11
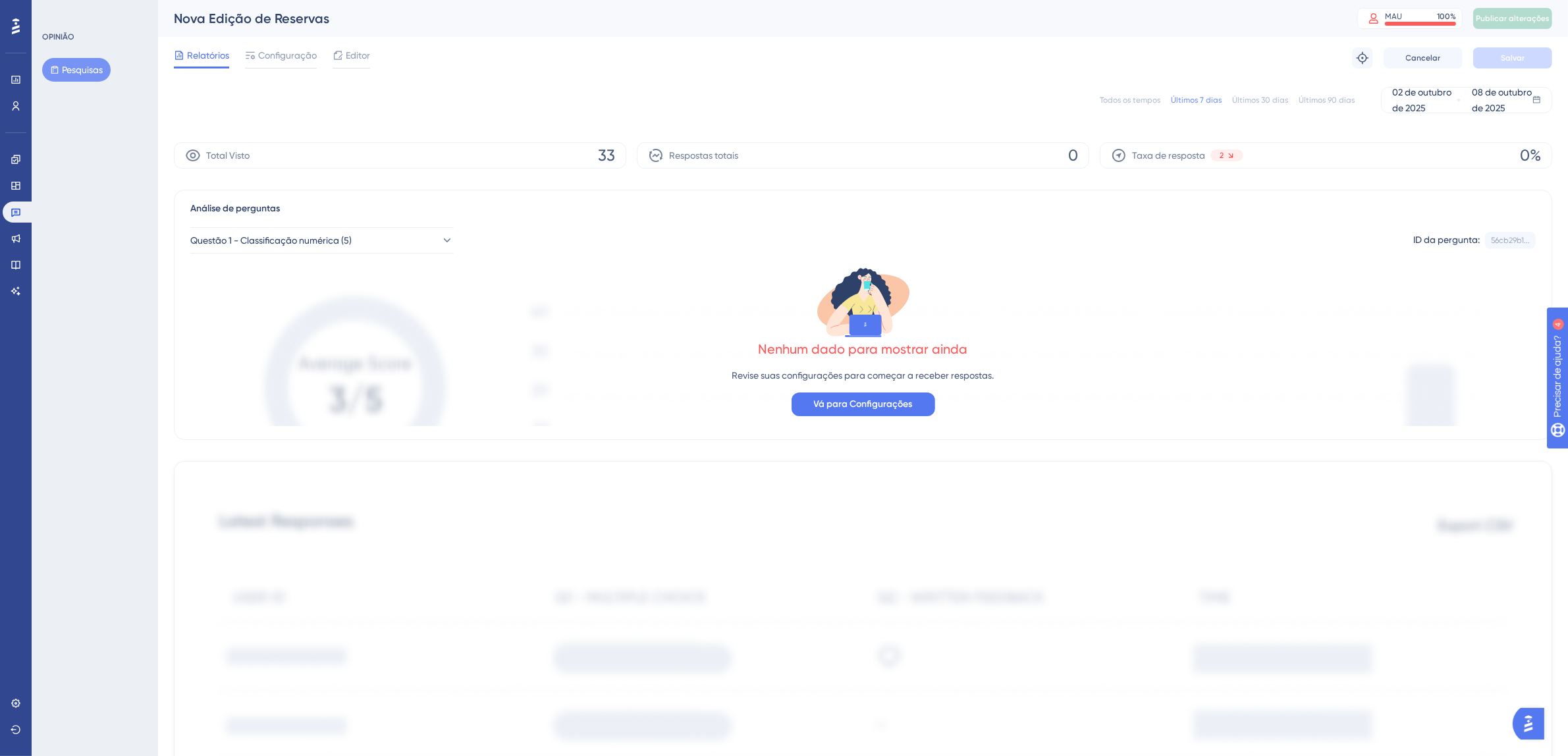
click at [1136, 96] on font "Todos os tempos" at bounding box center [1130, 100] width 60 height 9
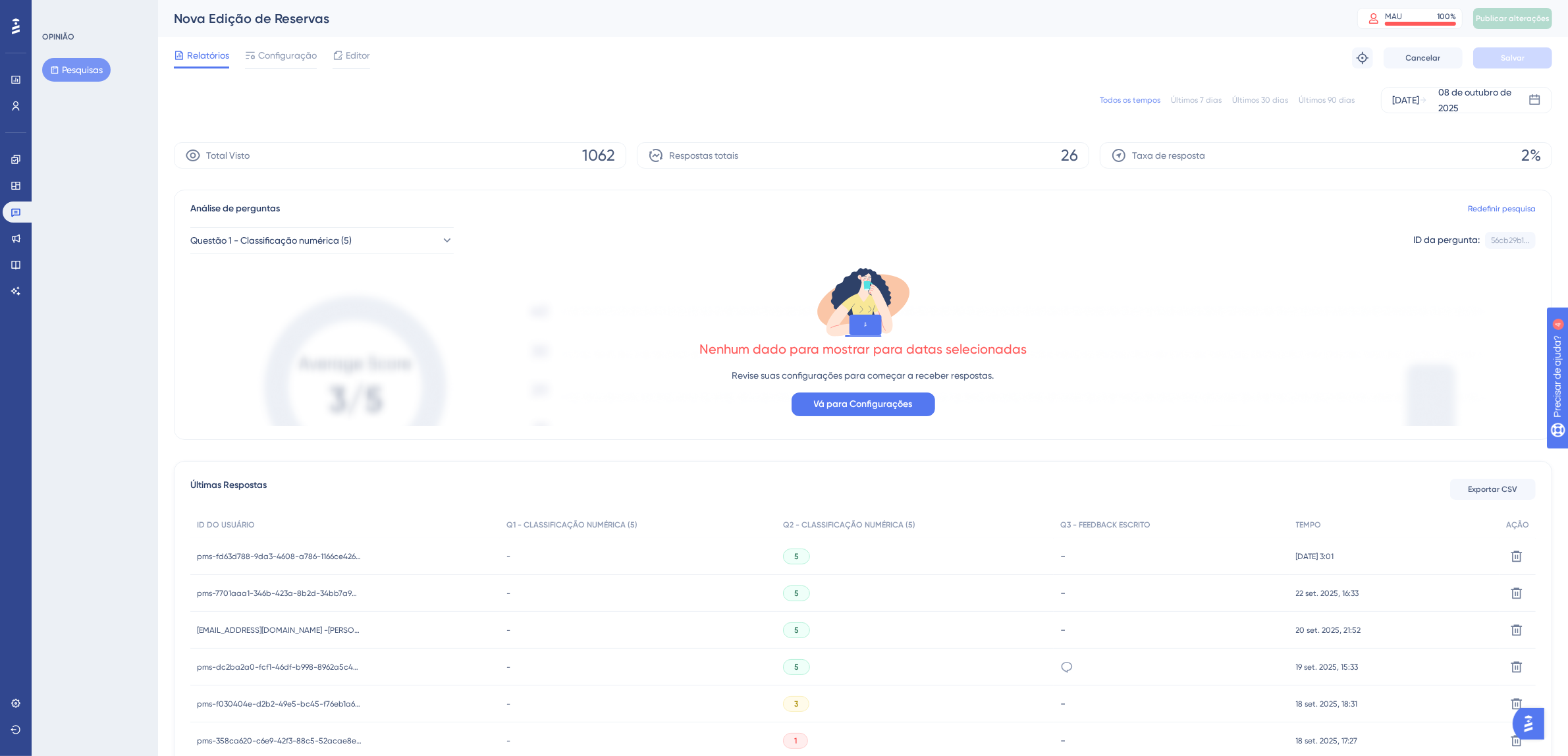
click at [380, 53] on div "Relatórios Configuração Editor Solucionar problemas Cancelar Salvar" at bounding box center [863, 58] width 1378 height 42
click at [370, 56] on div "Relatórios Configuração Editor Solucionar problemas Cancelar Salvar" at bounding box center [863, 58] width 1378 height 42
click at [364, 57] on font "Editor" at bounding box center [358, 56] width 24 height 11
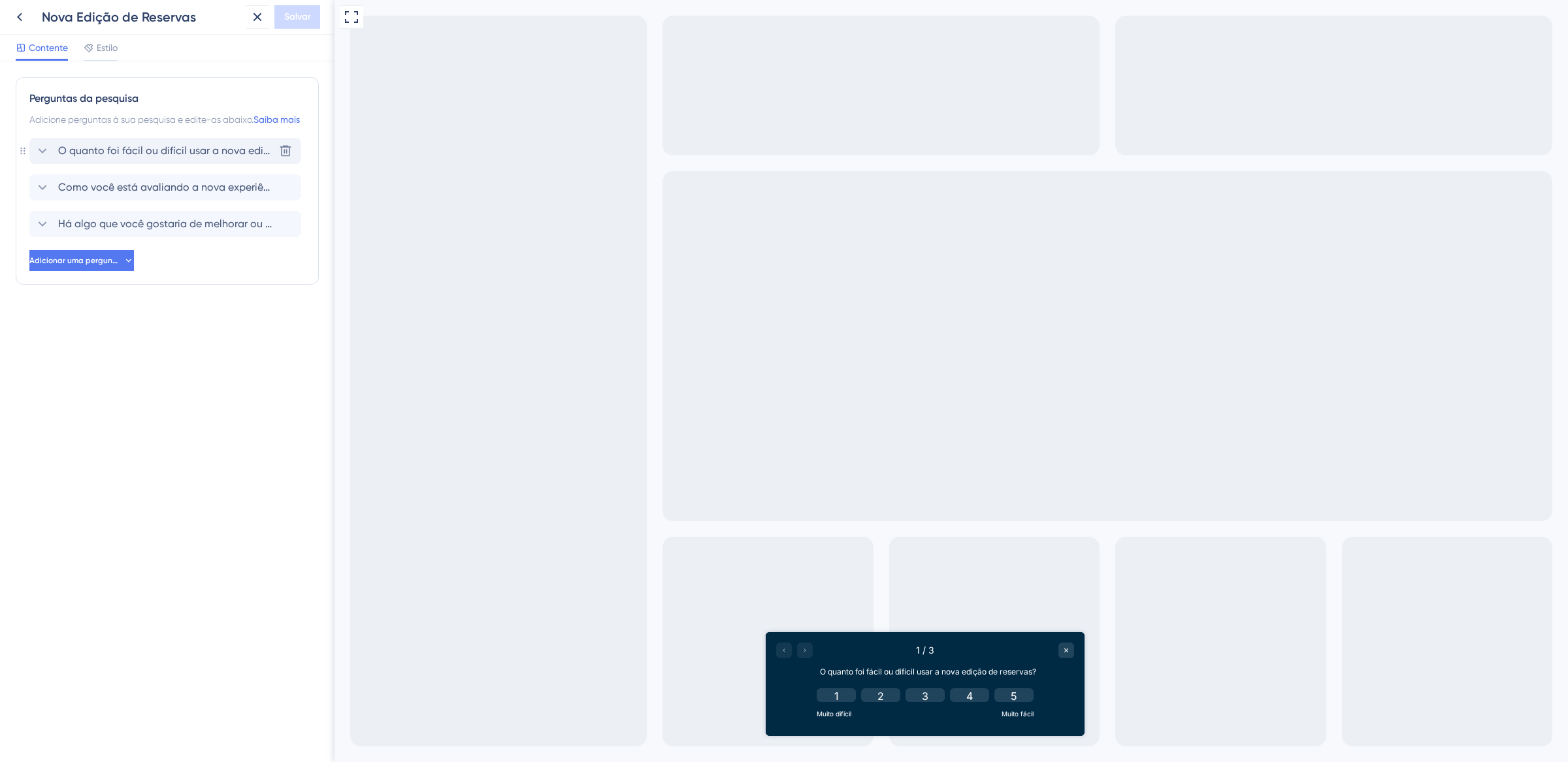
click at [43, 159] on icon at bounding box center [43, 151] width 16 height 16
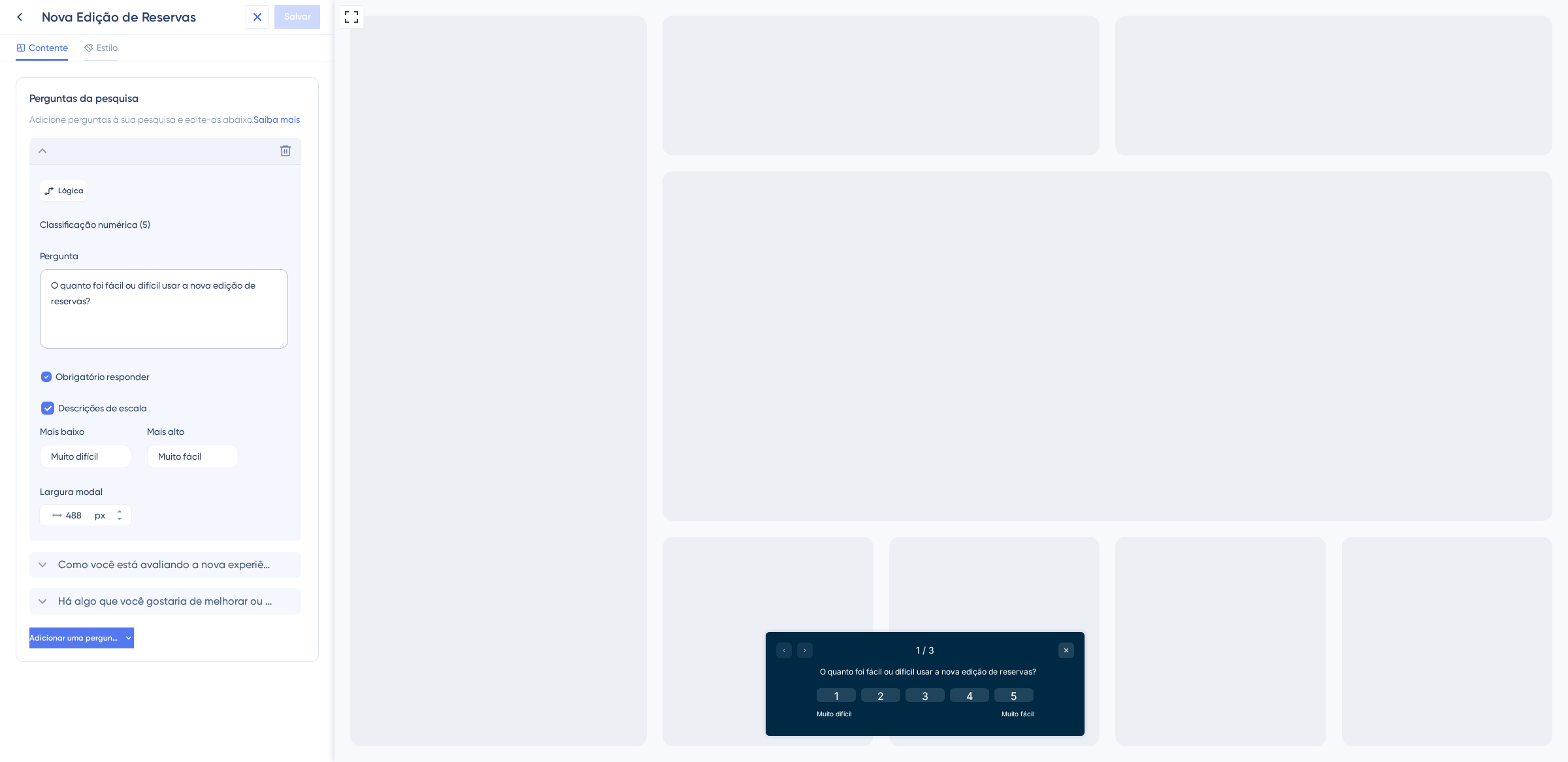
click at [256, 22] on icon at bounding box center [258, 17] width 16 height 16
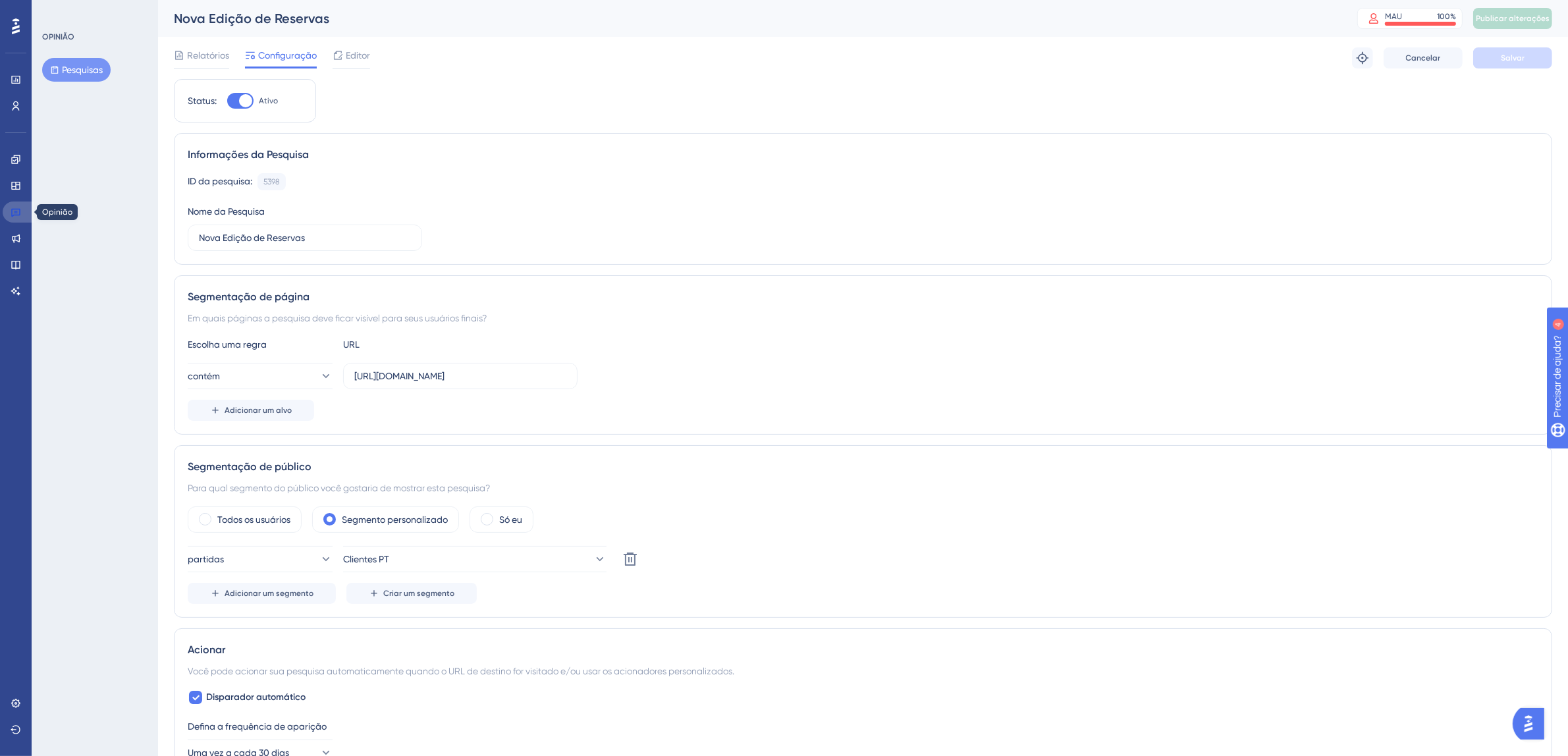
click at [13, 212] on icon at bounding box center [16, 212] width 11 height 11
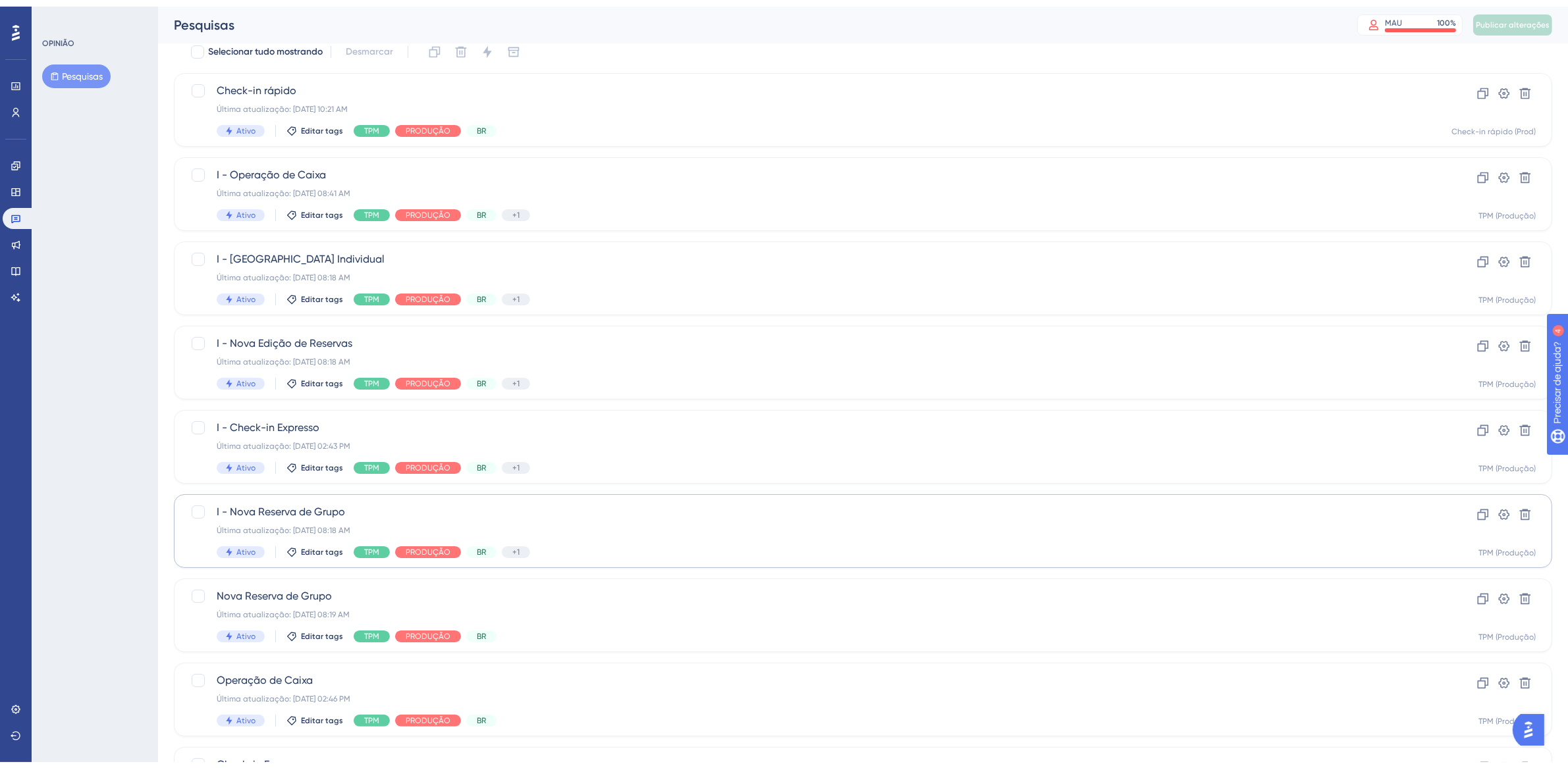
scroll to position [285, 0]
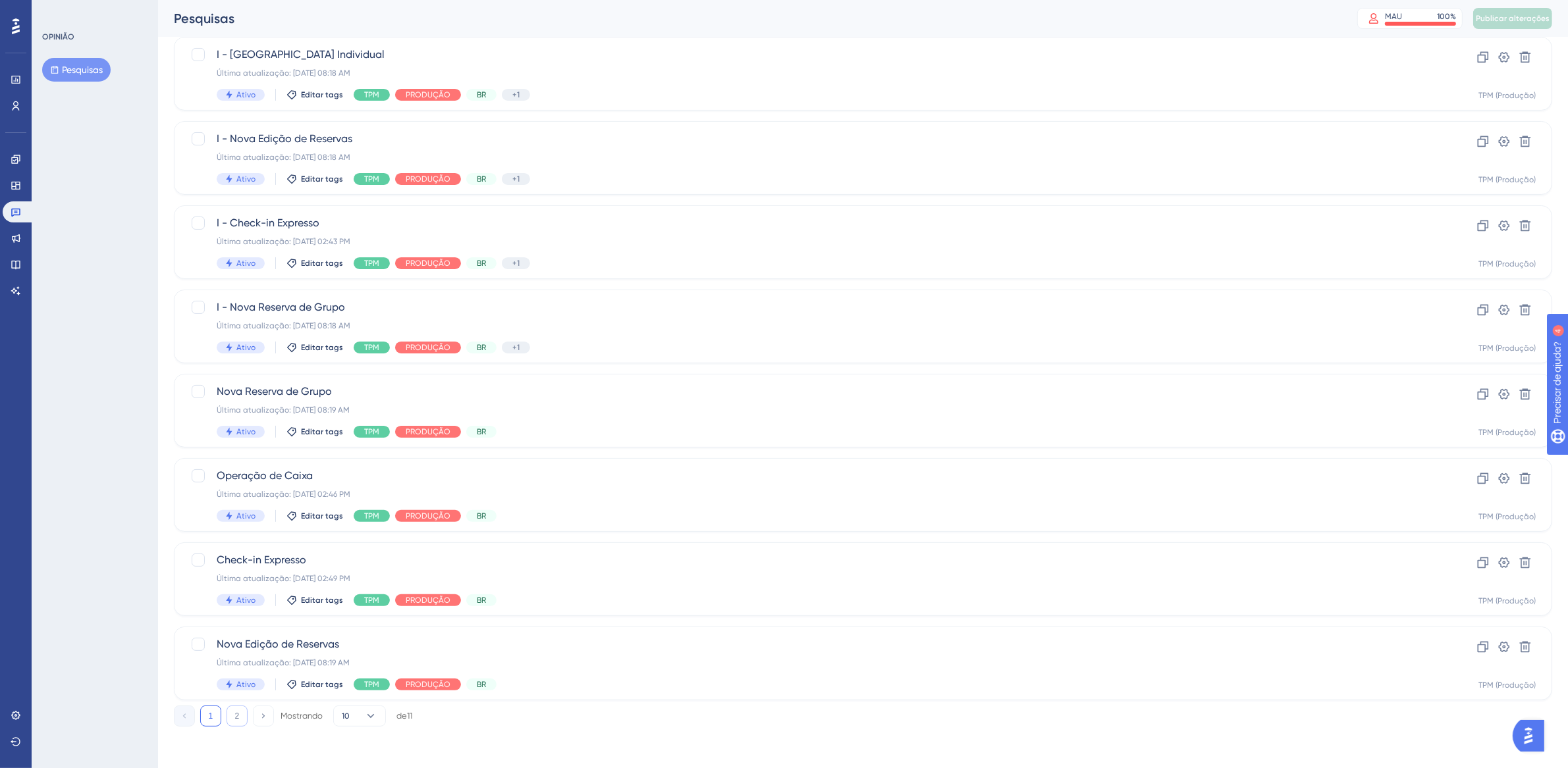
click at [242, 717] on button "2" at bounding box center [236, 716] width 21 height 21
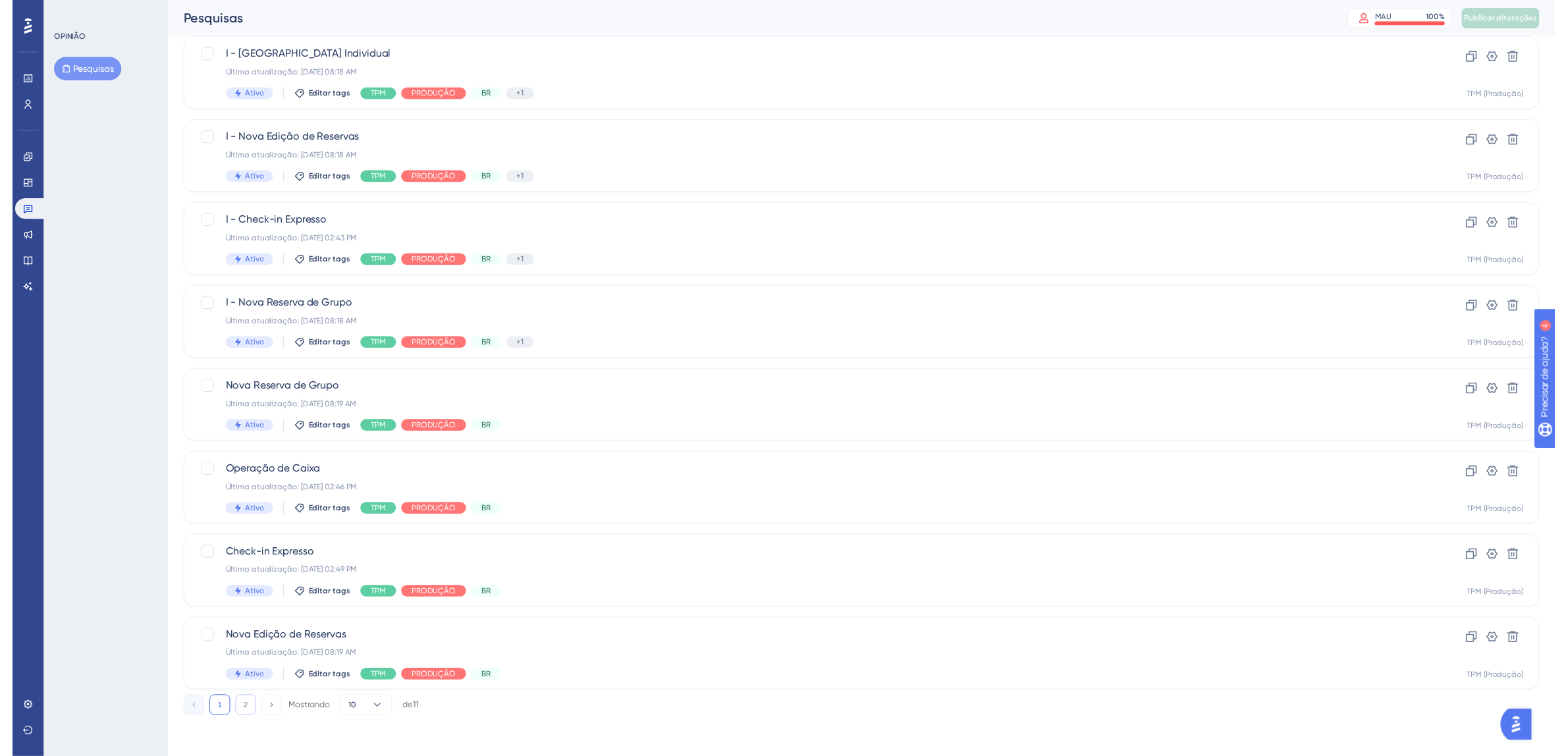
scroll to position [0, 0]
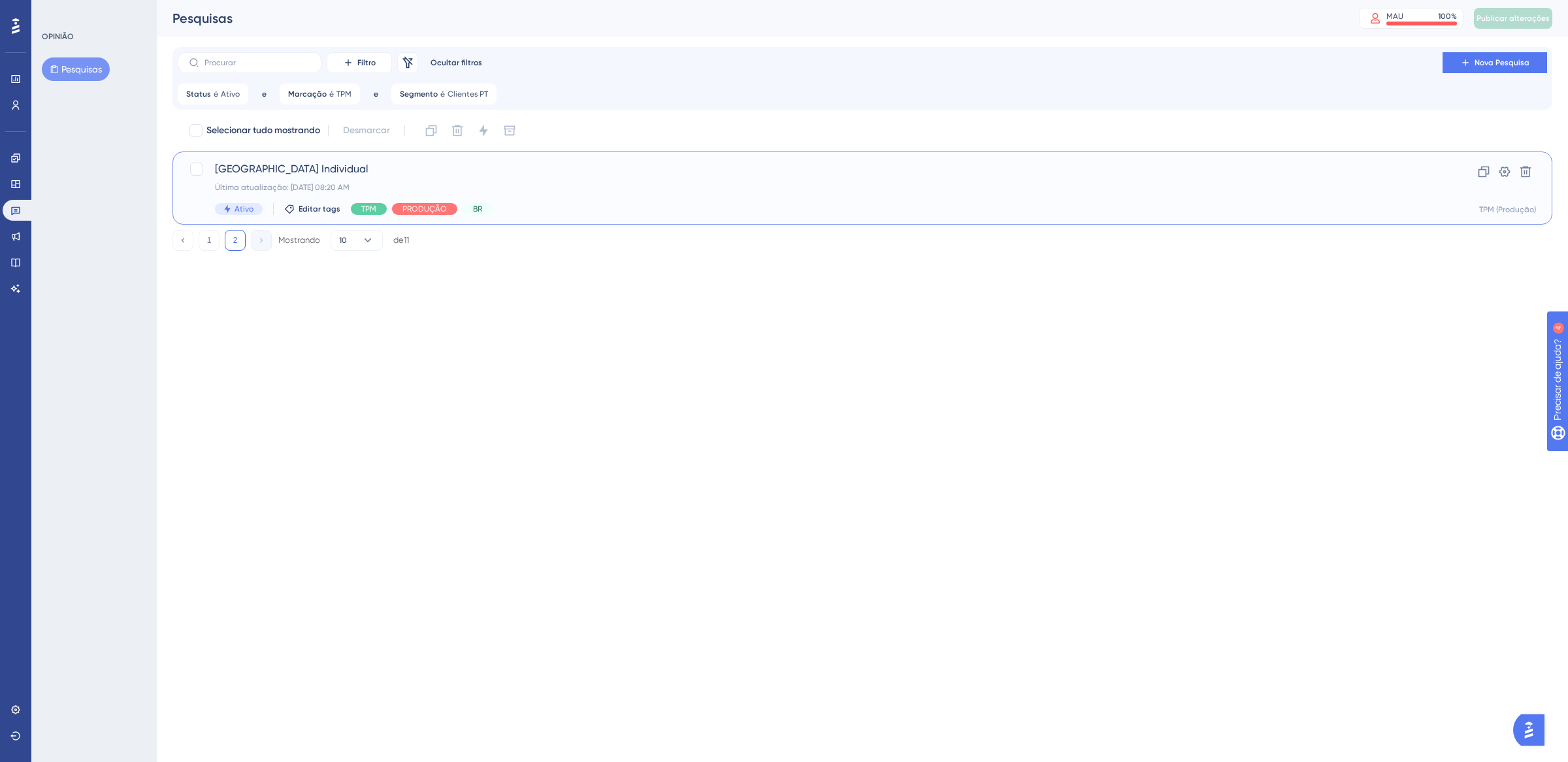
click at [857, 195] on div "Nova Reserva Individual Última atualização: 07 de out. de 2025 08:20 AM Ativo E…" at bounding box center [810, 188] width 1190 height 54
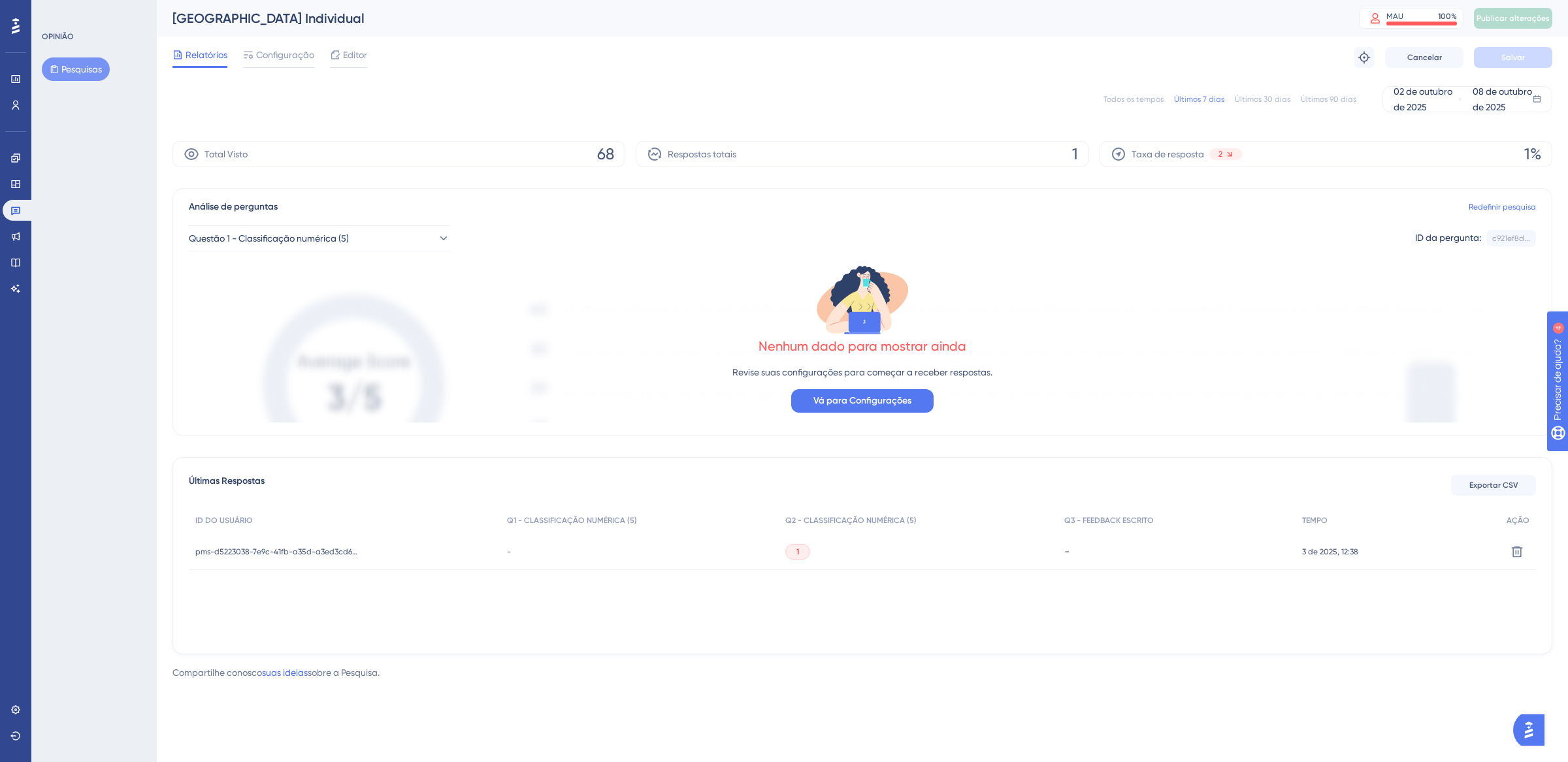
click at [1126, 101] on font "Todos os tempos" at bounding box center [1133, 100] width 60 height 9
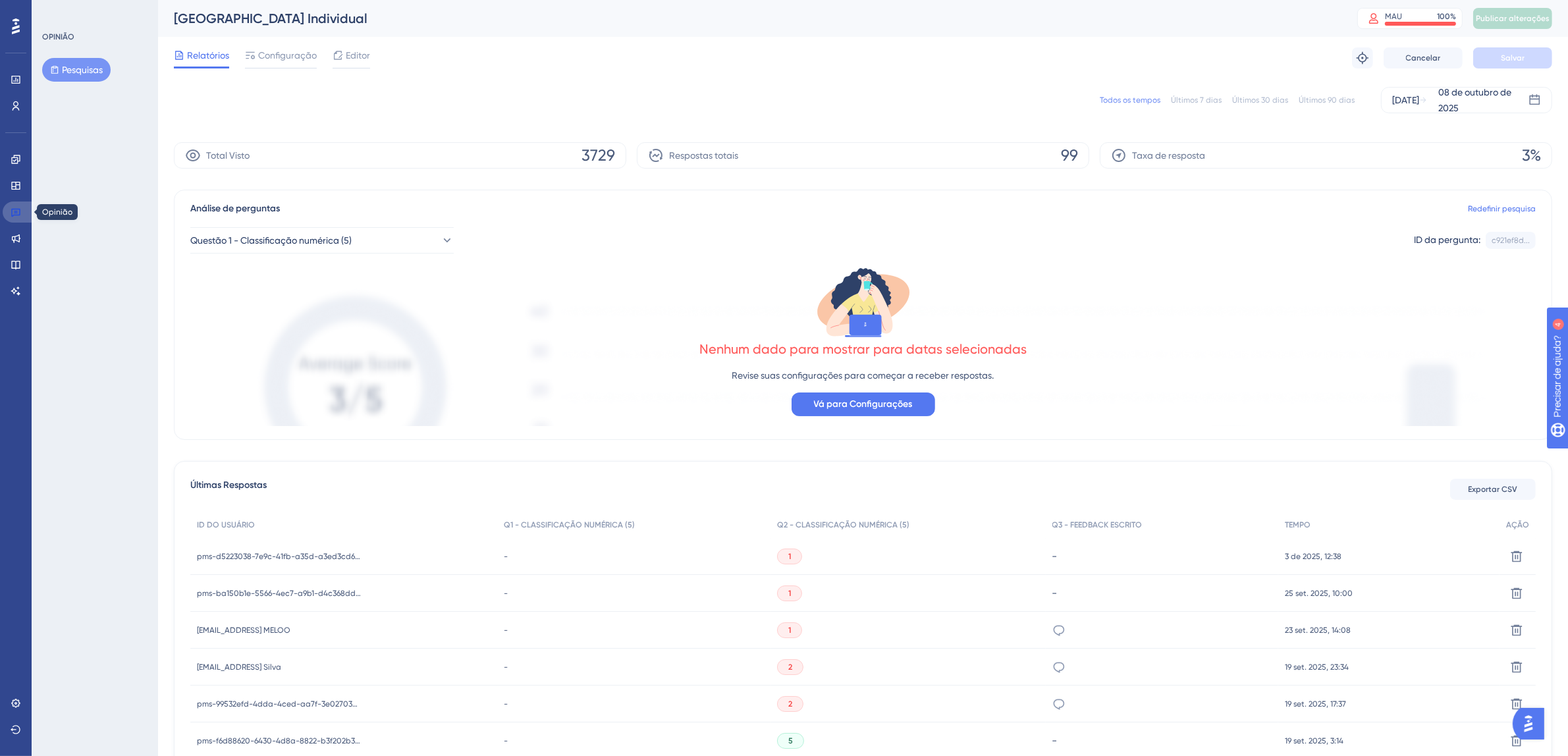
click at [11, 208] on icon at bounding box center [16, 212] width 11 height 11
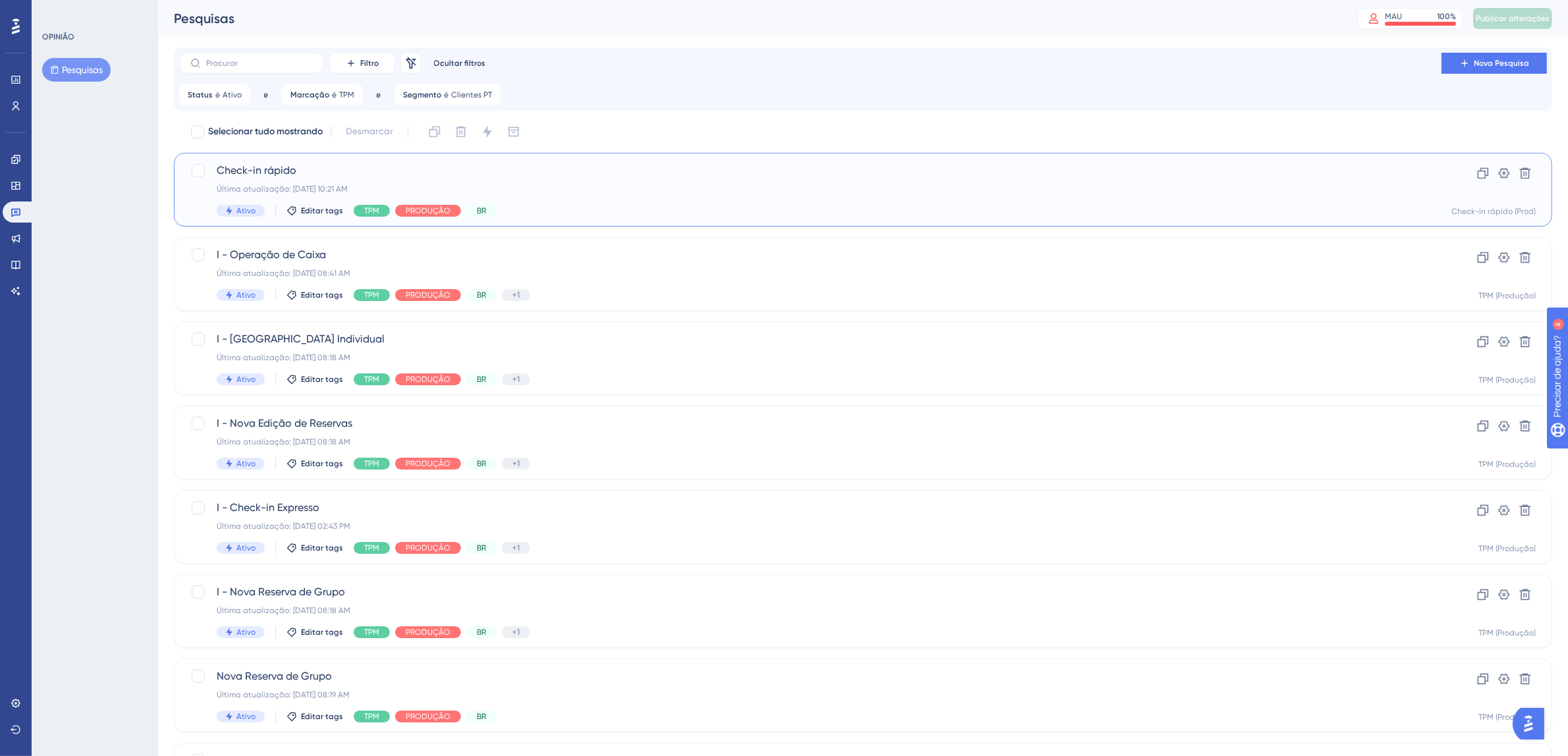
click at [712, 199] on div "Check-in rápido Última atualização: 08 de out. de 2025 10:21 AM Ativo Editar ta…" at bounding box center [810, 190] width 1187 height 54
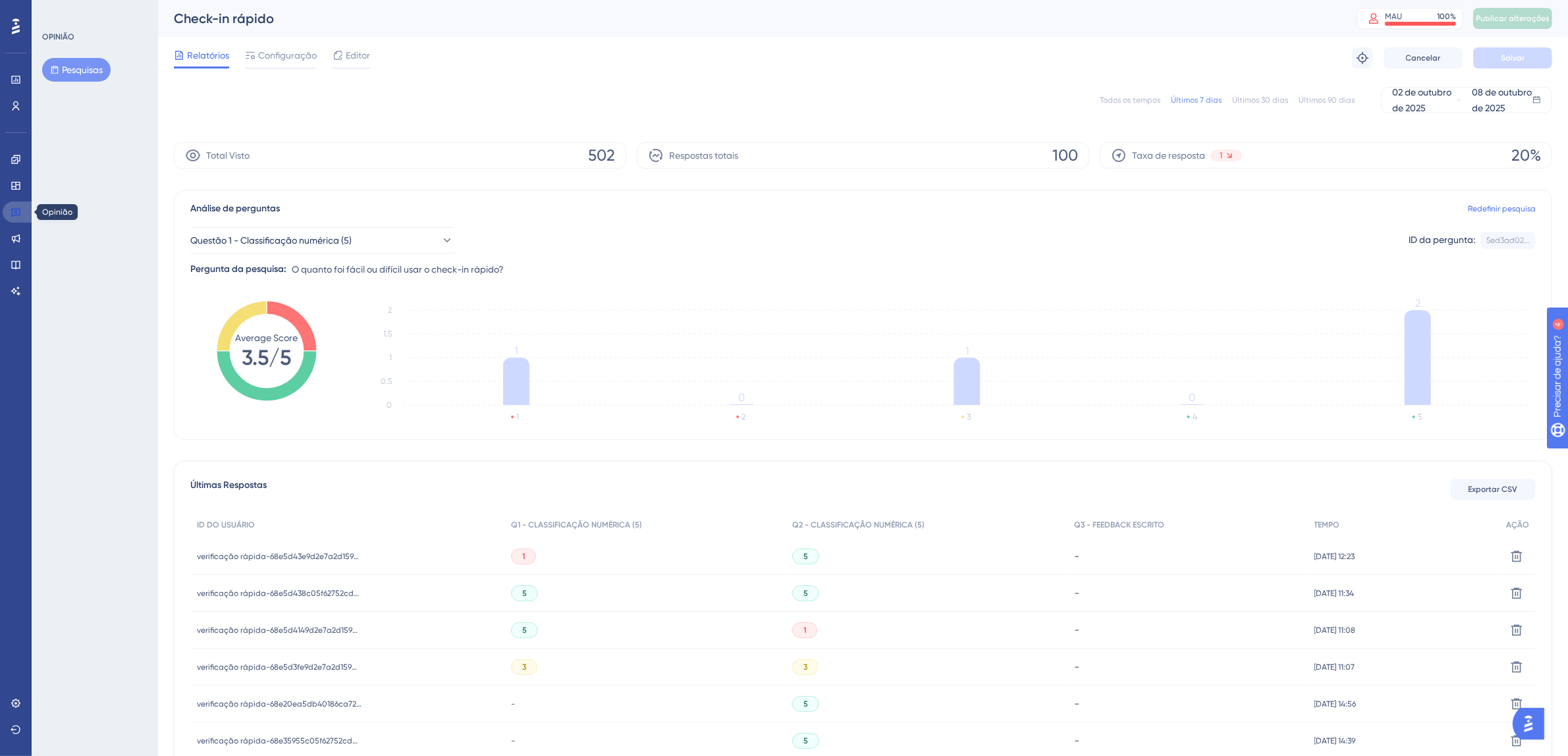
click at [19, 216] on link at bounding box center [18, 212] width 31 height 21
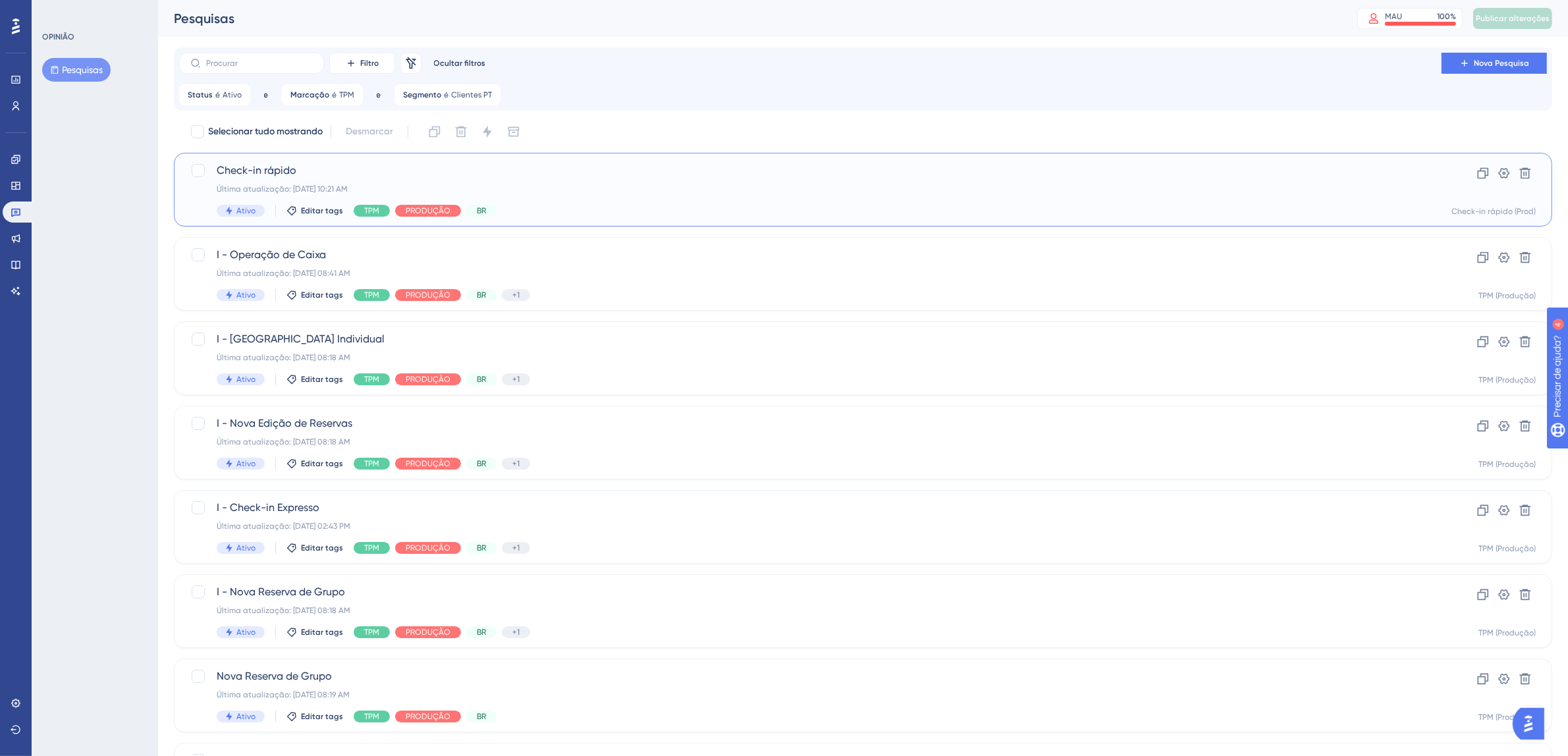
click at [795, 177] on span "Check-in rápido" at bounding box center [810, 171] width 1187 height 16
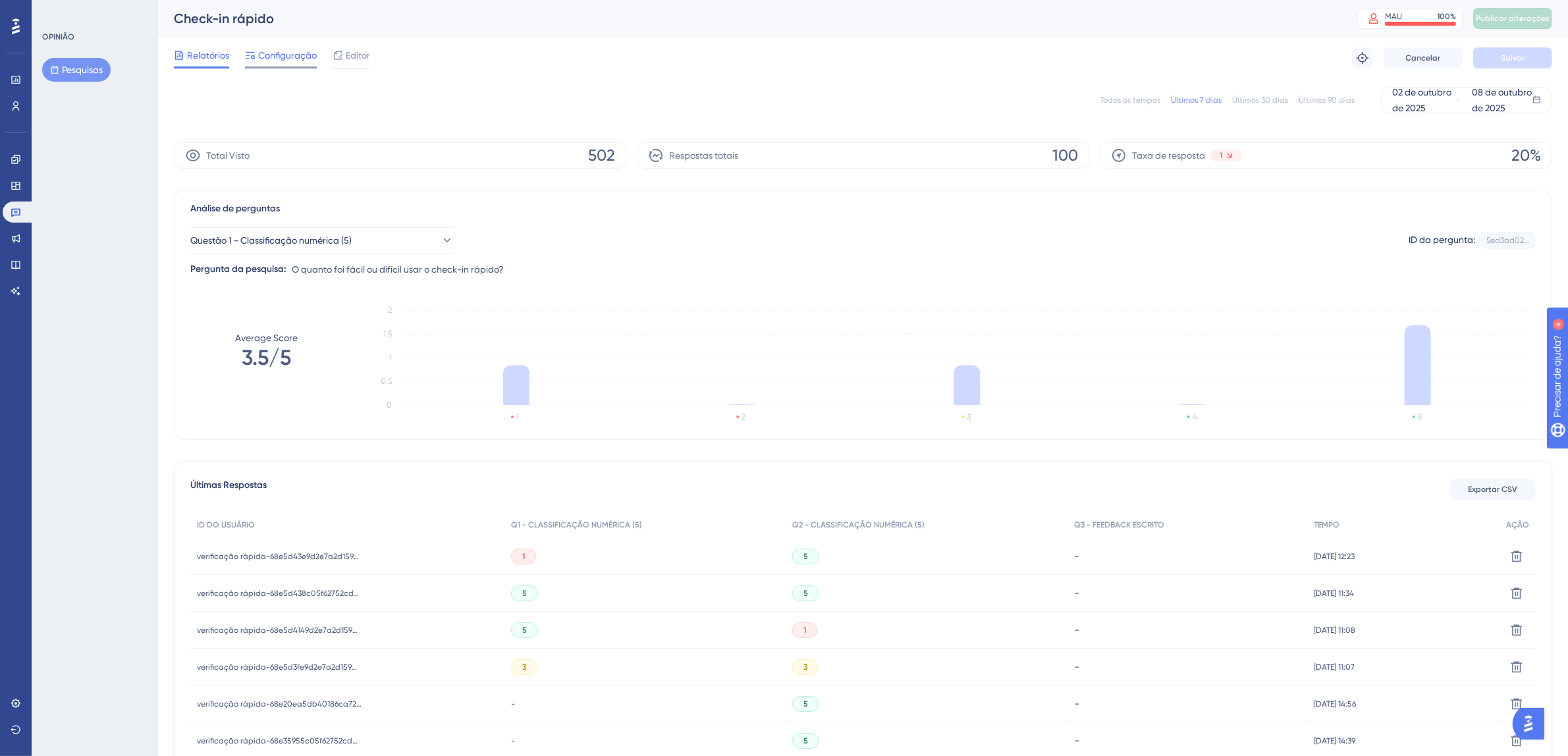
click at [309, 60] on span "Configuração" at bounding box center [287, 56] width 58 height 16
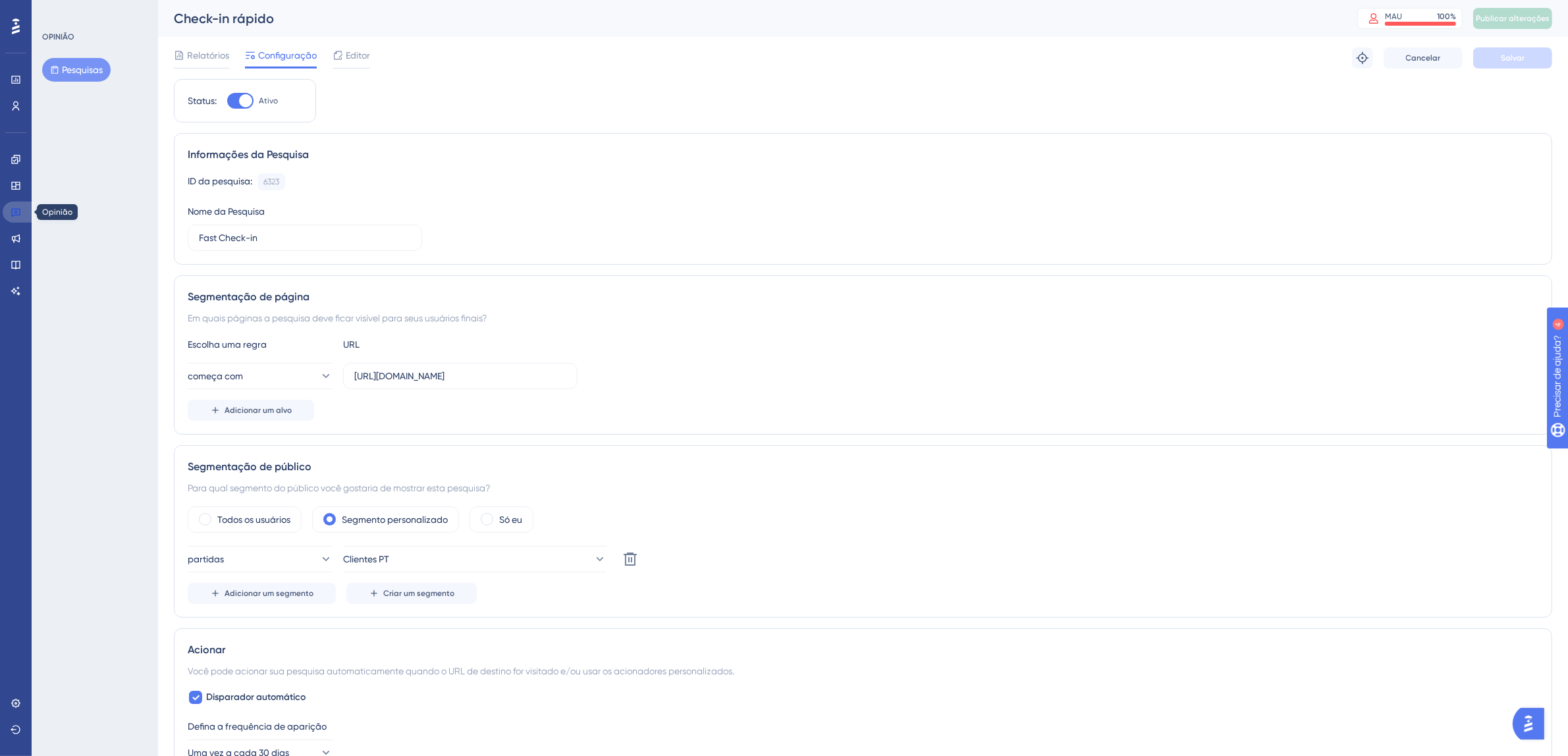
click at [13, 214] on icon at bounding box center [16, 213] width 9 height 9
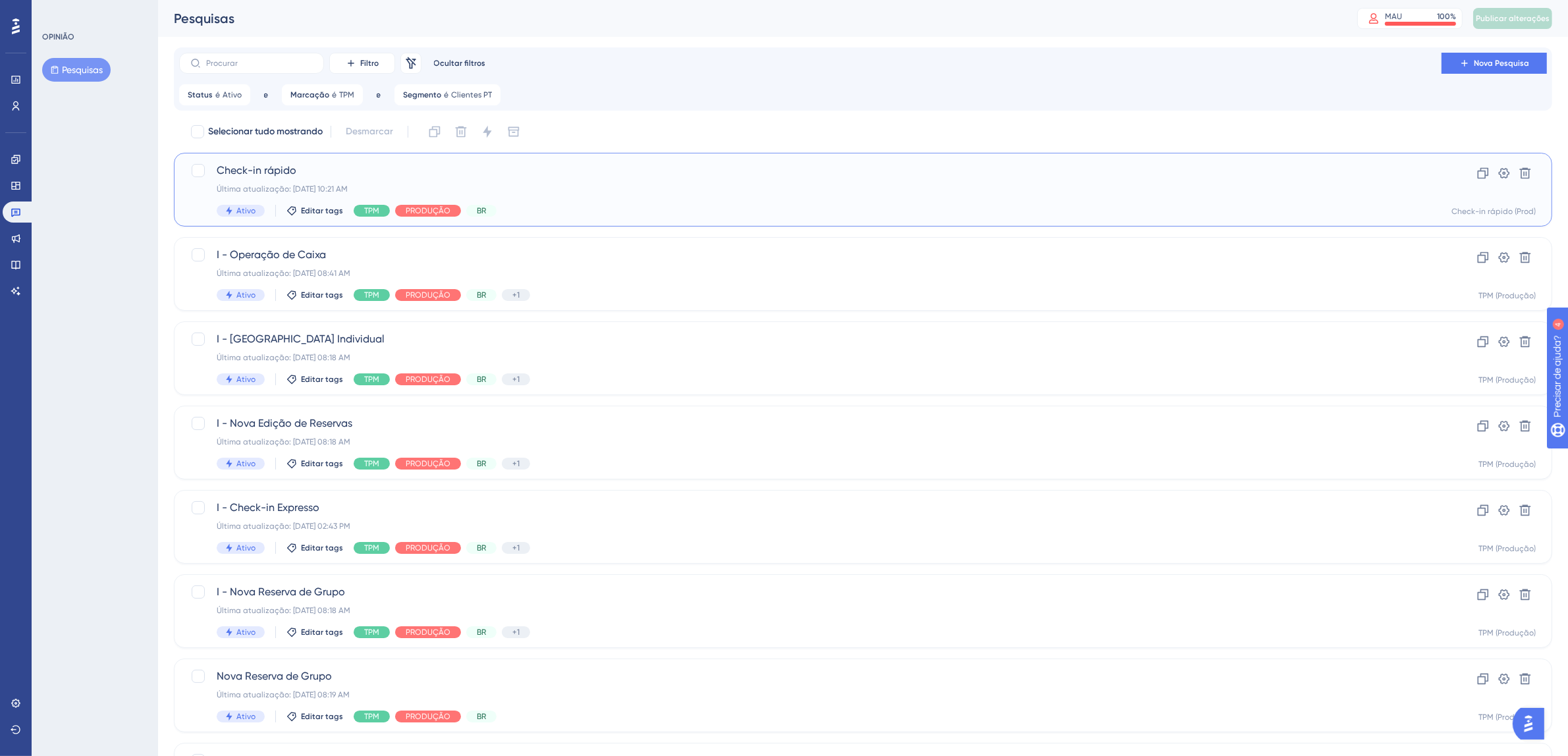
click at [630, 175] on span "Check-in rápido" at bounding box center [810, 171] width 1187 height 16
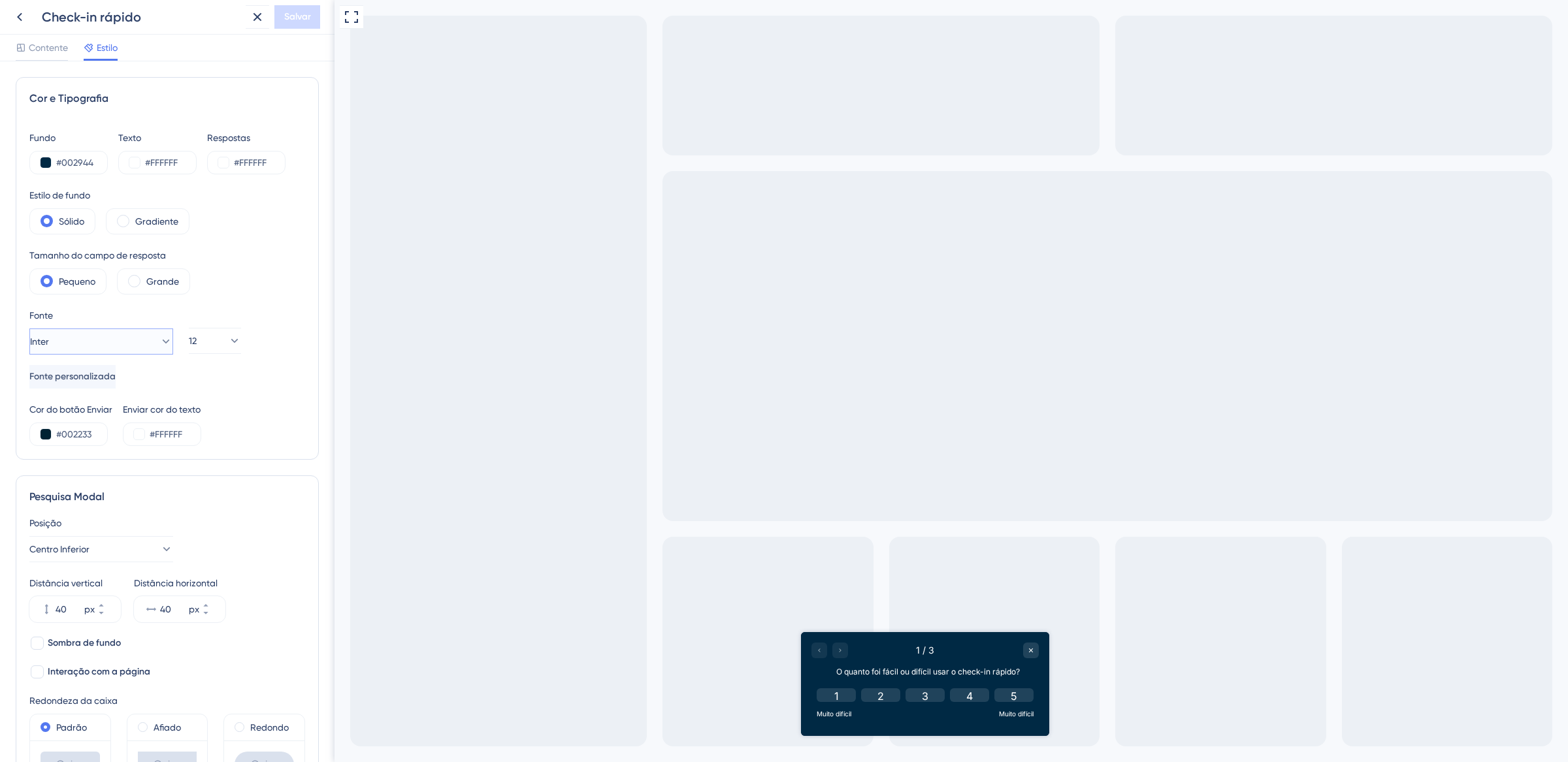
click at [160, 338] on icon at bounding box center [166, 341] width 13 height 13
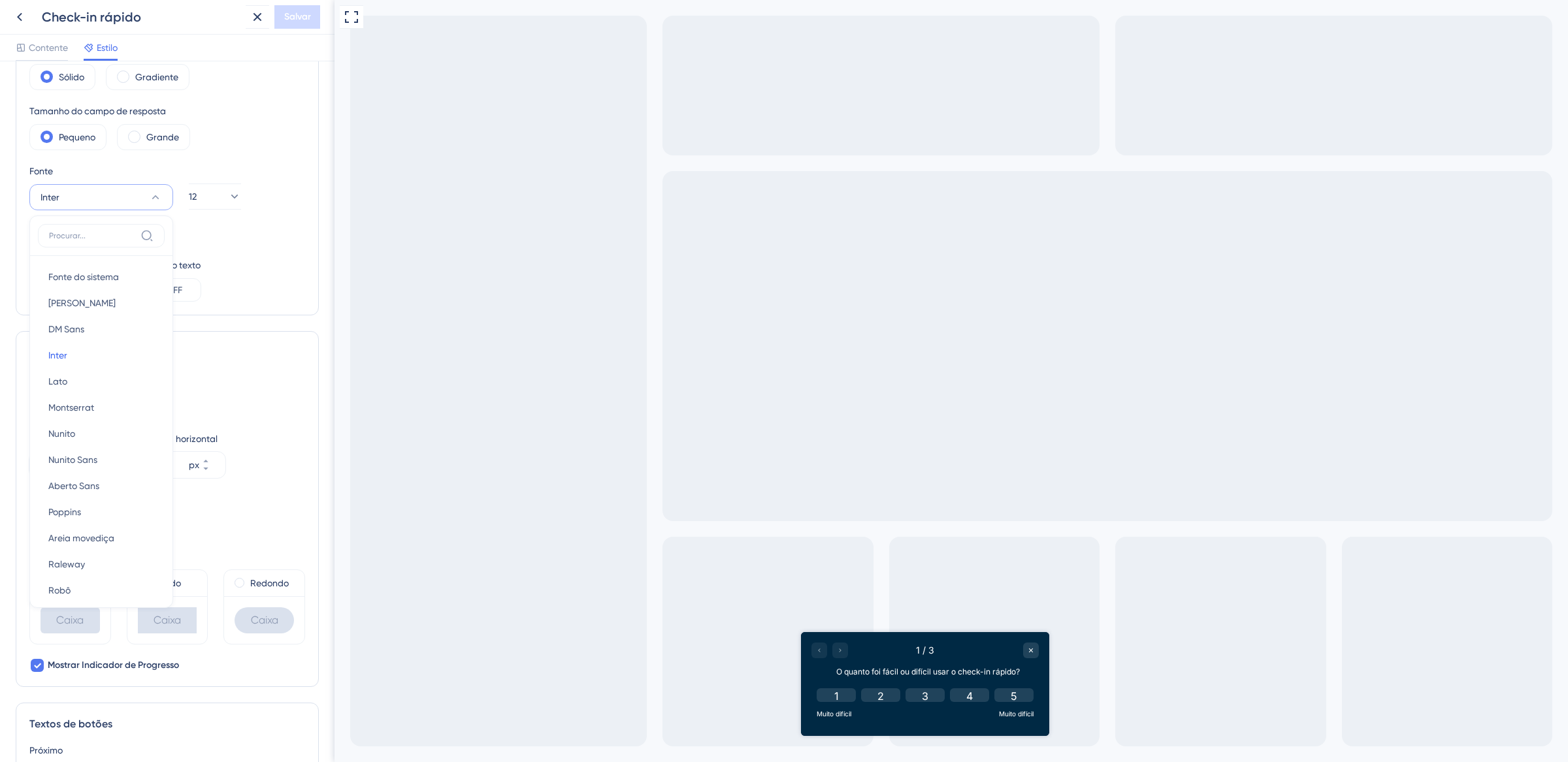
click at [259, 264] on div "Cor do botão Enviar #002233 Enviar cor do texto #FFFFFF" at bounding box center [167, 279] width 276 height 45
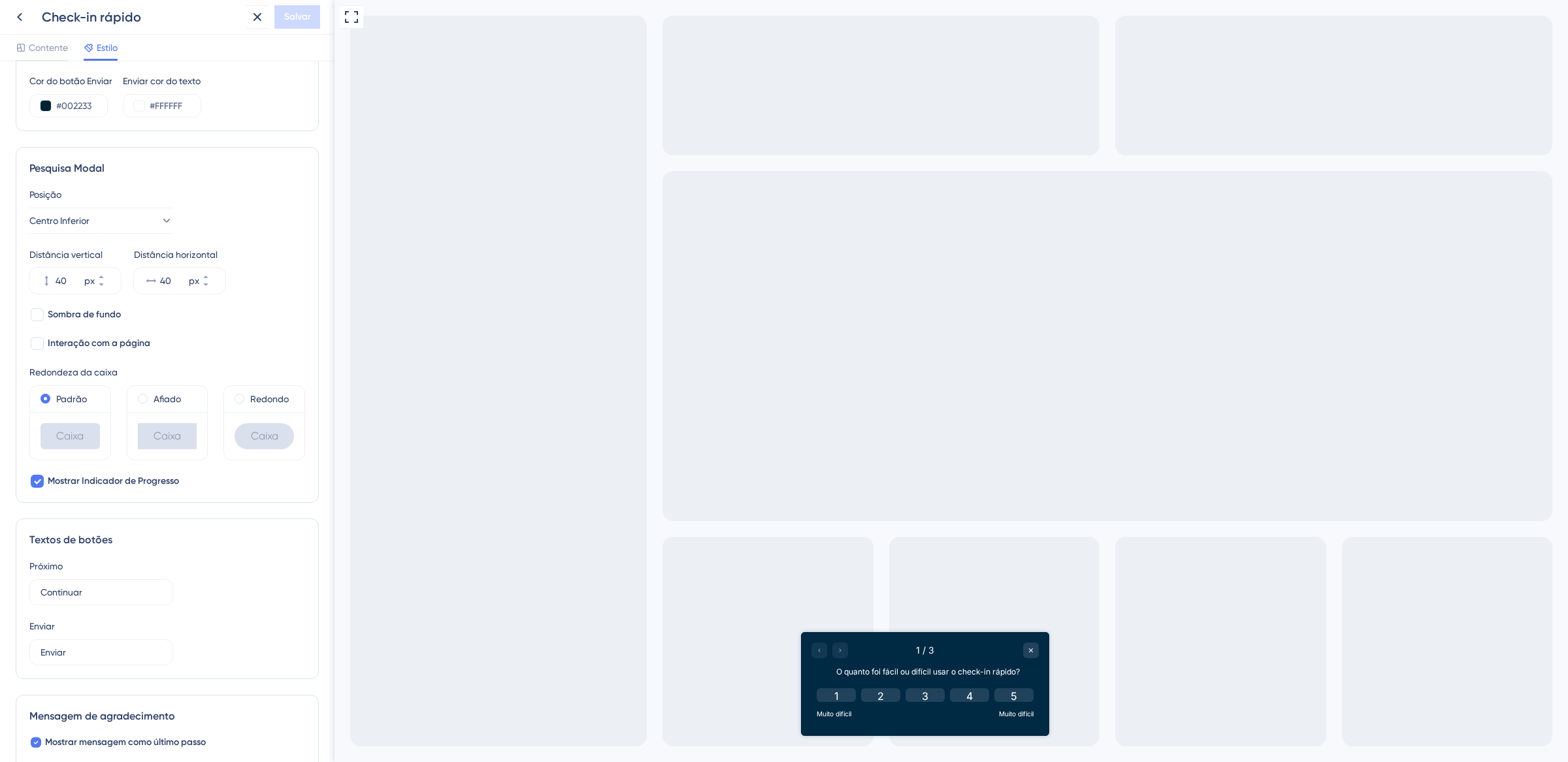
scroll to position [327, 0]
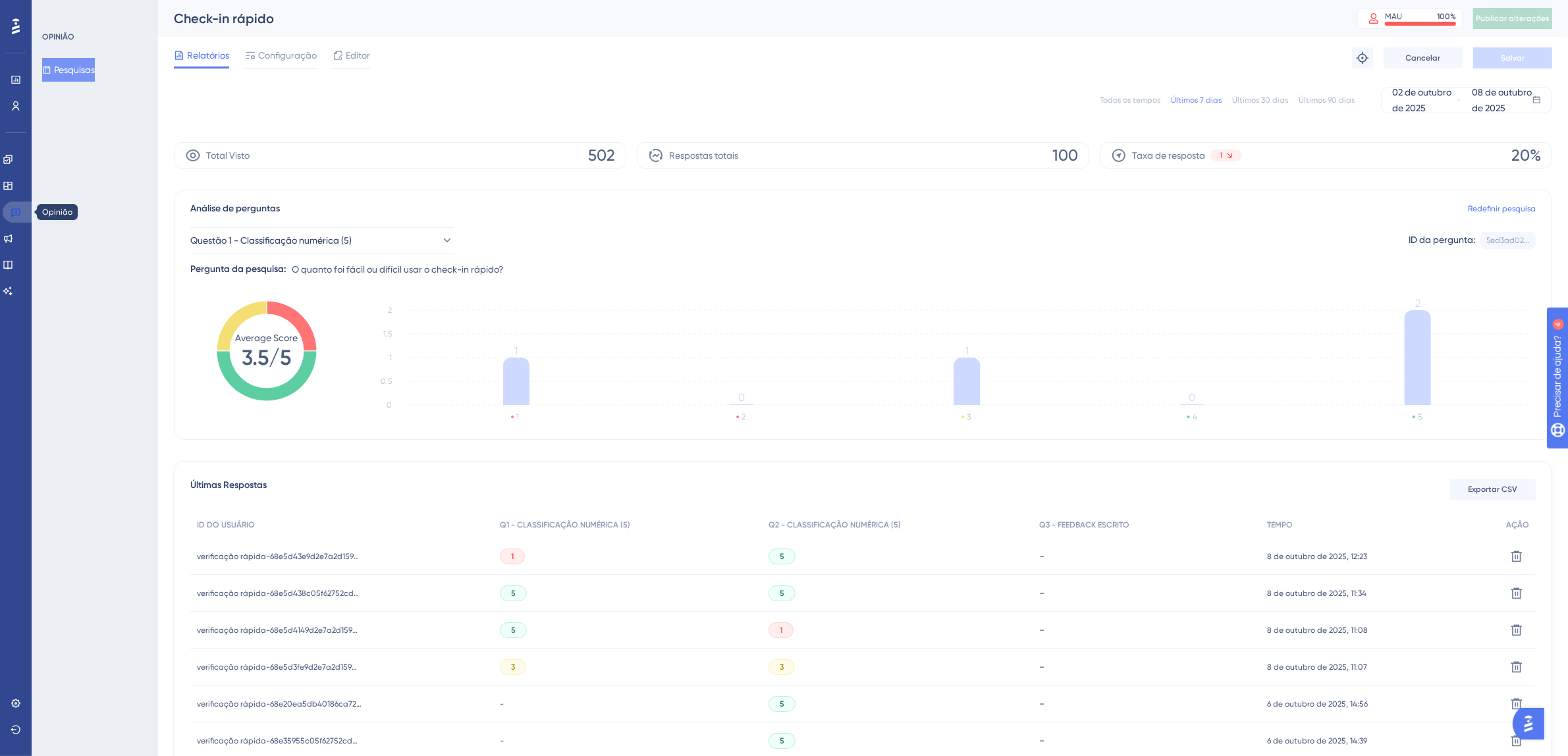
click at [13, 216] on icon at bounding box center [16, 212] width 11 height 11
